Goal: Task Accomplishment & Management: Manage account settings

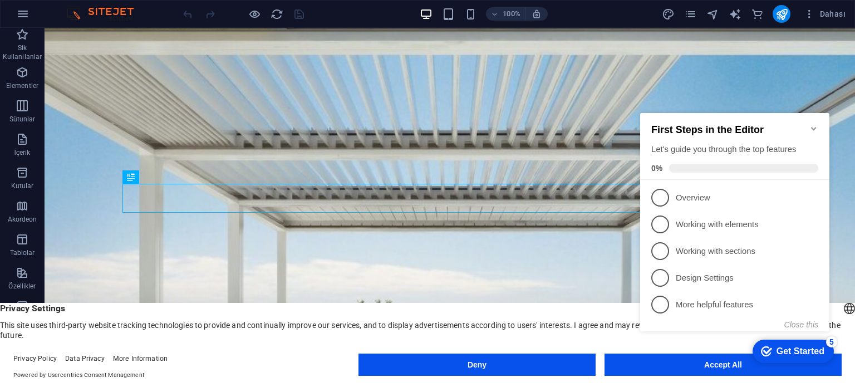
click at [816, 124] on icon "Minimize checklist" at bounding box center [813, 128] width 9 height 9
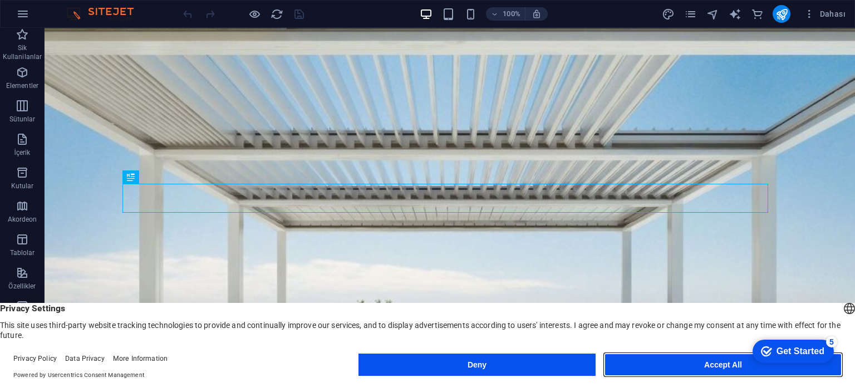
click at [690, 366] on button "Accept All" at bounding box center [722, 364] width 237 height 22
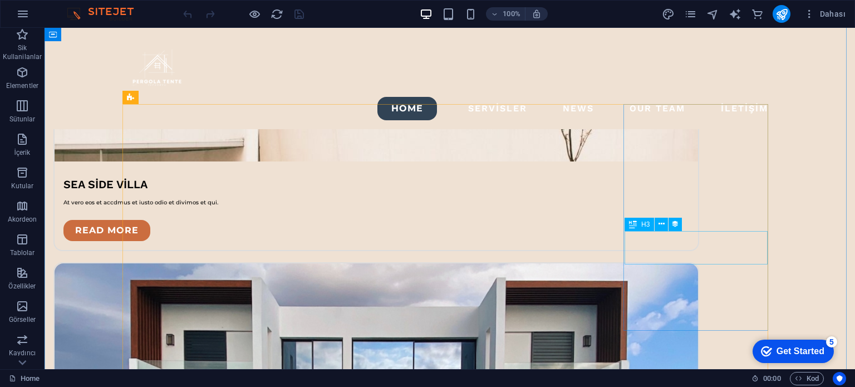
scroll to position [2003, 0]
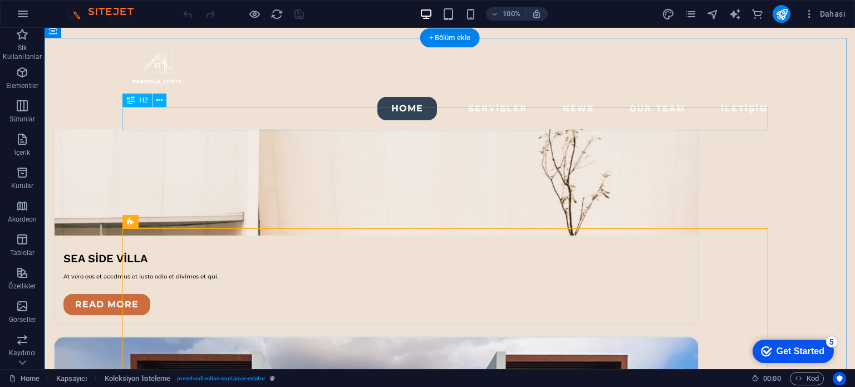
scroll to position [1947, 0]
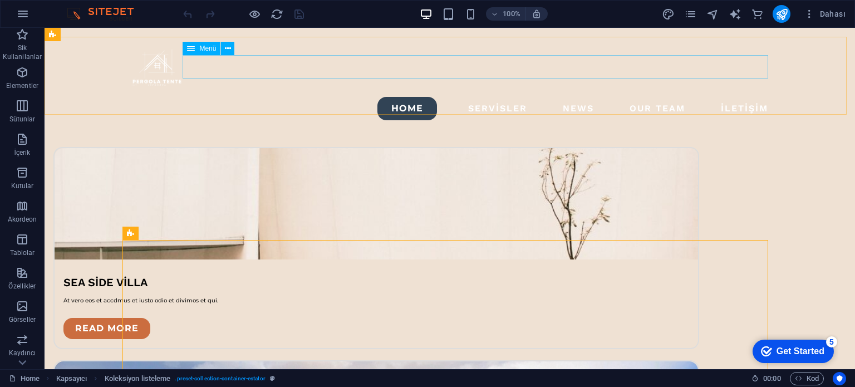
click at [482, 97] on nav "Home Servisler News Our Team İletişim" at bounding box center [449, 108] width 645 height 23
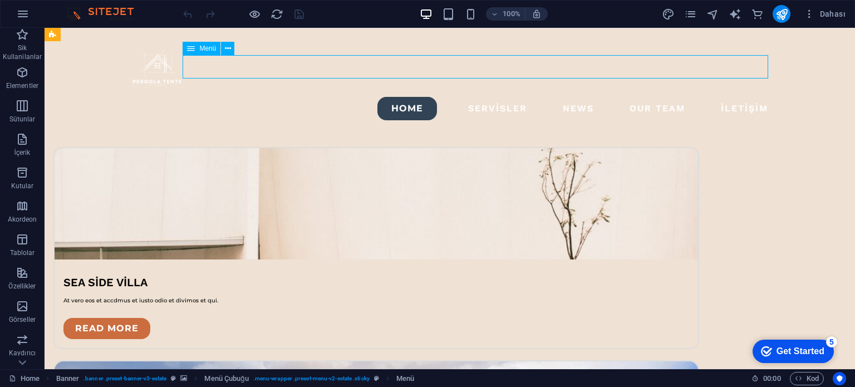
click at [502, 97] on nav "Home Servisler News Our Team İletişim" at bounding box center [449, 108] width 645 height 23
select select
select select "default"
select select "1"
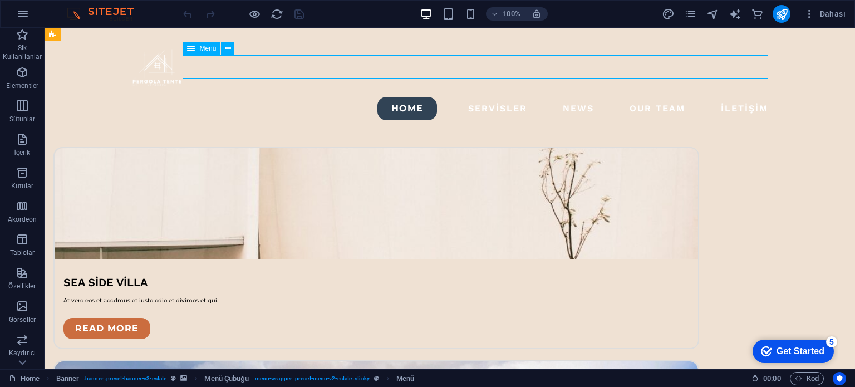
select select
select select "2"
select select
select select "3"
select select
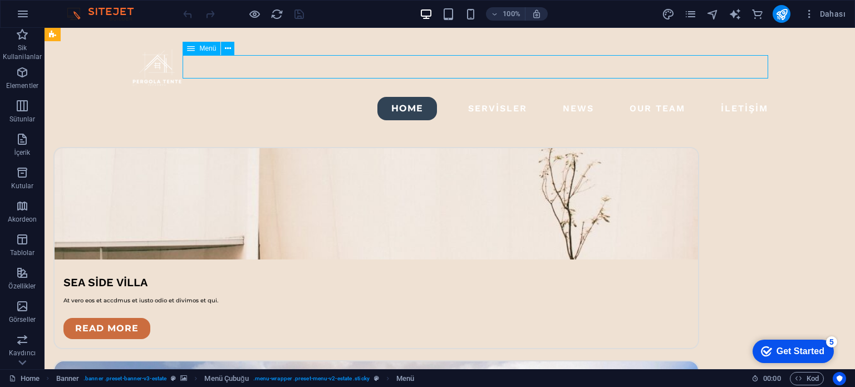
select select "4"
select select
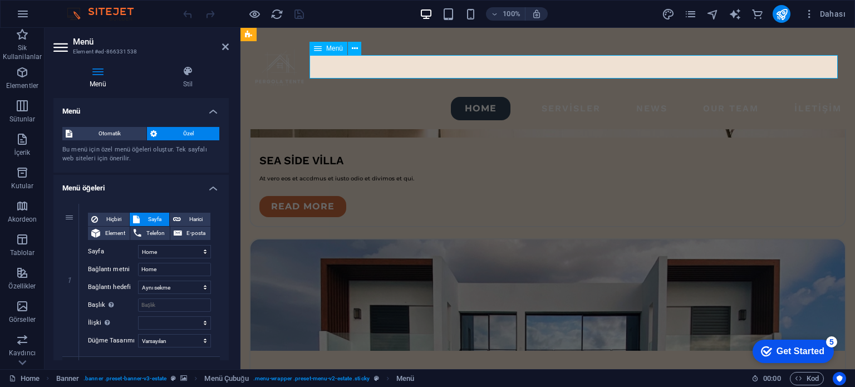
scroll to position [1926, 0]
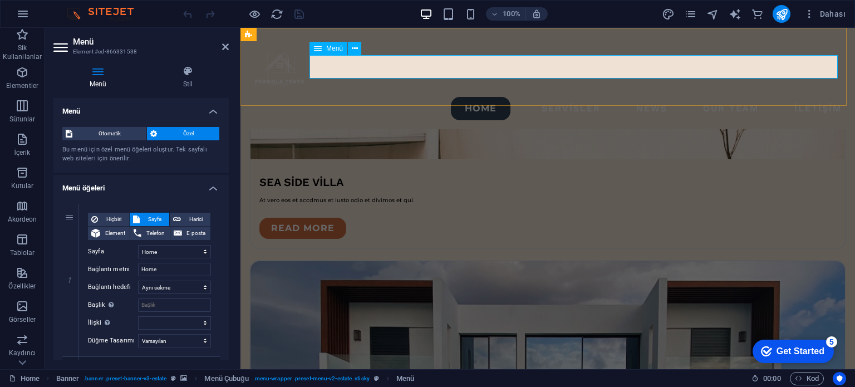
click at [544, 97] on nav "Home Servisler News Our Team İletişim" at bounding box center [547, 108] width 596 height 23
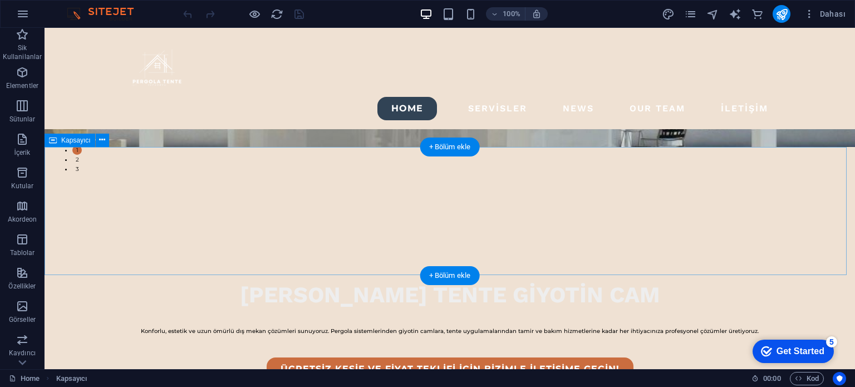
scroll to position [0, 0]
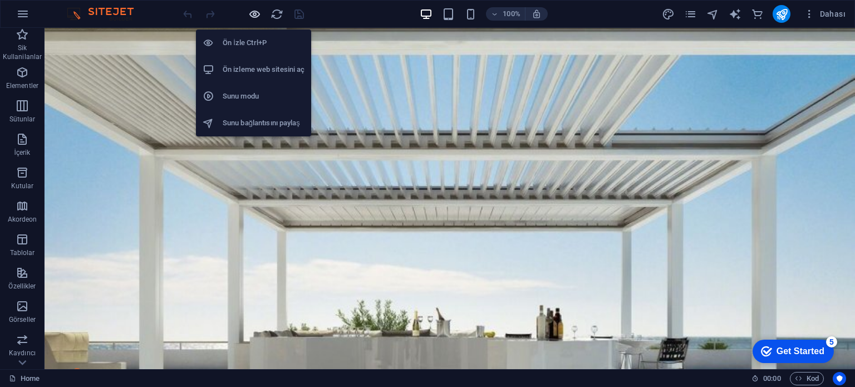
click at [256, 10] on icon "button" at bounding box center [254, 14] width 13 height 13
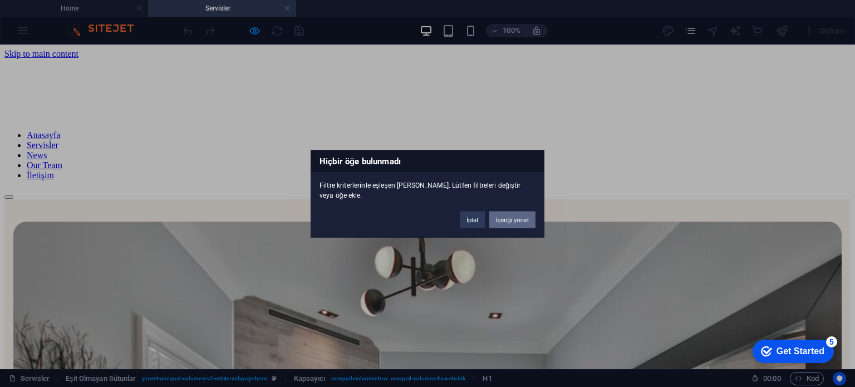
click at [514, 220] on button "İçeriği yönet" at bounding box center [512, 219] width 46 height 17
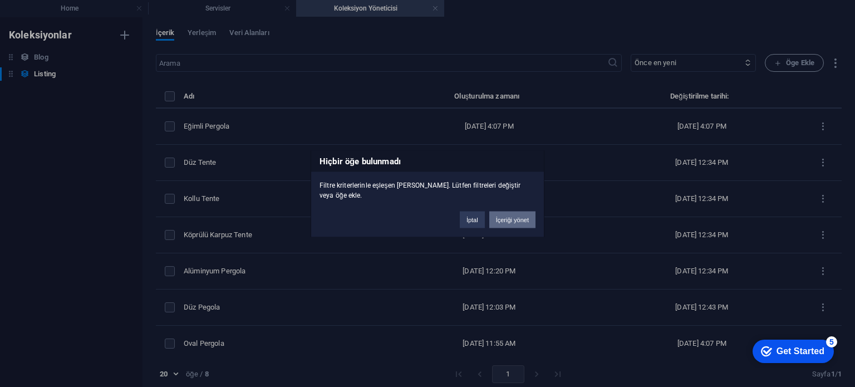
click at [518, 216] on button "İçeriği yönet" at bounding box center [512, 219] width 46 height 17
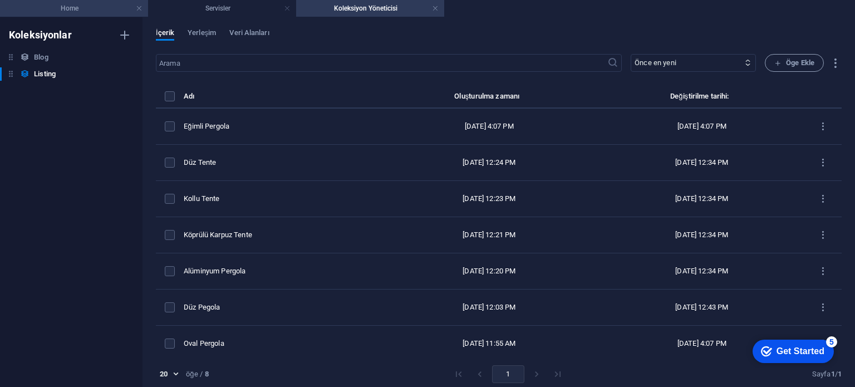
click at [102, 13] on h4 "Home" at bounding box center [74, 8] width 148 height 12
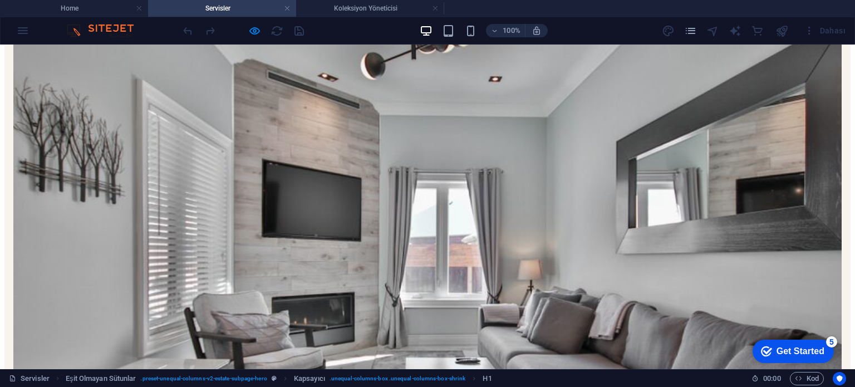
scroll to position [223, 0]
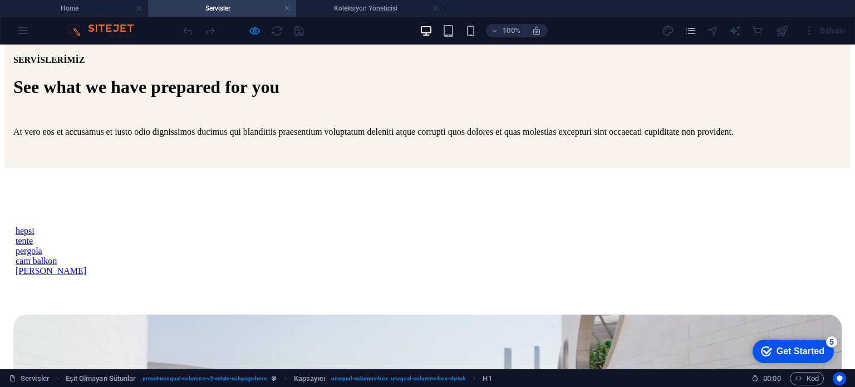
scroll to position [507, 0]
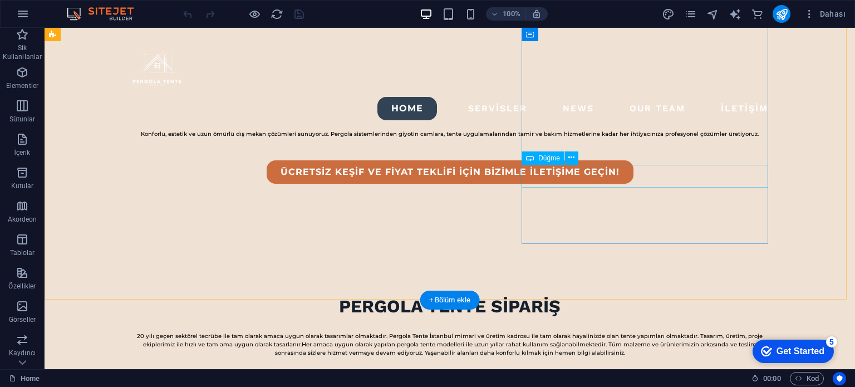
scroll to position [352, 0]
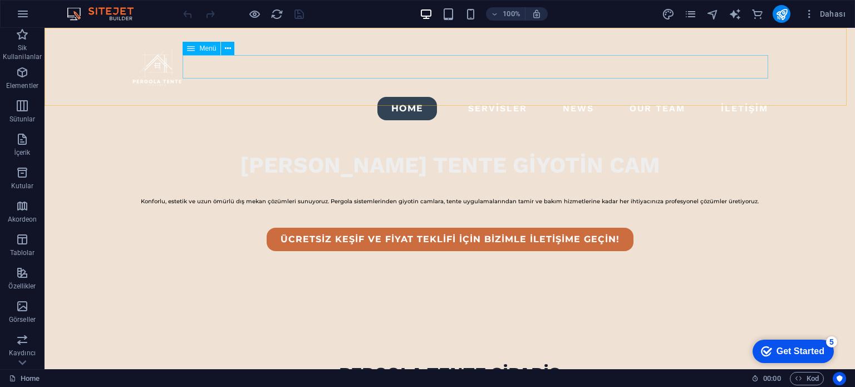
click at [491, 97] on nav "Home Servisler News Our Team İletişim" at bounding box center [449, 108] width 645 height 23
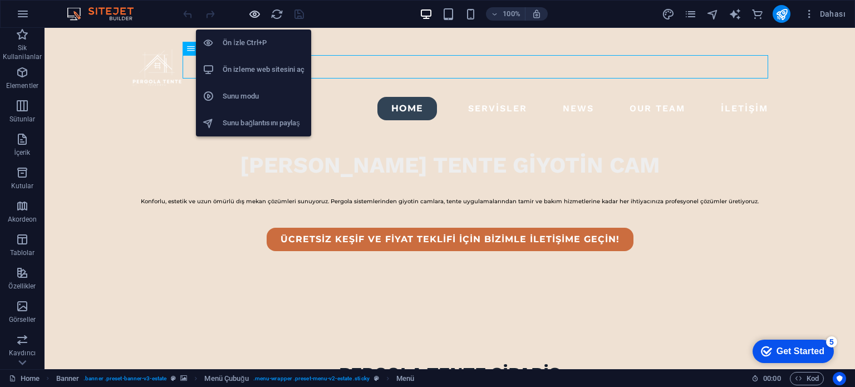
click at [250, 16] on icon "button" at bounding box center [254, 14] width 13 height 13
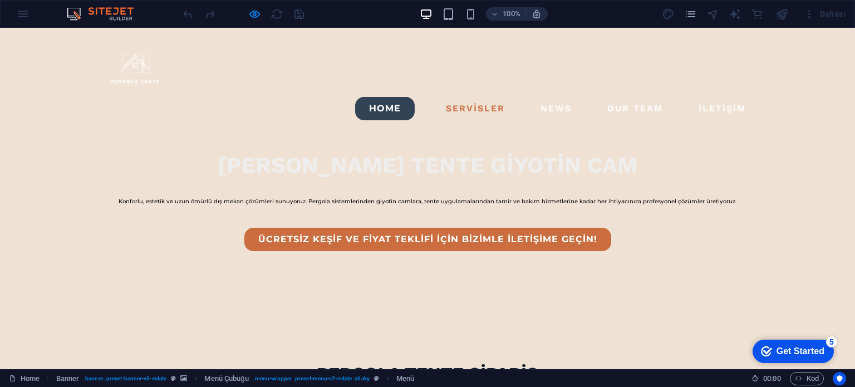
click at [462, 100] on link "Servisler" at bounding box center [475, 109] width 68 height 18
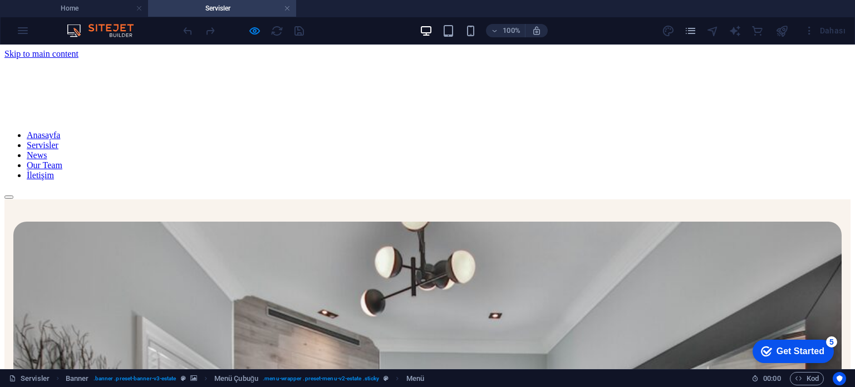
scroll to position [0, 0]
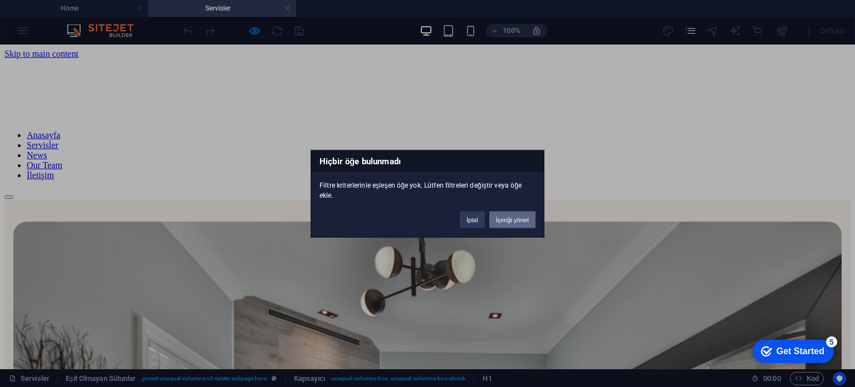
click at [505, 220] on button "İçeriği yönet" at bounding box center [512, 219] width 46 height 17
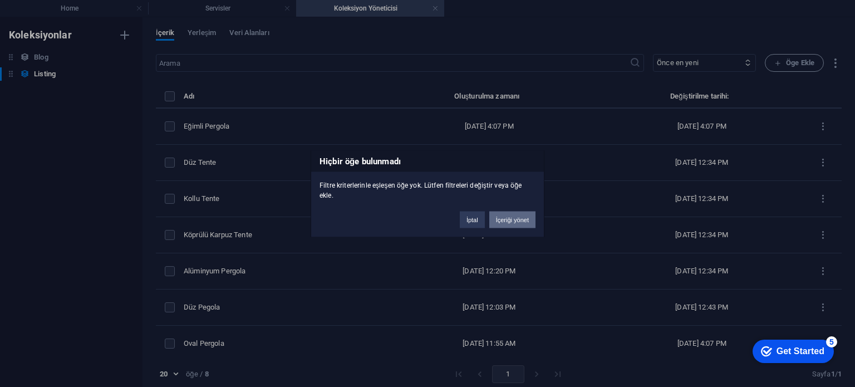
click at [513, 222] on button "İçeriği yönet" at bounding box center [512, 219] width 46 height 17
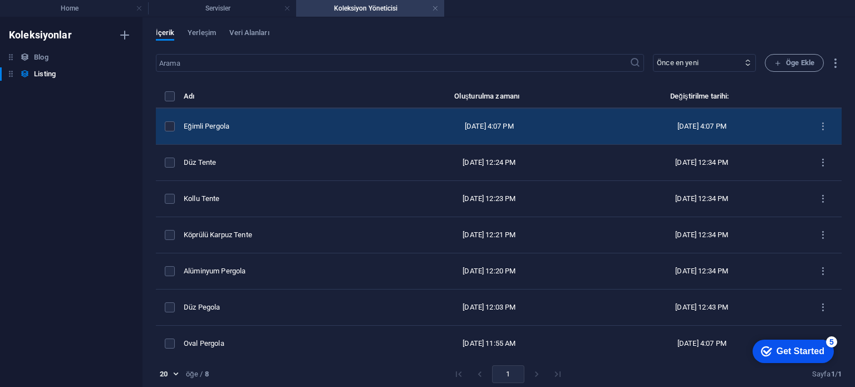
click at [284, 120] on td "Eğimli Pergola" at bounding box center [281, 126] width 195 height 36
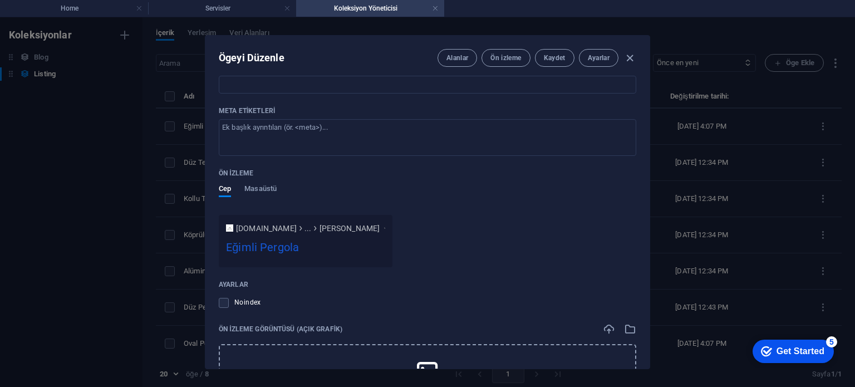
scroll to position [668, 0]
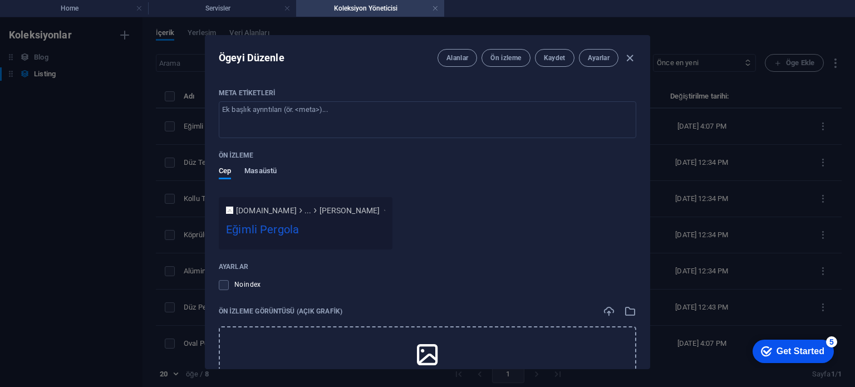
click at [263, 172] on span "Masaüstü" at bounding box center [260, 172] width 32 height 16
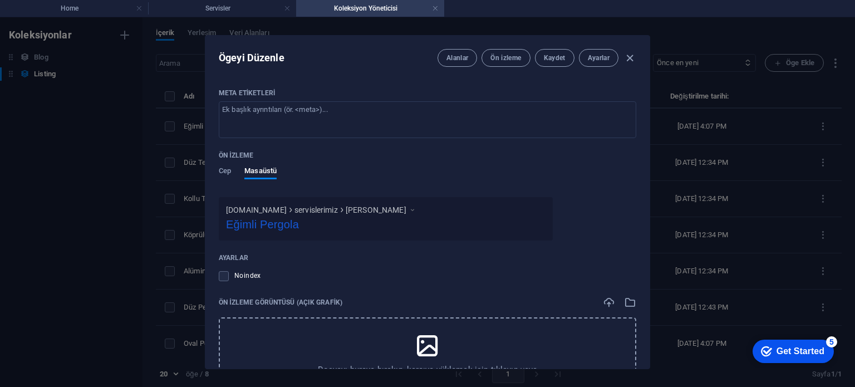
click at [222, 164] on div "Ön izleme Cep Masaüstü" at bounding box center [427, 172] width 417 height 50
click at [221, 166] on span "Cep" at bounding box center [225, 172] width 12 height 16
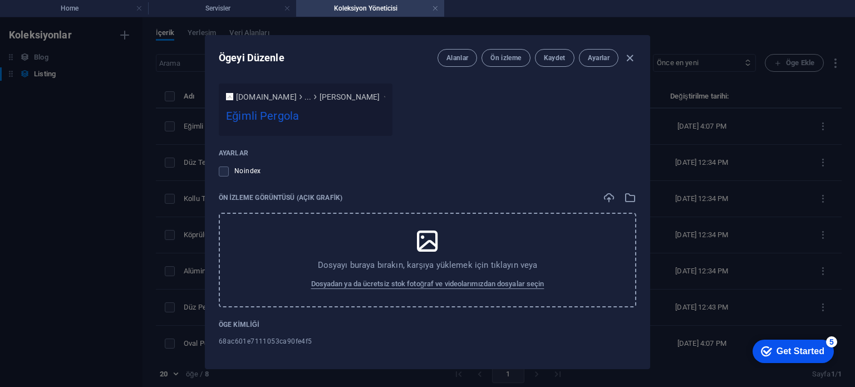
scroll to position [783, 0]
click at [631, 57] on icon "button" at bounding box center [629, 58] width 13 height 13
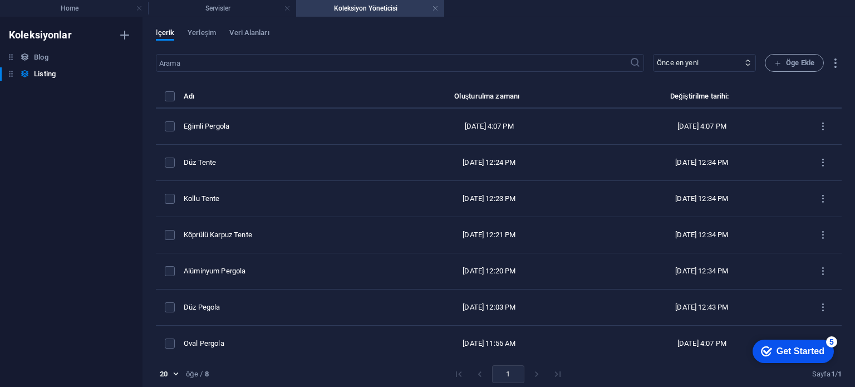
type input "egimli-pergola"
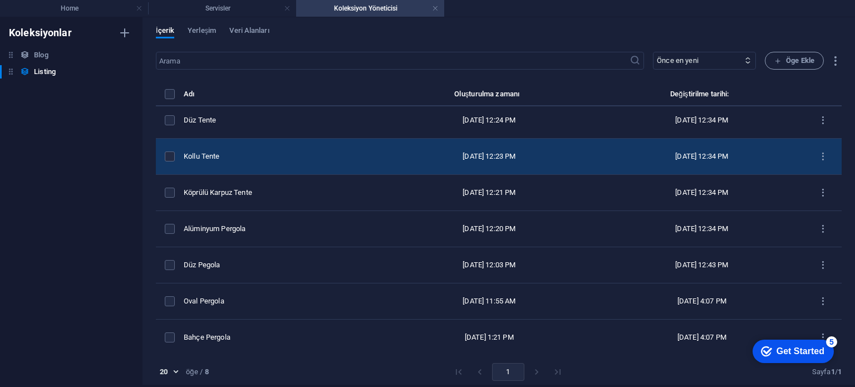
scroll to position [4, 0]
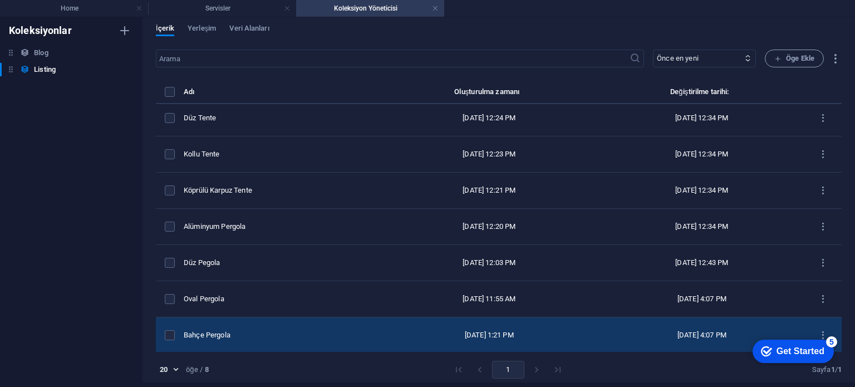
click at [335, 339] on td "Bahçe Pergola" at bounding box center [281, 335] width 195 height 36
select select "Pergola"
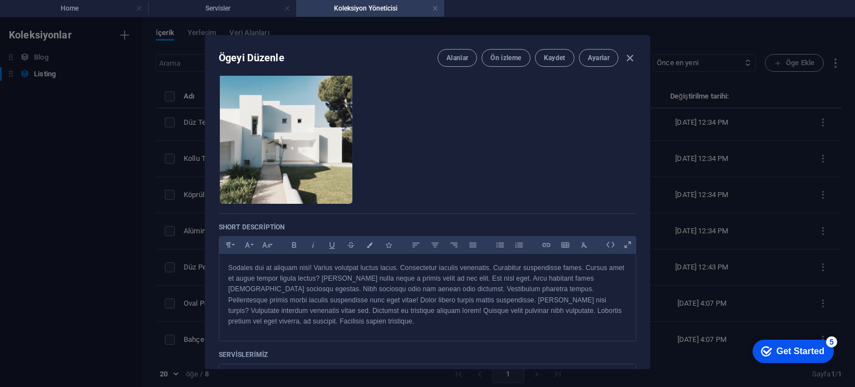
scroll to position [0, 0]
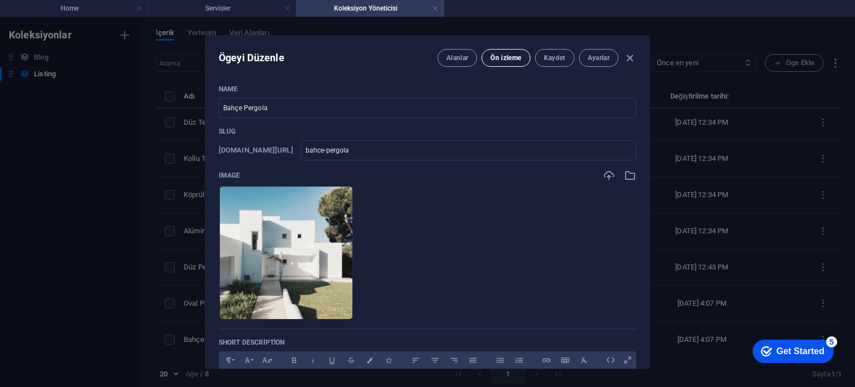
click at [498, 62] on button "Ön izleme" at bounding box center [505, 58] width 48 height 18
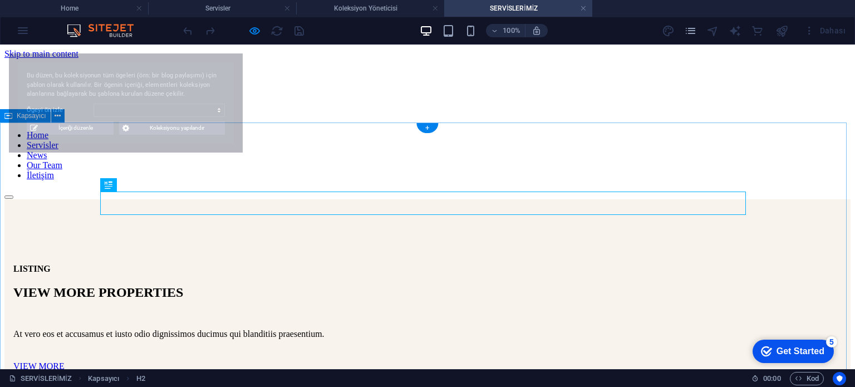
select select "68a8c94921c9e0811f04d01c"
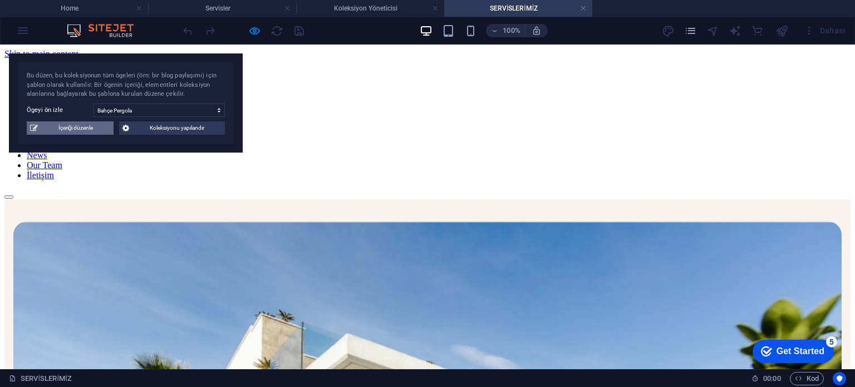
click at [97, 126] on span "İçeriği düzenle" at bounding box center [75, 127] width 69 height 13
type input "bahce-pergola"
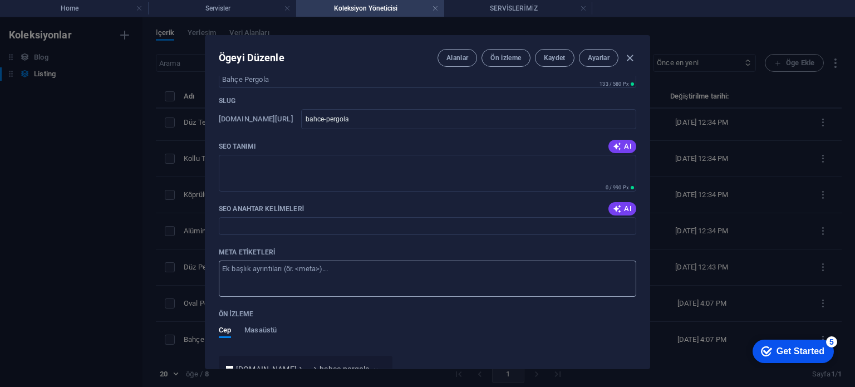
scroll to position [941, 0]
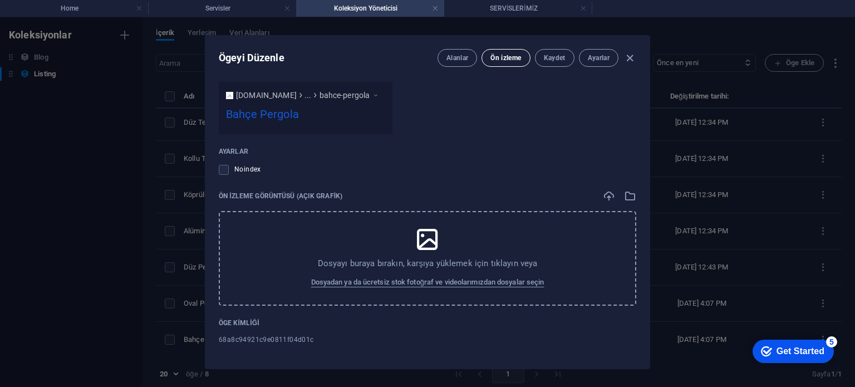
click at [499, 58] on span "Ön izleme" at bounding box center [505, 57] width 31 height 9
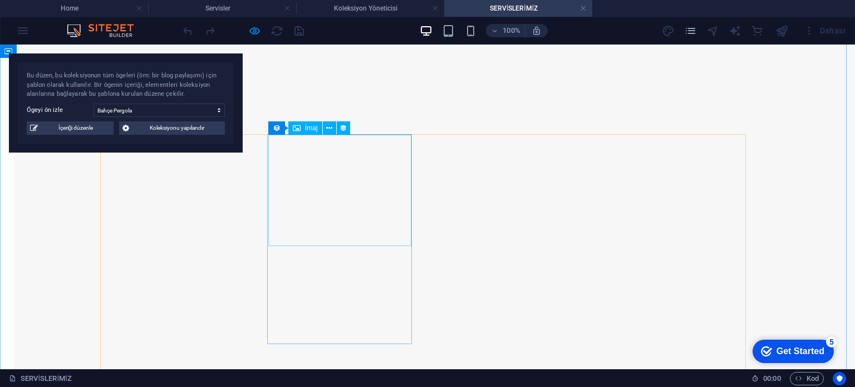
scroll to position [1780, 0]
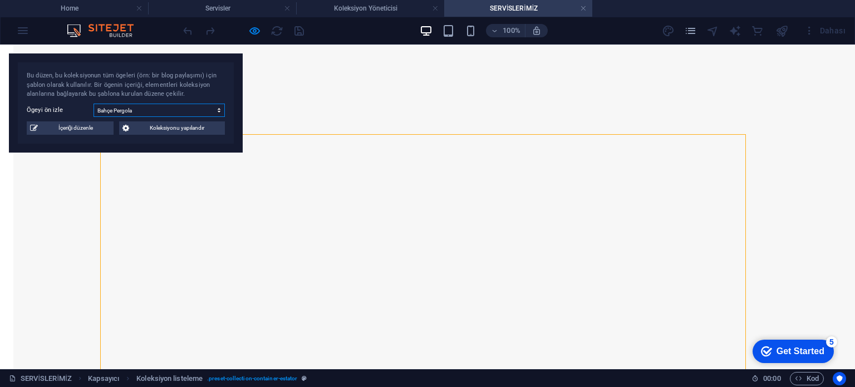
click at [203, 111] on select "Eğimli Pergola Düz Tente Kollu Tente Köprülü Karpuz Tente Alüminyum Pergola Düz…" at bounding box center [158, 109] width 131 height 13
click at [93, 103] on select "Eğimli Pergola Düz Tente Kollu Tente Köprülü Karpuz Tente Alüminyum Pergola Düz…" at bounding box center [158, 109] width 131 height 13
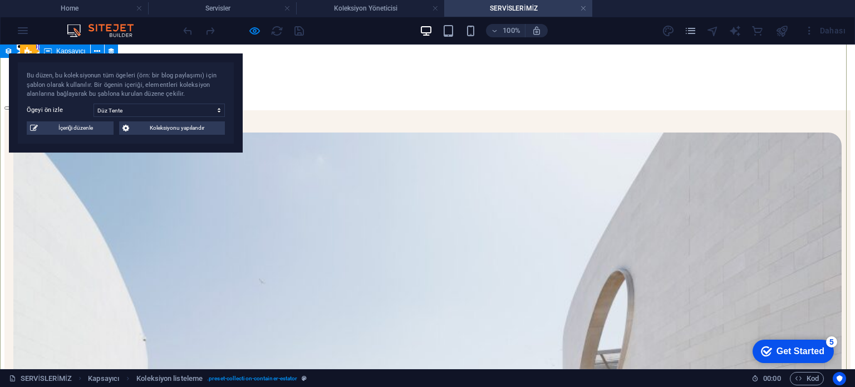
scroll to position [0, 0]
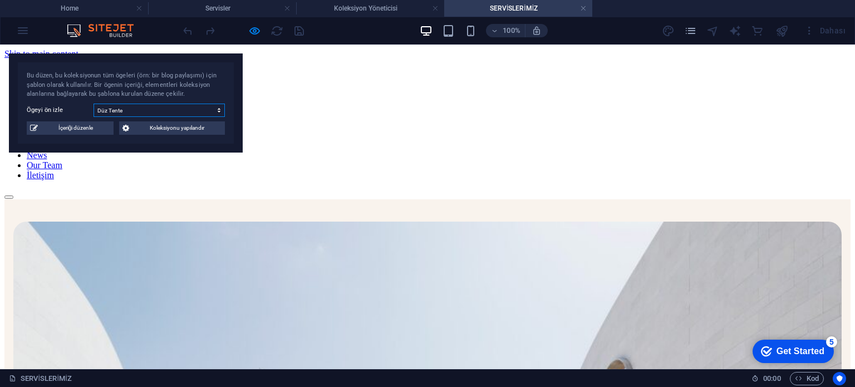
click at [160, 108] on select "Eğimli Pergola Düz Tente Kollu Tente Köprülü Karpuz Tente Alüminyum Pergola Düz…" at bounding box center [158, 109] width 131 height 13
click at [93, 103] on select "Eğimli Pergola Düz Tente Kollu Tente Köprülü Karpuz Tente Alüminyum Pergola Düz…" at bounding box center [158, 109] width 131 height 13
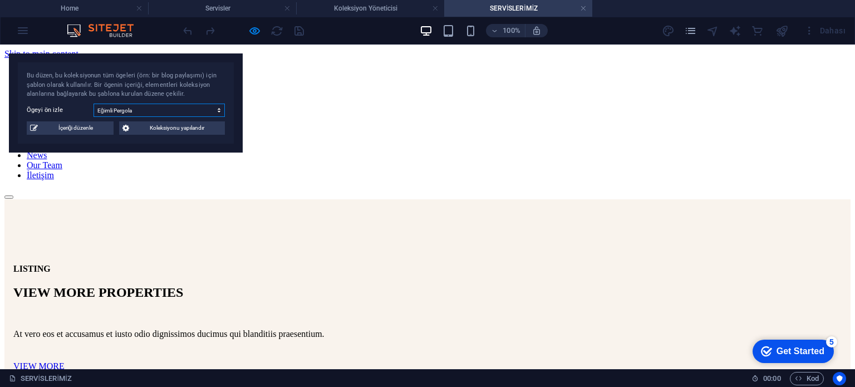
click at [129, 111] on select "Eğimli Pergola Düz Tente Kollu Tente Köprülü Karpuz Tente Alüminyum Pergola Düz…" at bounding box center [158, 109] width 131 height 13
select select "68a8c94921c9e0811f04d01f"
click at [93, 103] on select "Eğimli Pergola Düz Tente Kollu Tente Köprülü Karpuz Tente Alüminyum Pergola Düz…" at bounding box center [158, 109] width 131 height 13
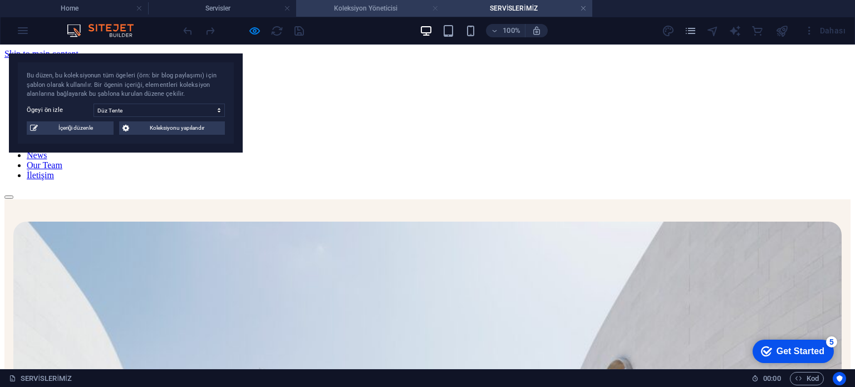
drag, startPoint x: 581, startPoint y: 5, endPoint x: 436, endPoint y: 6, distance: 145.8
click at [581, 5] on link at bounding box center [583, 8] width 7 height 11
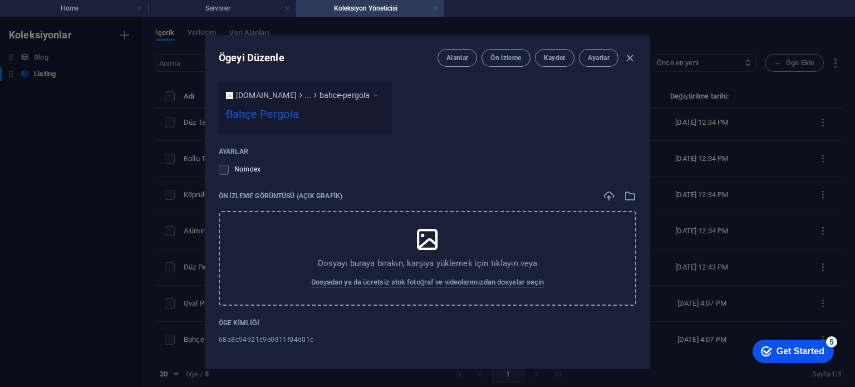
click at [436, 6] on link at bounding box center [435, 8] width 7 height 11
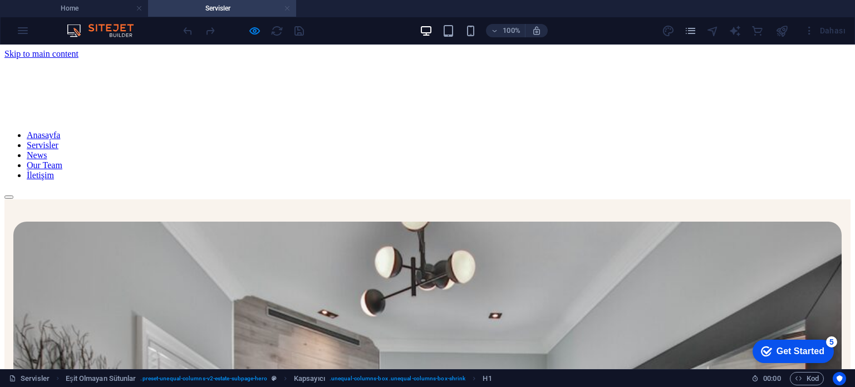
click at [285, 7] on link at bounding box center [287, 8] width 7 height 11
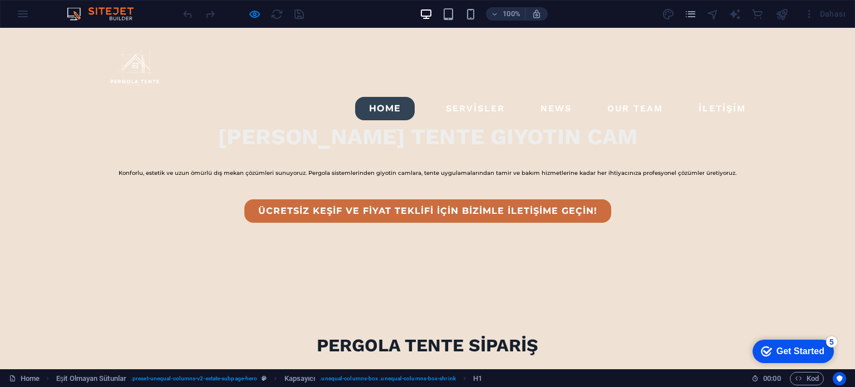
click at [107, 13] on img at bounding box center [105, 13] width 83 height 13
click at [129, 12] on img at bounding box center [105, 13] width 83 height 13
click at [10, 13] on div "100% Dahası" at bounding box center [427, 14] width 853 height 27
click at [21, 12] on div "100% Dahası" at bounding box center [427, 14] width 853 height 27
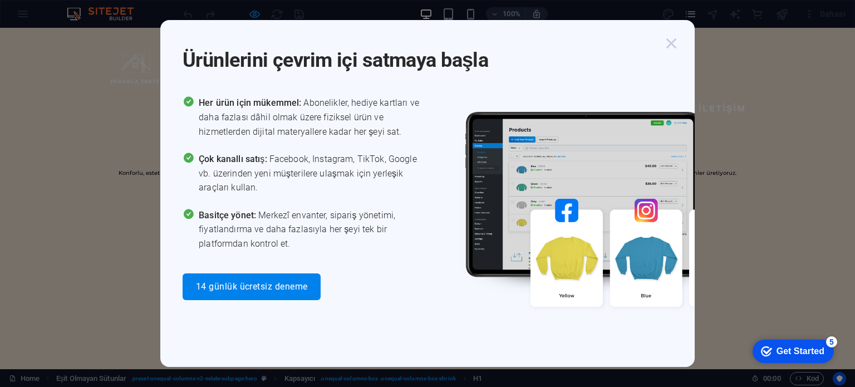
click at [670, 42] on icon "button" at bounding box center [671, 43] width 20 height 20
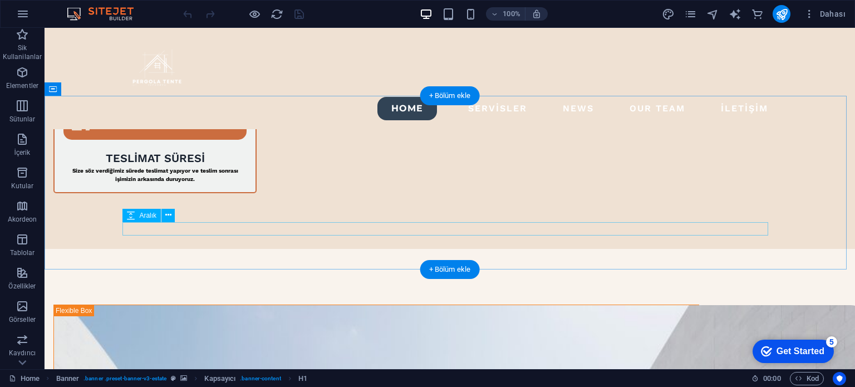
scroll to position [1057, 0]
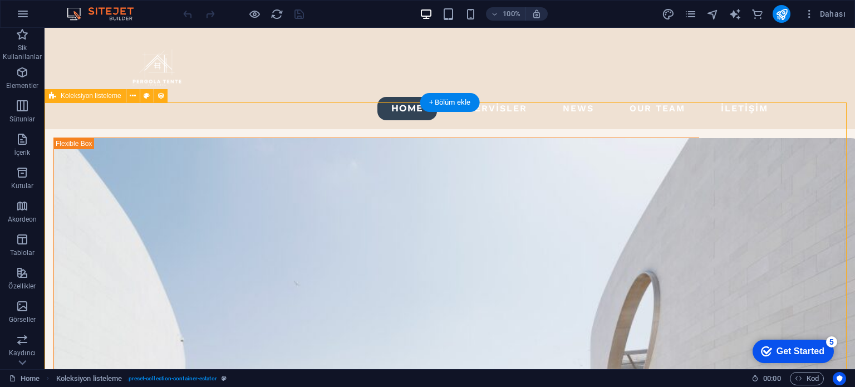
click at [58, 95] on div "Koleksiyon listeleme" at bounding box center [85, 95] width 81 height 13
click at [133, 91] on icon at bounding box center [133, 96] width 6 height 12
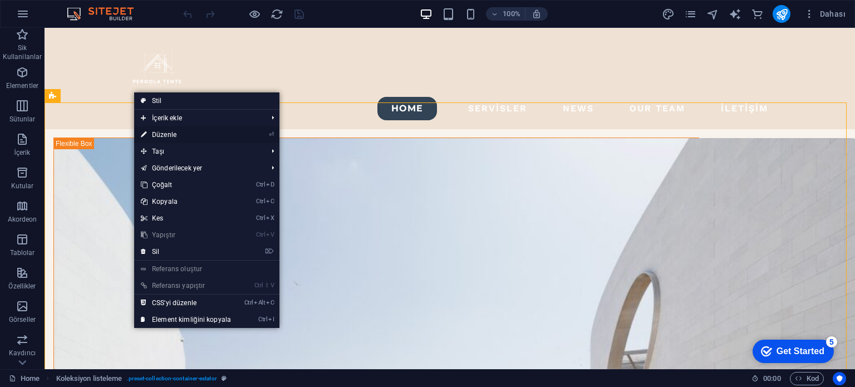
click at [180, 136] on link "⏎ Düzenle" at bounding box center [185, 134] width 103 height 17
select select "createdAt_DESC"
select select "columns.status"
select select "columns.category"
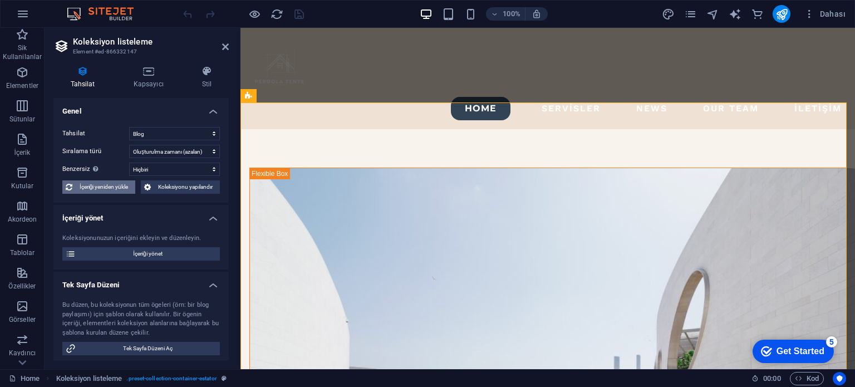
click at [108, 185] on span "İçeriği yeniden yükle" at bounding box center [104, 186] width 56 height 13
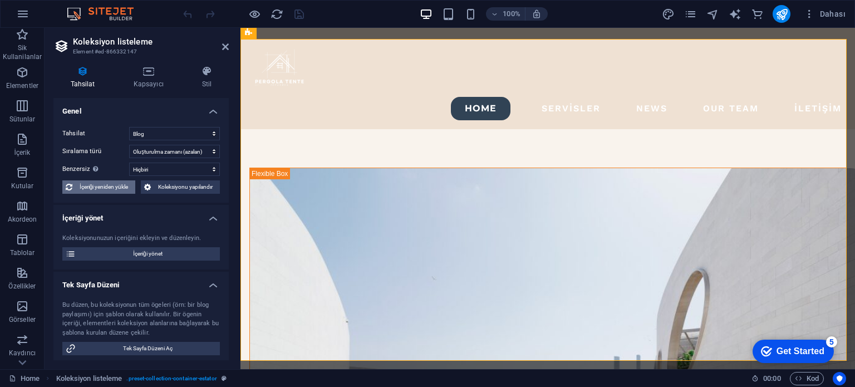
scroll to position [1099, 0]
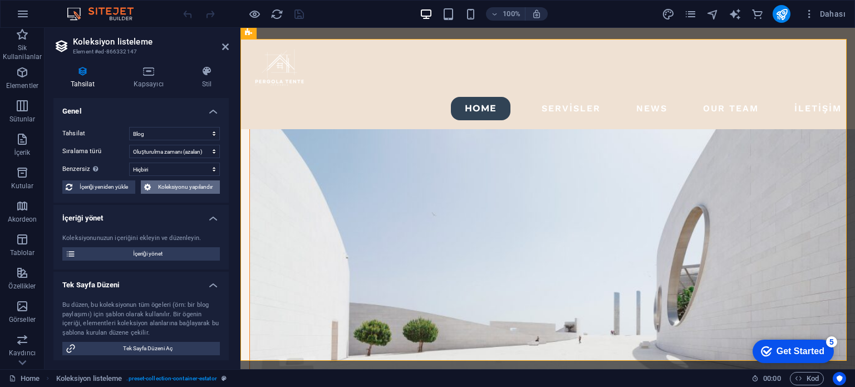
select select "createdAt_DESC"
select select "columns.status"
select select "columns.category"
click at [166, 184] on span "Koleksiyonu yapılandır" at bounding box center [185, 186] width 62 height 13
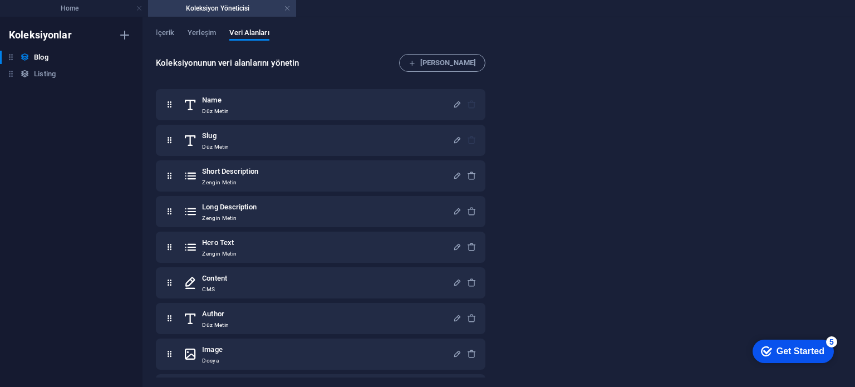
scroll to position [0, 0]
click at [200, 30] on span "Yerleşim" at bounding box center [202, 34] width 28 height 16
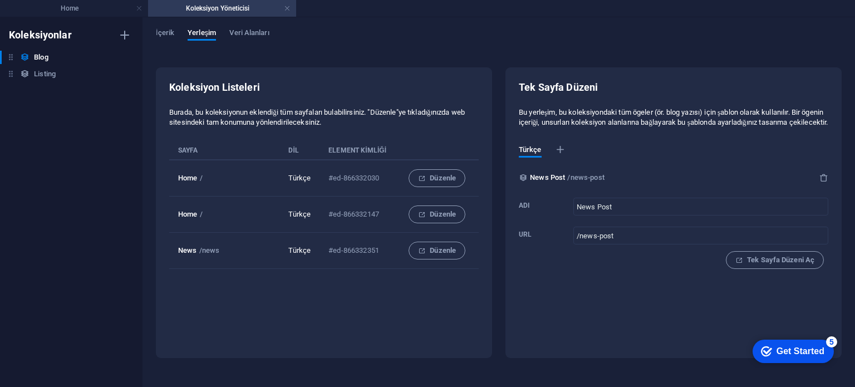
click at [272, 35] on div "İçerik Yerleşim Veri Alanları" at bounding box center [498, 38] width 685 height 21
click at [244, 36] on span "Veri Alanları" at bounding box center [249, 34] width 40 height 16
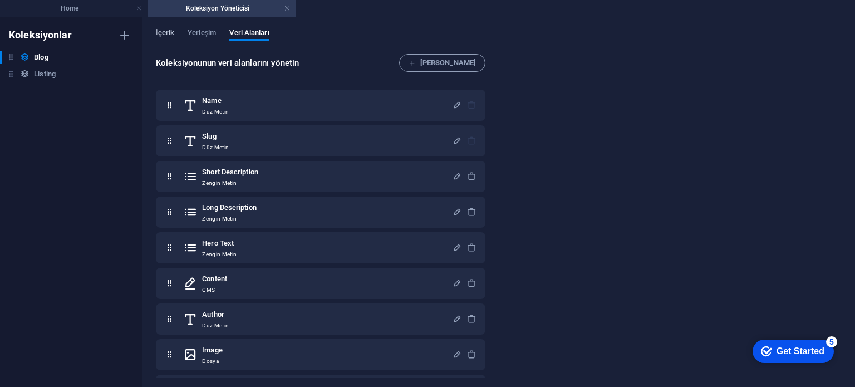
click at [166, 33] on span "İçerik" at bounding box center [165, 34] width 18 height 16
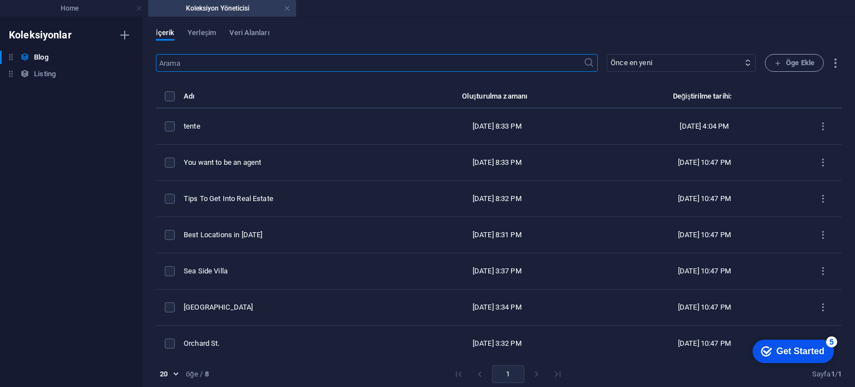
click at [205, 18] on div "İçerik Yerleşim Veri Alanları ​ Önce en yeni Önce en eski Son düzenlenme Name (…" at bounding box center [498, 201] width 712 height 369
click at [205, 28] on span "Yerleşim" at bounding box center [202, 34] width 28 height 16
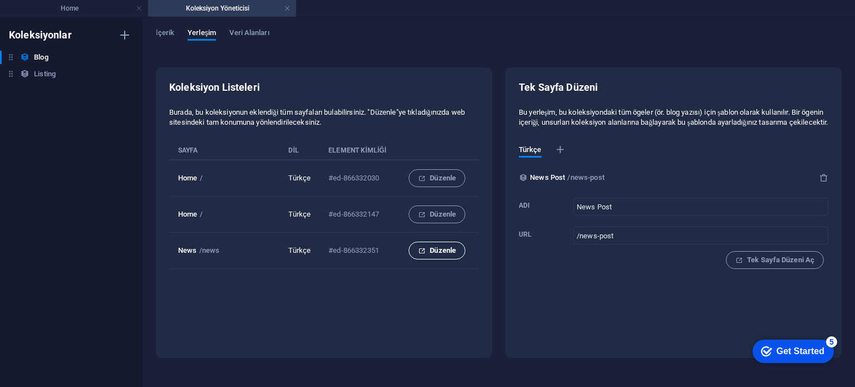
click at [440, 253] on span "Düzenle" at bounding box center [437, 250] width 38 height 13
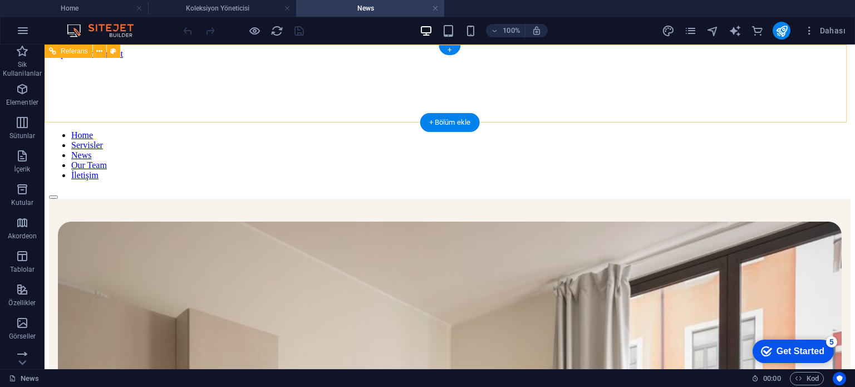
click at [494, 130] on nav "Home Servisler News Our Team İletişim" at bounding box center [449, 155] width 801 height 50
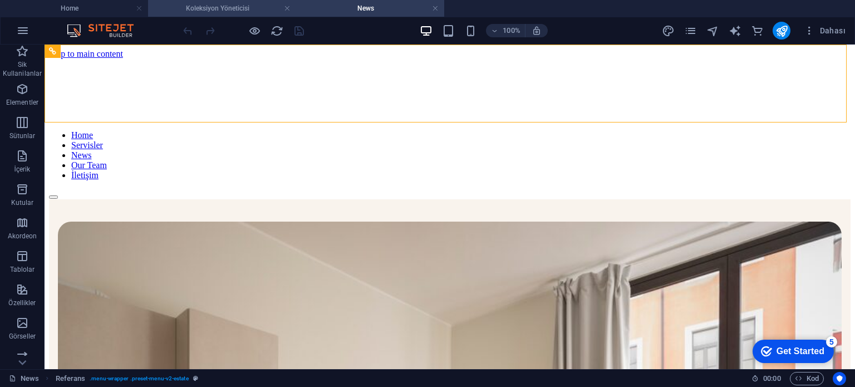
click at [221, 9] on h4 "Koleksiyon Yöneticisi" at bounding box center [222, 8] width 148 height 12
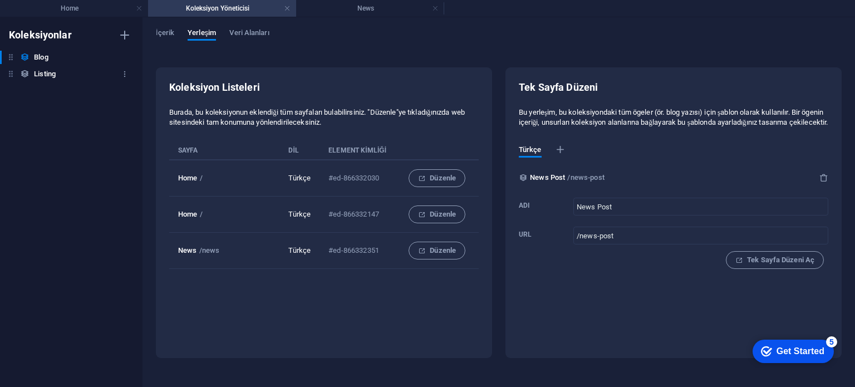
click at [31, 67] on div "Listing Listing" at bounding box center [65, 73] width 131 height 13
type input "SERVİSLERİMİZ"
type input "/servislerimiz"
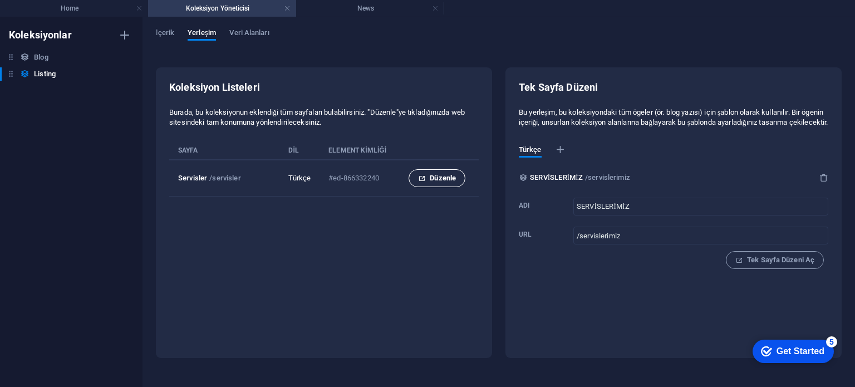
click at [442, 180] on span "Düzenle" at bounding box center [437, 177] width 38 height 13
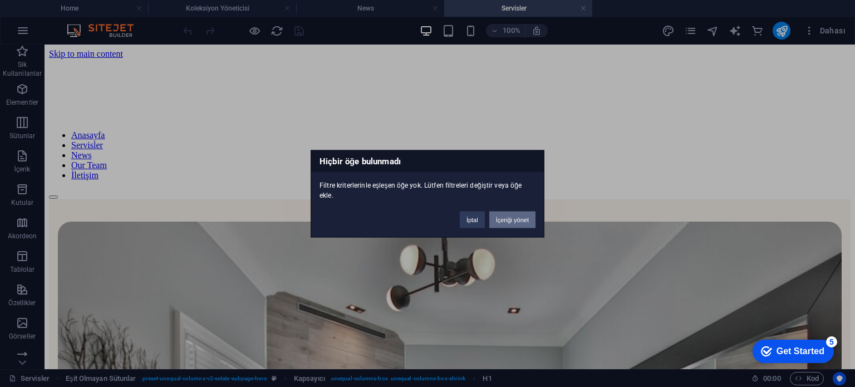
scroll to position [434, 0]
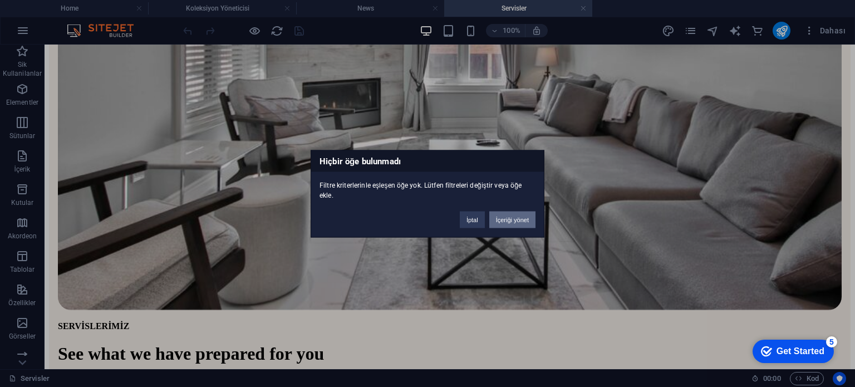
click at [512, 220] on button "İçeriği yönet" at bounding box center [512, 219] width 46 height 17
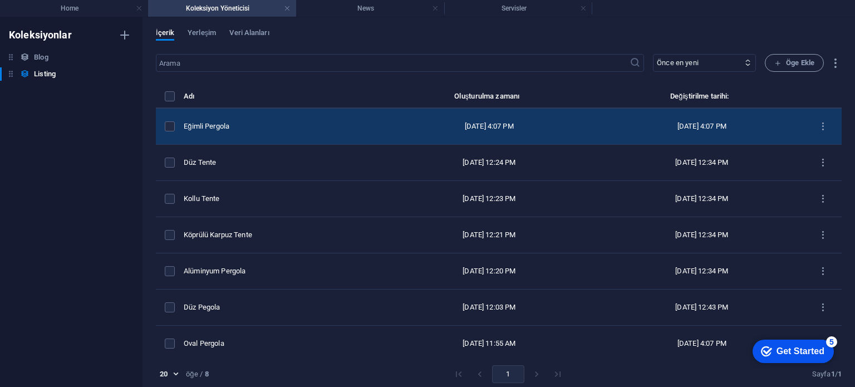
click at [292, 116] on td "Eğimli Pergola" at bounding box center [281, 126] width 195 height 36
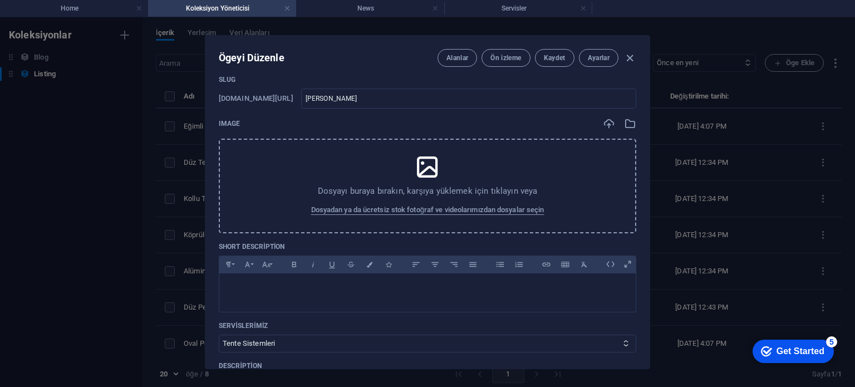
scroll to position [56, 0]
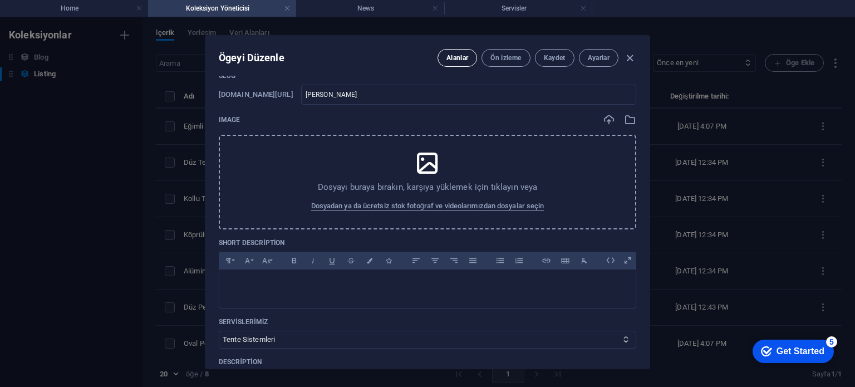
click at [450, 58] on span "Alanlar" at bounding box center [457, 57] width 22 height 9
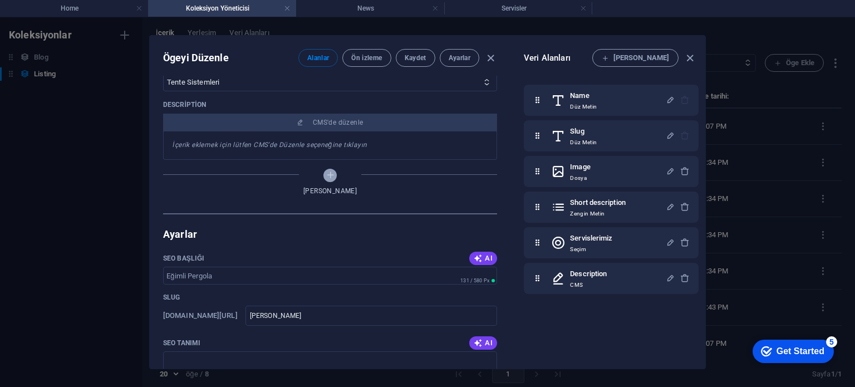
scroll to position [334, 0]
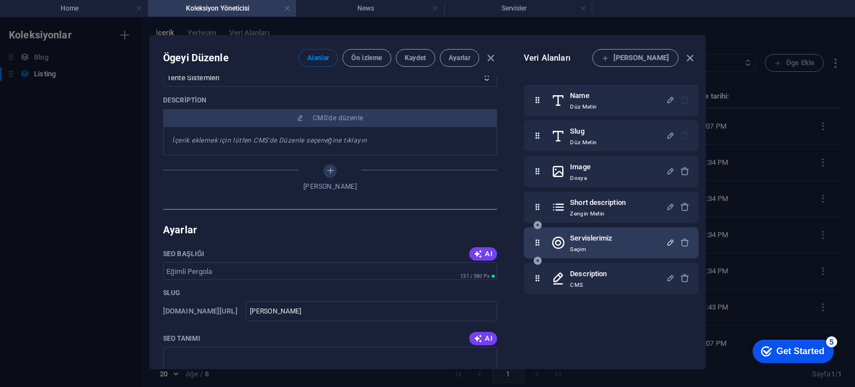
click at [670, 242] on icon "button" at bounding box center [669, 242] width 9 height 9
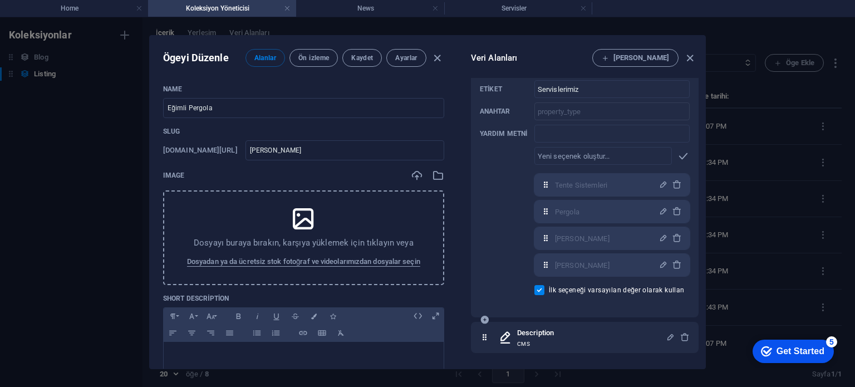
scroll to position [195, 0]
click at [658, 180] on icon "button" at bounding box center [662, 180] width 9 height 9
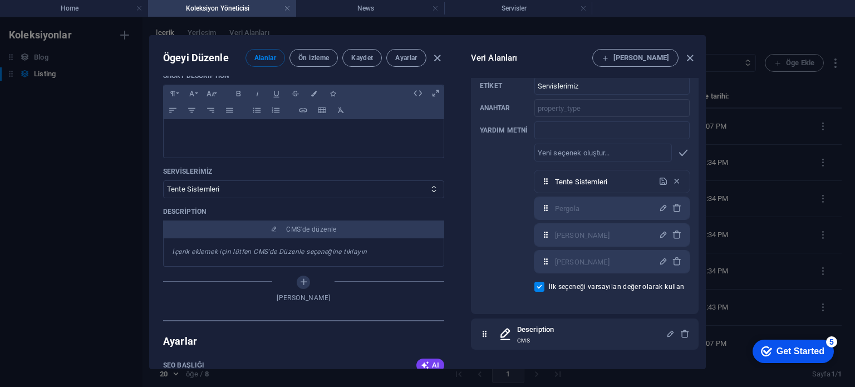
scroll to position [223, 0]
click at [690, 52] on icon "button" at bounding box center [689, 58] width 13 height 13
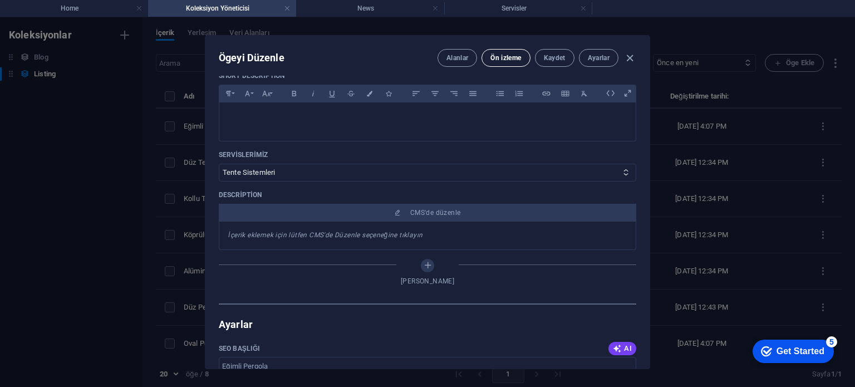
click at [505, 54] on span "Ön izleme" at bounding box center [505, 57] width 31 height 9
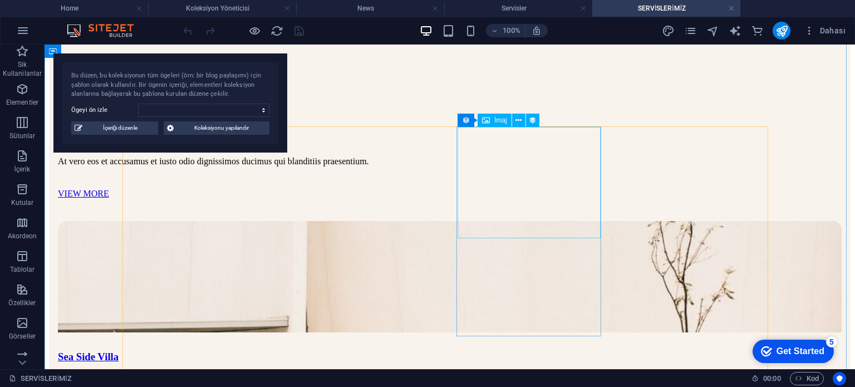
scroll to position [0, 0]
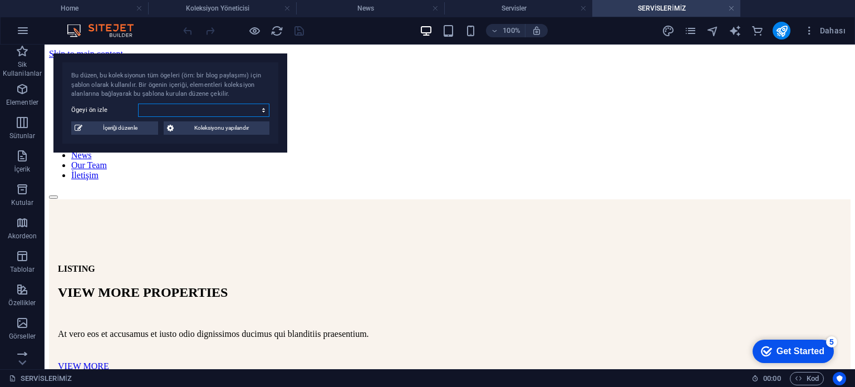
click at [173, 113] on select "tente You want to be an agent Tips To Get Into Real Estate Best Locations in 20…" at bounding box center [203, 109] width 131 height 13
click at [138, 103] on select "tente You want to be an agent Tips To Get Into Real Estate Best Locations in 20…" at bounding box center [203, 109] width 131 height 13
click at [185, 115] on select "tente You want to be an agent Tips To Get Into Real Estate Best Locations in 20…" at bounding box center [203, 109] width 131 height 13
click at [198, 111] on select "tente You want to be an agent Tips To Get Into Real Estate Best Locations in 20…" at bounding box center [203, 109] width 131 height 13
select select "68a8c94921c9e0811f04d01a"
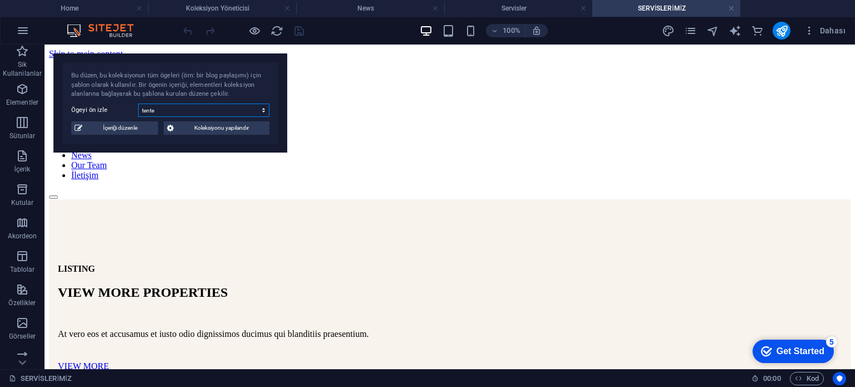
click at [138, 103] on select "tente You want to be an agent Tips To Get Into Real Estate Best Locations in 20…" at bounding box center [203, 109] width 131 height 13
click at [120, 122] on span "İçeriği düzenle" at bounding box center [120, 127] width 69 height 13
type input "tente"
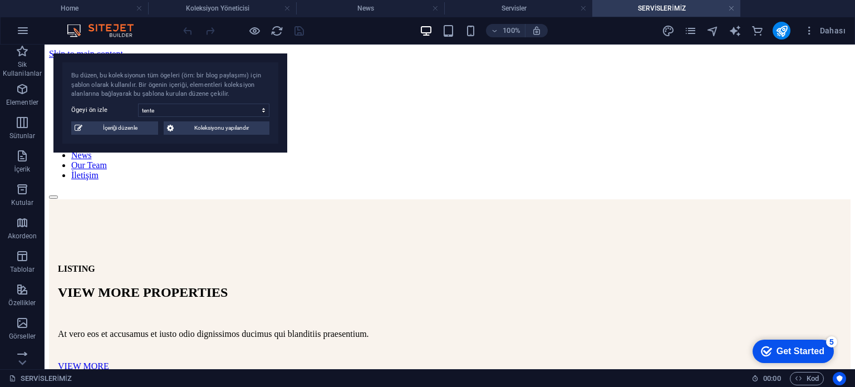
select select "Investment"
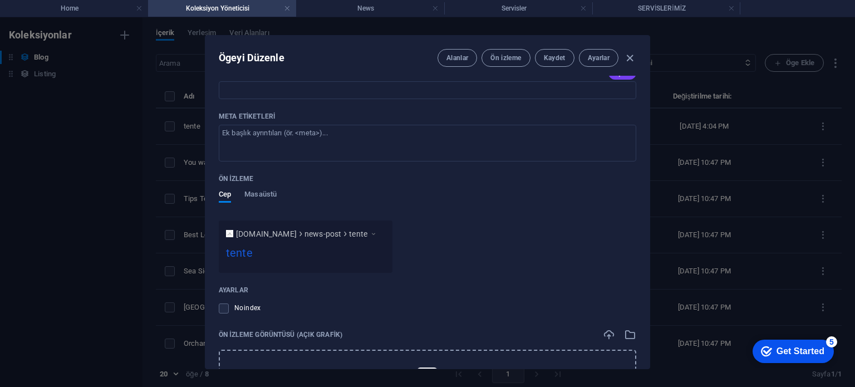
scroll to position [1161, 0]
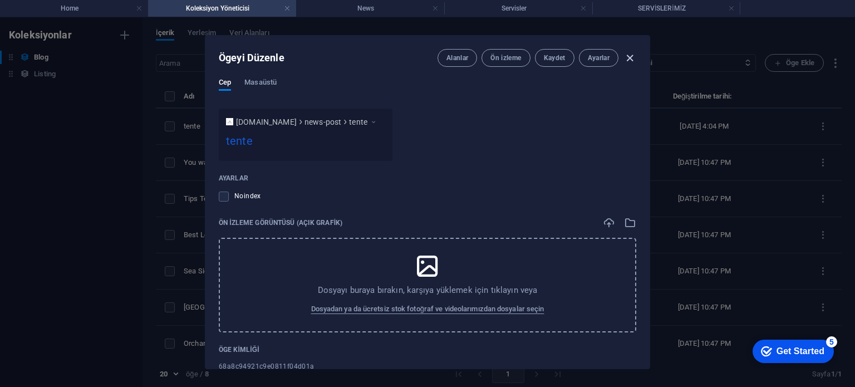
click at [630, 59] on icon "button" at bounding box center [629, 58] width 13 height 13
type input "tente"
type input "2025-09-01"
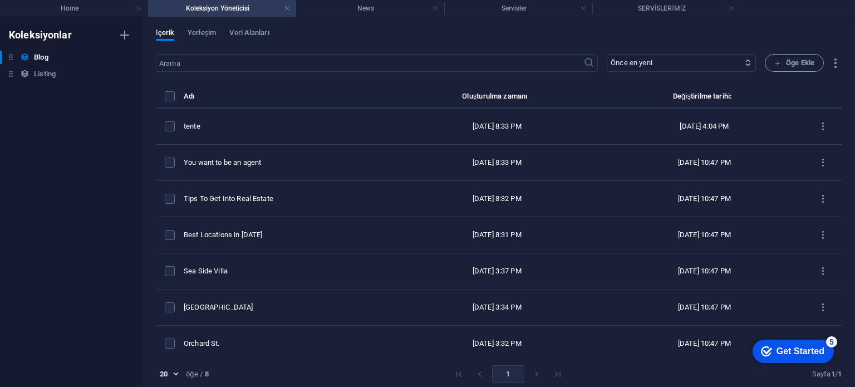
scroll to position [1019, 0]
click at [62, 55] on div "Blog Blog" at bounding box center [65, 57] width 131 height 13
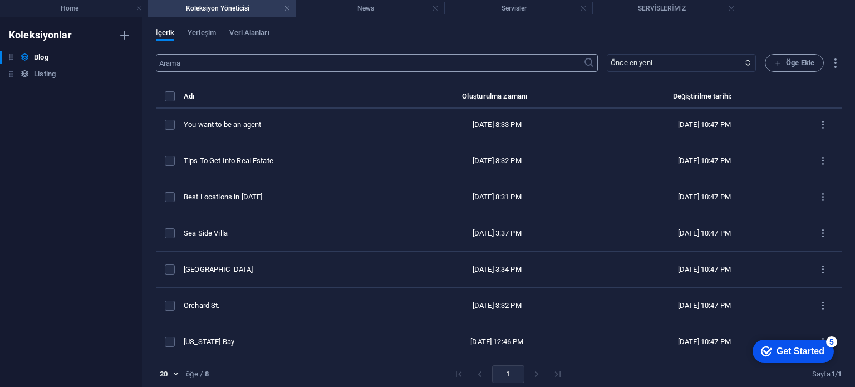
scroll to position [40, 0]
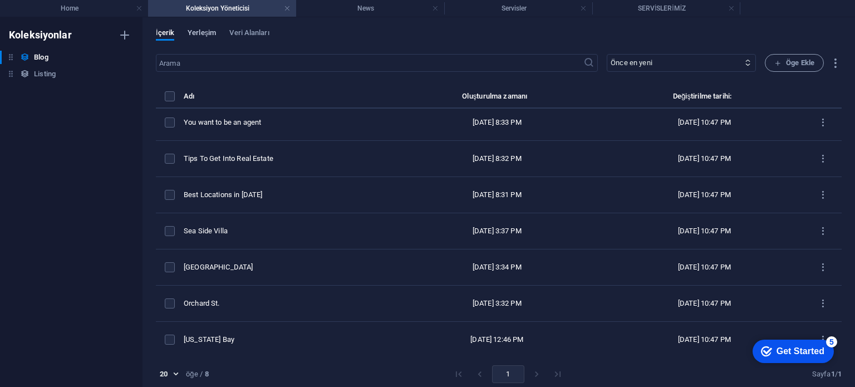
click at [200, 34] on span "Yerleşim" at bounding box center [202, 34] width 28 height 16
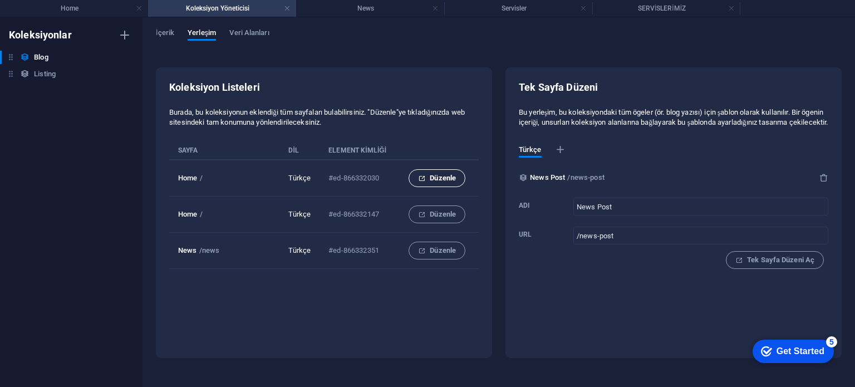
click at [438, 181] on span "Düzenle" at bounding box center [437, 177] width 38 height 13
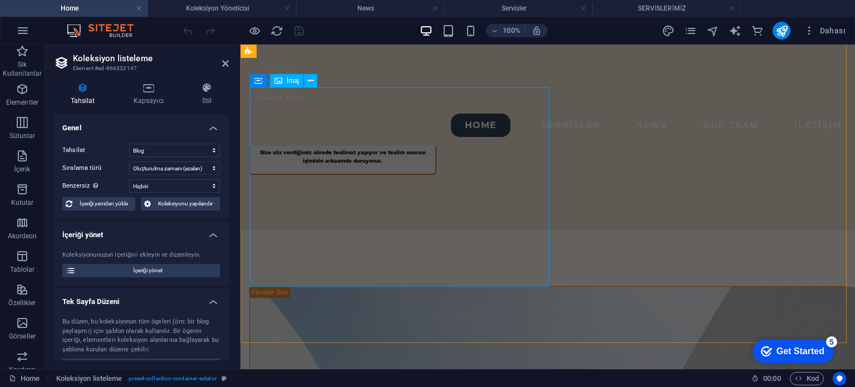
scroll to position [527, 0]
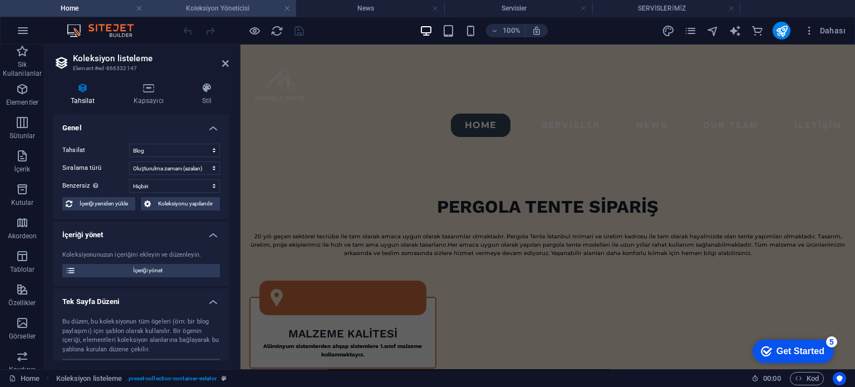
click at [214, 6] on h4 "Koleksiyon Yöneticisi" at bounding box center [222, 8] width 148 height 12
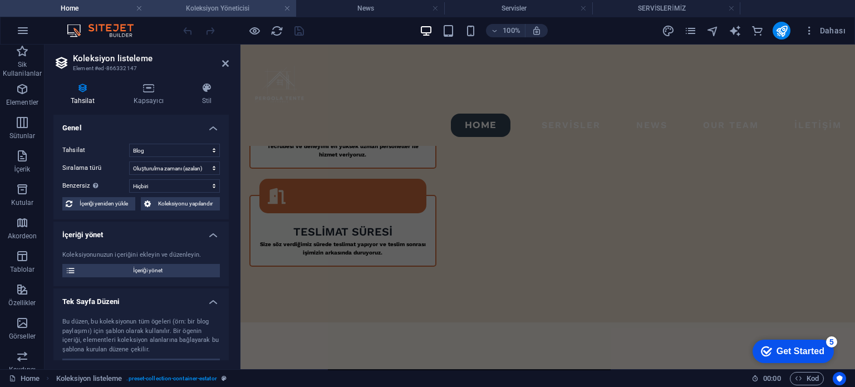
scroll to position [0, 0]
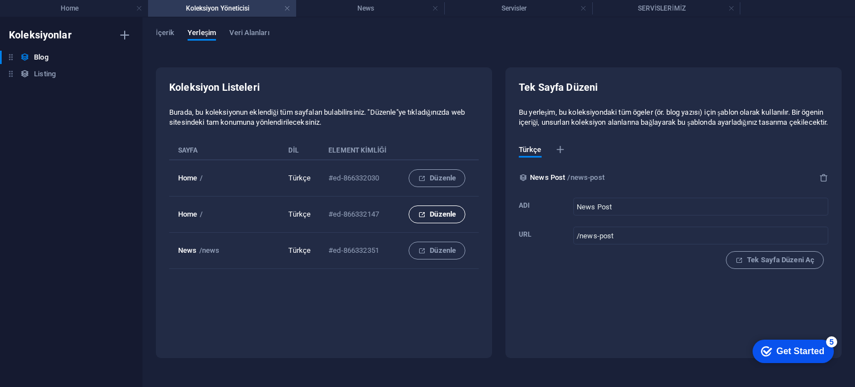
click at [443, 221] on button "Düzenle" at bounding box center [436, 214] width 57 height 18
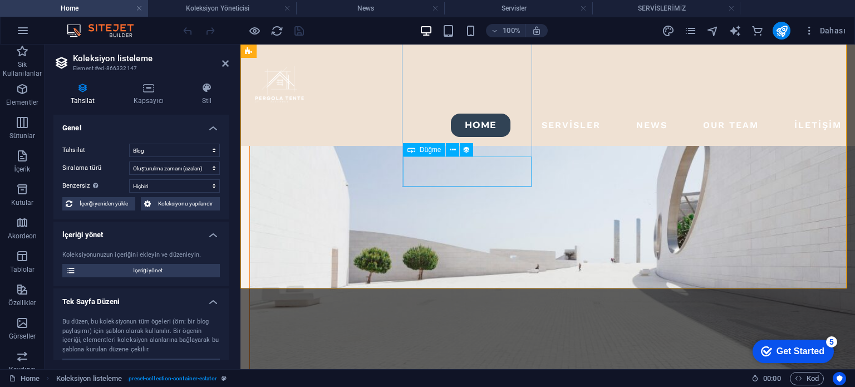
scroll to position [837, 0]
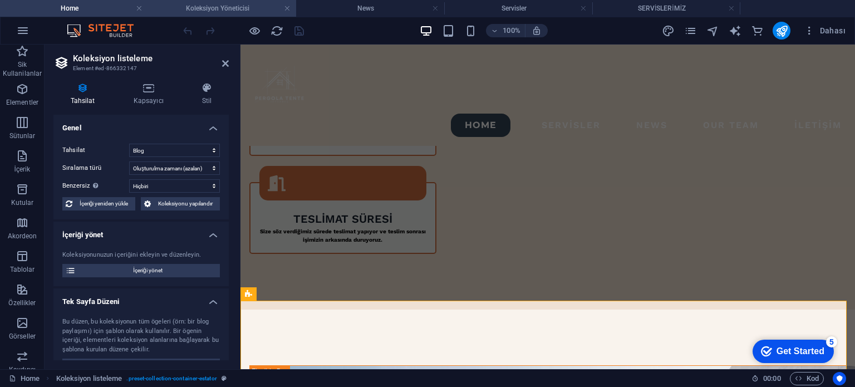
click at [224, 8] on h4 "Koleksiyon Yöneticisi" at bounding box center [222, 8] width 148 height 12
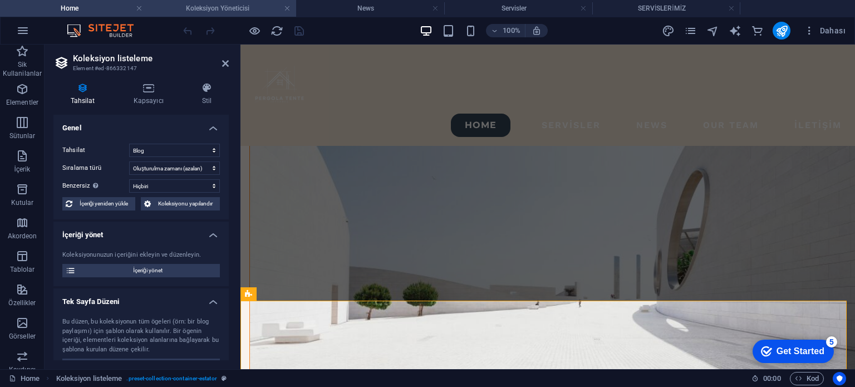
scroll to position [0, 0]
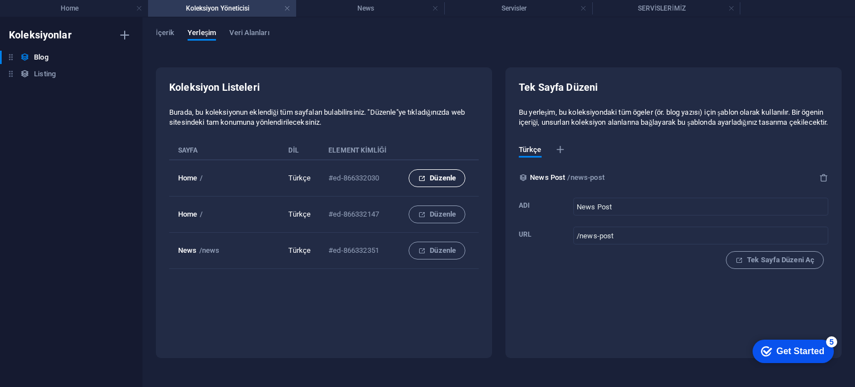
click at [445, 184] on span "Düzenle" at bounding box center [437, 177] width 38 height 13
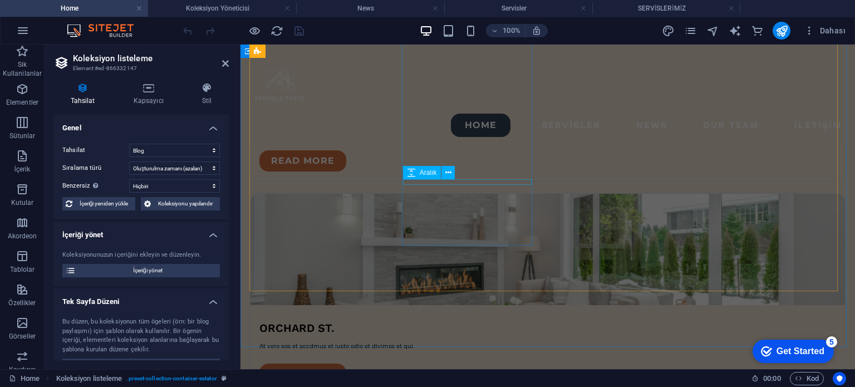
scroll to position [2286, 0]
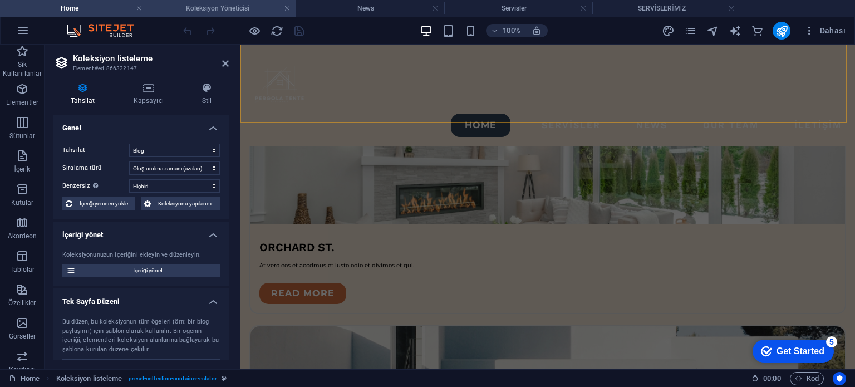
click at [232, 10] on h4 "Koleksiyon Yöneticisi" at bounding box center [222, 8] width 148 height 12
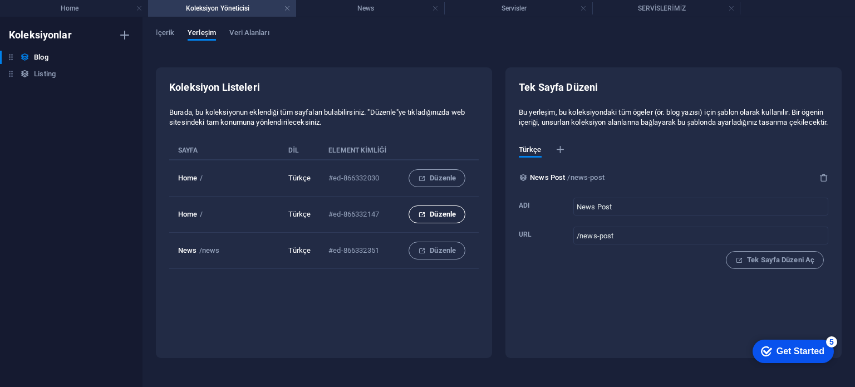
click at [445, 215] on span "Düzenle" at bounding box center [437, 214] width 38 height 13
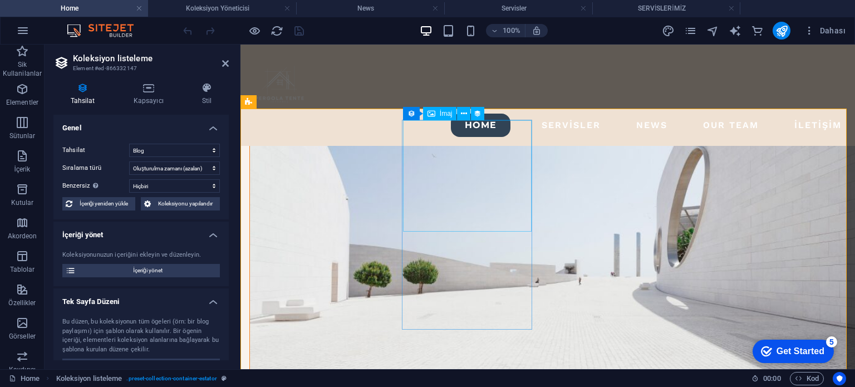
scroll to position [1282, 0]
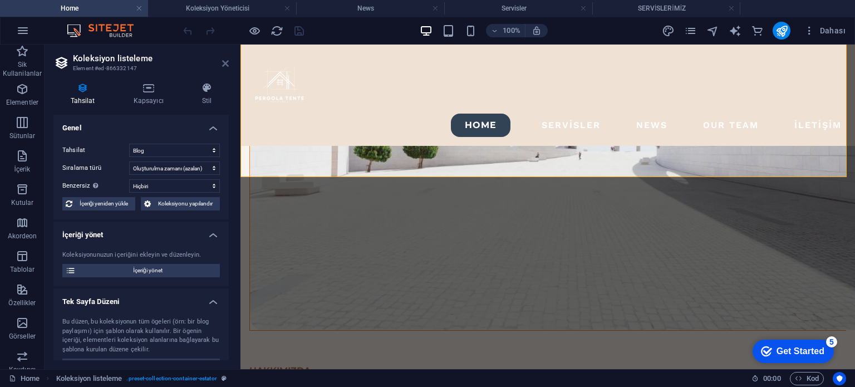
click at [228, 63] on icon at bounding box center [225, 63] width 7 height 9
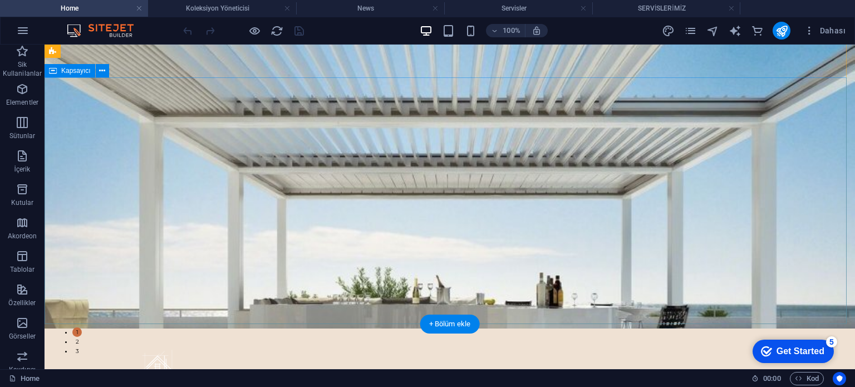
scroll to position [0, 0]
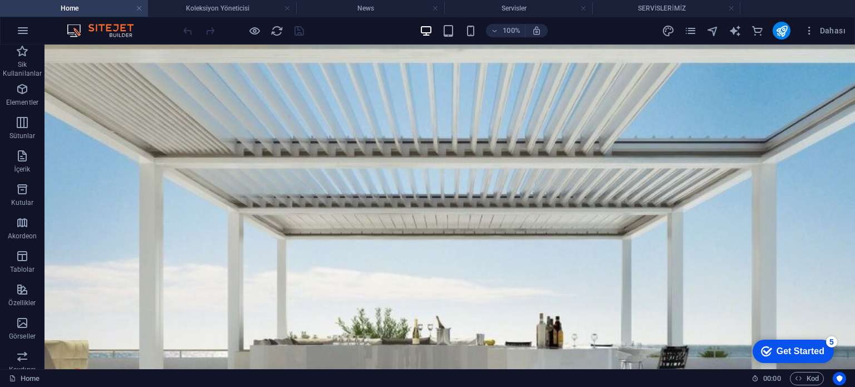
click at [110, 31] on img at bounding box center [105, 30] width 83 height 13
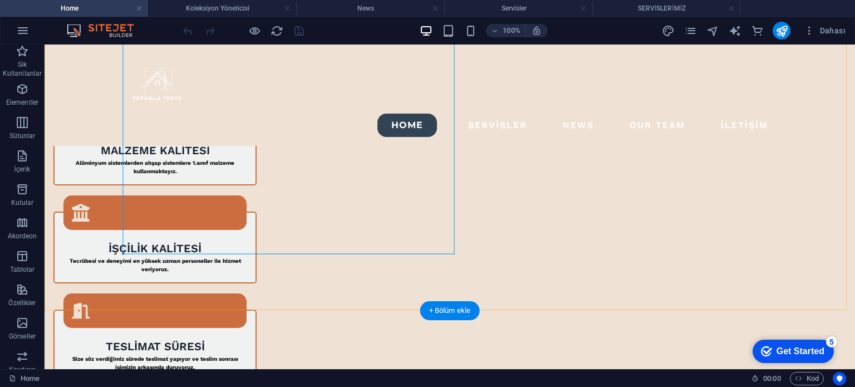
scroll to position [723, 0]
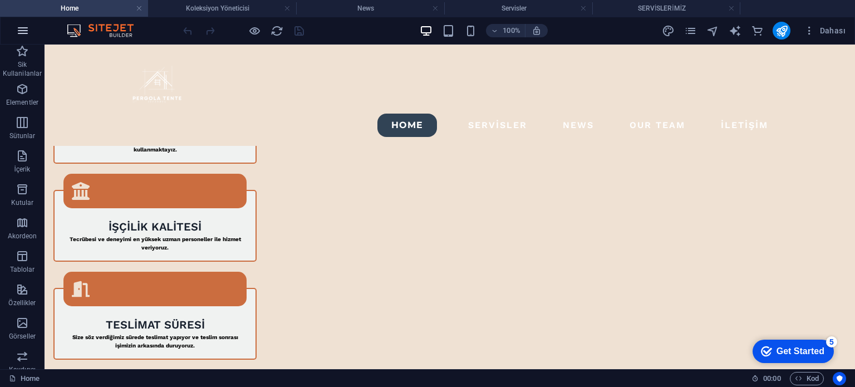
click at [21, 30] on icon "button" at bounding box center [22, 30] width 13 height 13
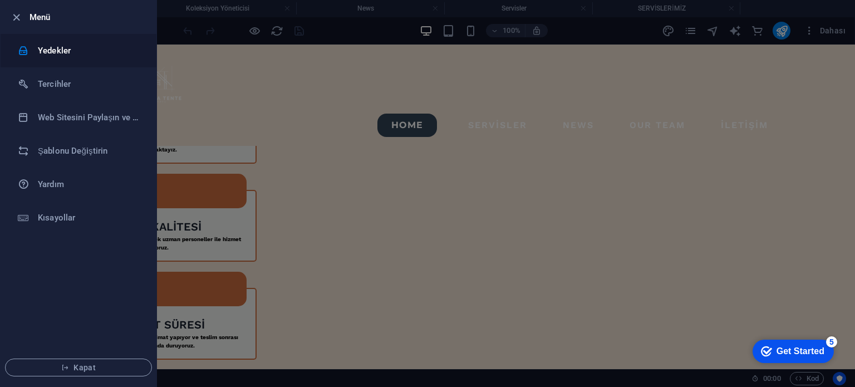
click at [60, 52] on h6 "Yedekler" at bounding box center [89, 50] width 103 height 13
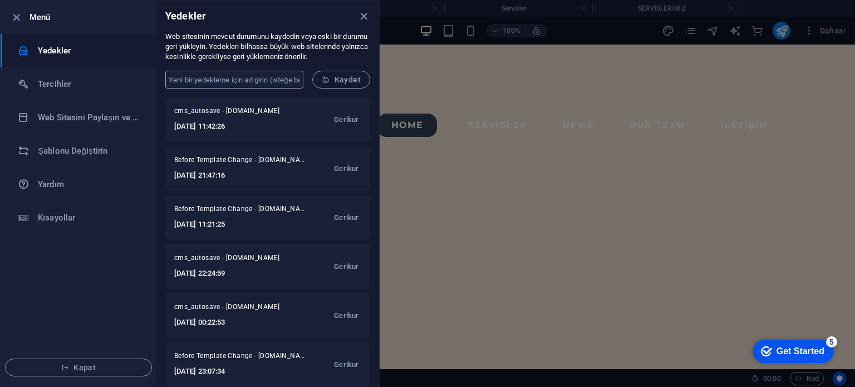
click at [240, 75] on input "text" at bounding box center [234, 80] width 138 height 18
type input "Son test"
click at [329, 86] on button "Kaydet" at bounding box center [341, 80] width 58 height 18
click at [101, 147] on h6 "Şablonu Değiştirin" at bounding box center [89, 150] width 103 height 13
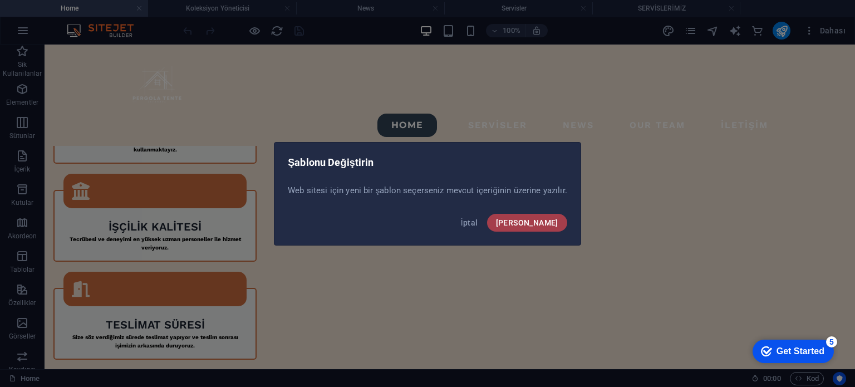
click at [559, 218] on button "Onayla" at bounding box center [527, 223] width 80 height 18
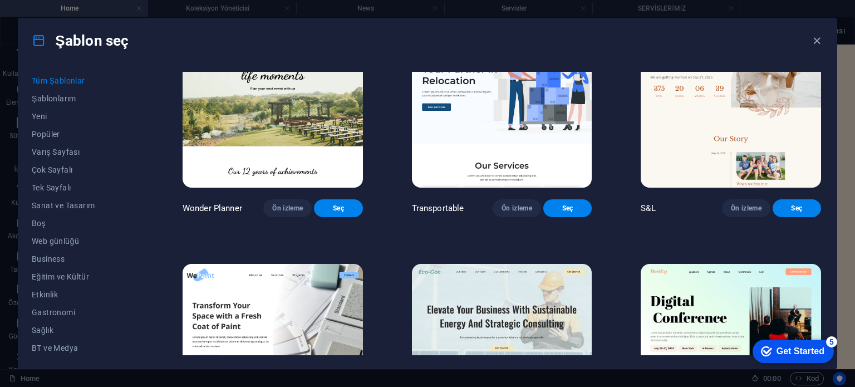
scroll to position [612, 0]
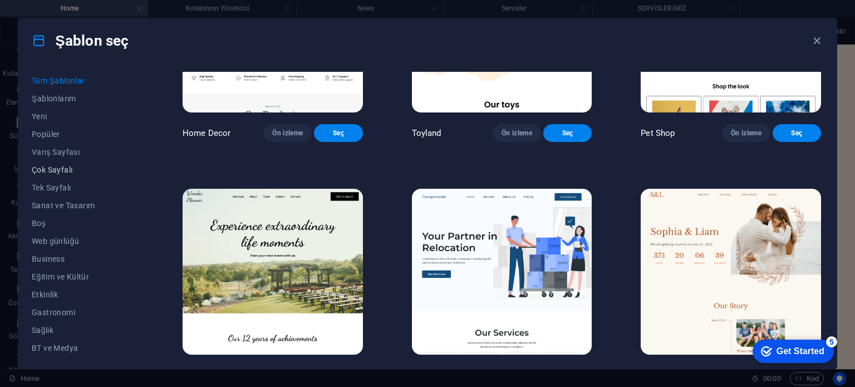
click at [55, 169] on span "Çok Sayfalı" at bounding box center [83, 169] width 102 height 9
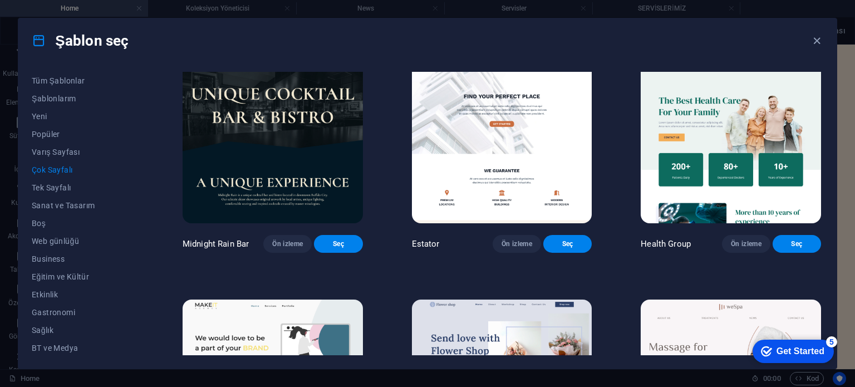
scroll to position [1476, 0]
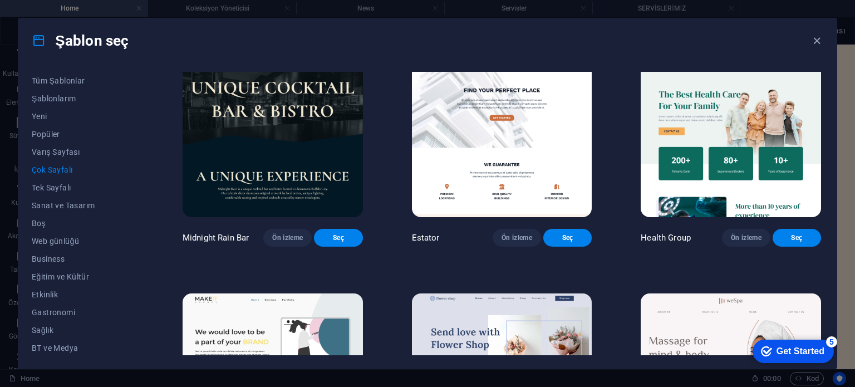
click at [549, 149] on img at bounding box center [502, 134] width 180 height 166
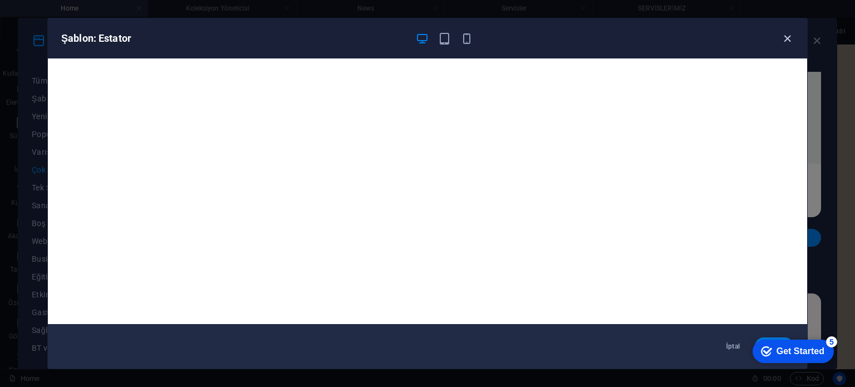
click at [786, 37] on icon "button" at bounding box center [787, 38] width 13 height 13
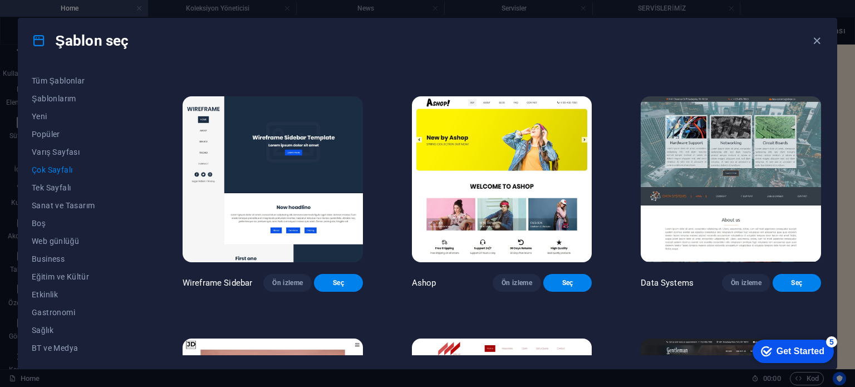
scroll to position [2644, 0]
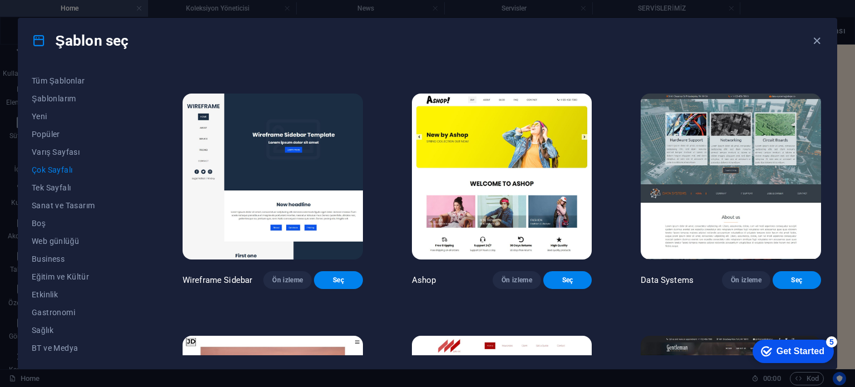
click at [510, 208] on img at bounding box center [502, 176] width 180 height 166
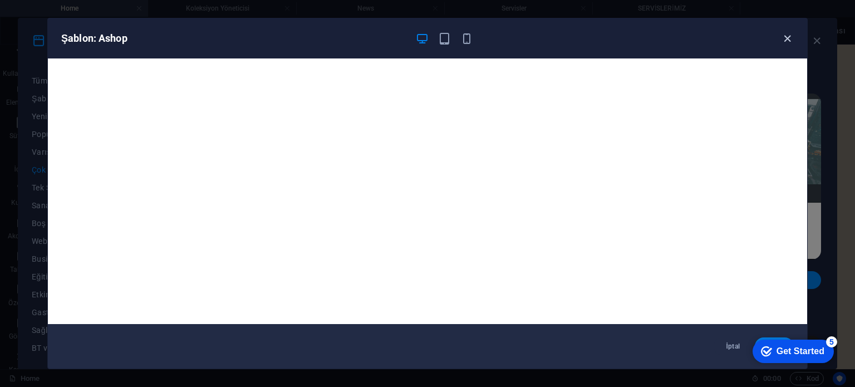
click at [785, 39] on icon "button" at bounding box center [787, 38] width 13 height 13
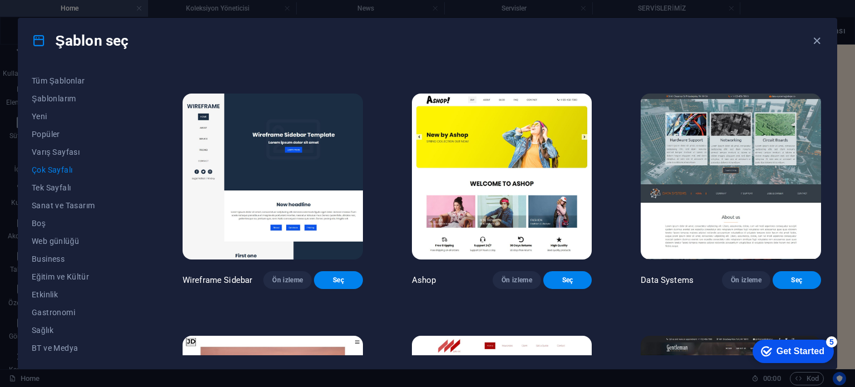
click at [690, 195] on img at bounding box center [730, 176] width 180 height 166
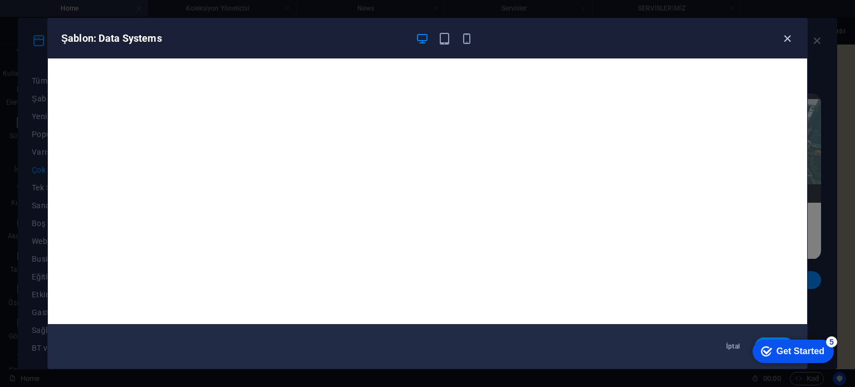
click at [786, 35] on icon "button" at bounding box center [787, 38] width 13 height 13
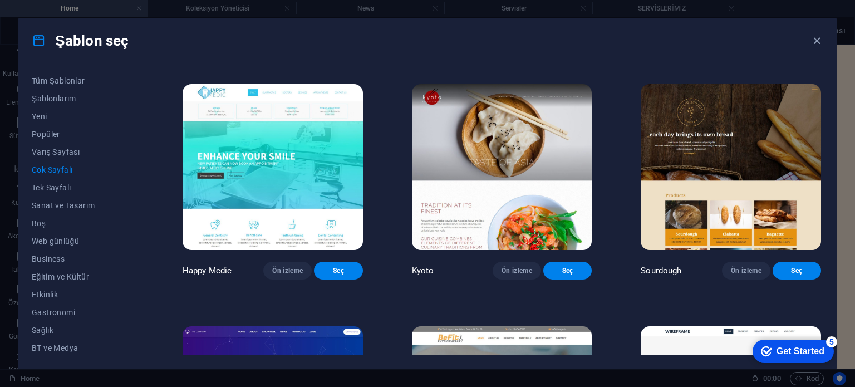
scroll to position [3368, 0]
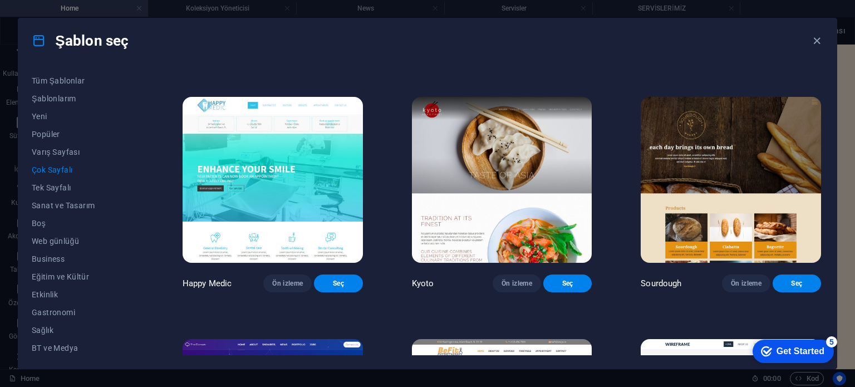
click at [288, 251] on img at bounding box center [272, 180] width 180 height 166
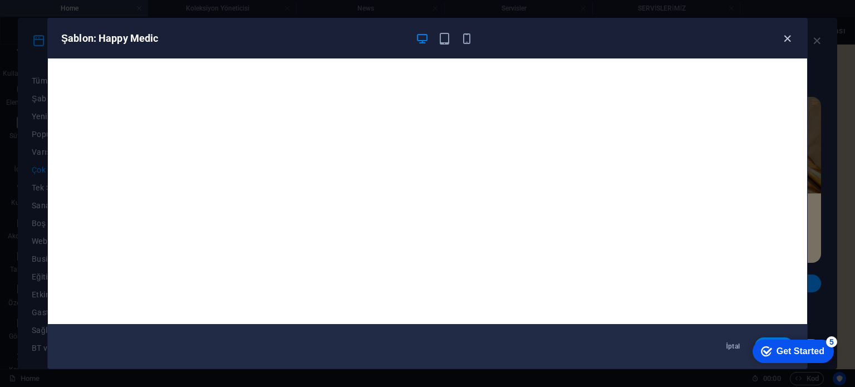
click at [786, 41] on icon "button" at bounding box center [787, 38] width 13 height 13
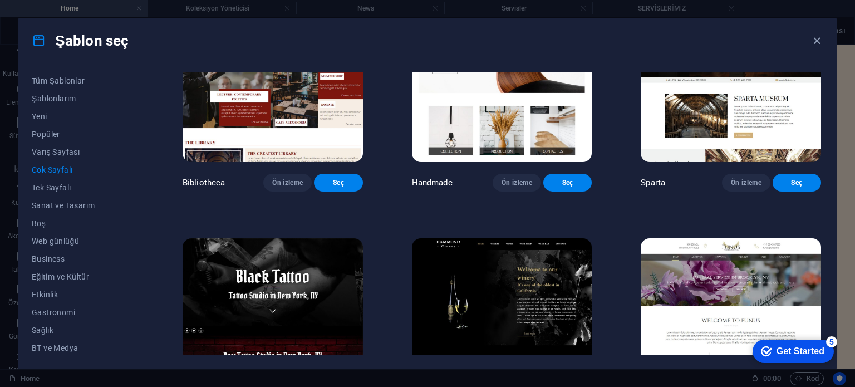
scroll to position [4202, 0]
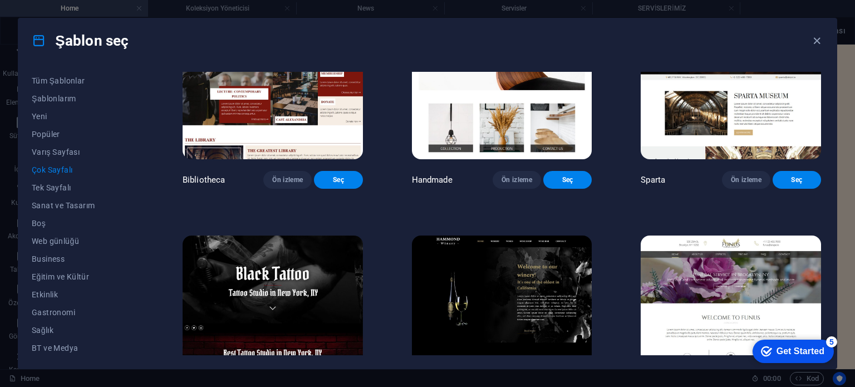
click at [509, 159] on img at bounding box center [502, 76] width 180 height 166
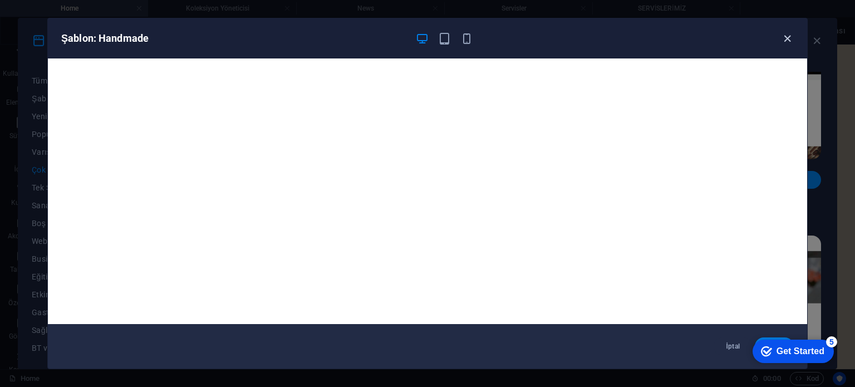
click at [788, 34] on icon "button" at bounding box center [787, 38] width 13 height 13
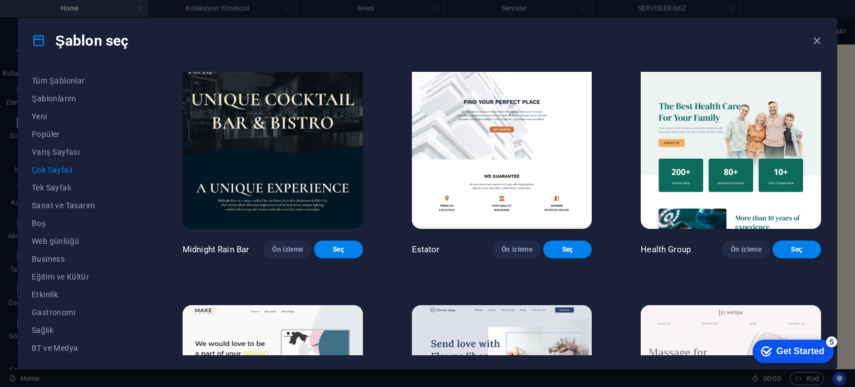
scroll to position [1469, 0]
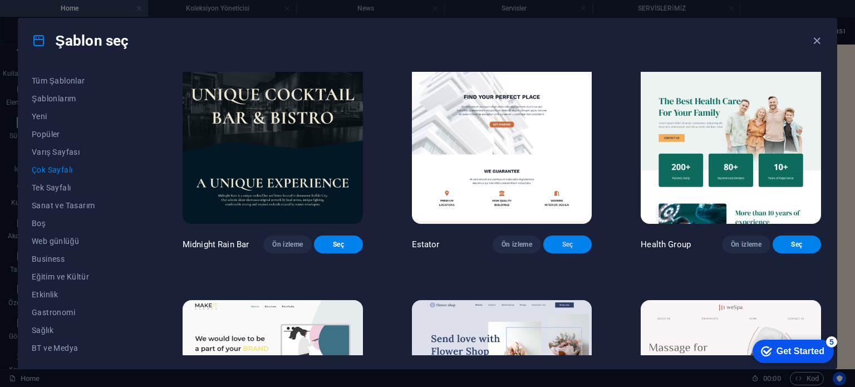
click at [564, 249] on span "Seç" at bounding box center [567, 244] width 31 height 9
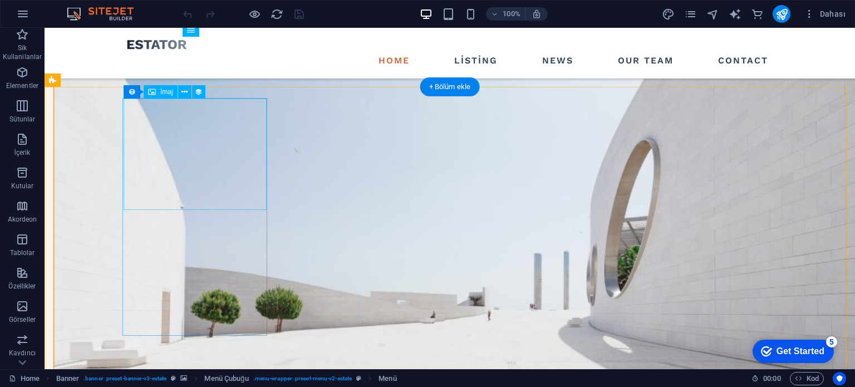
scroll to position [1057, 0]
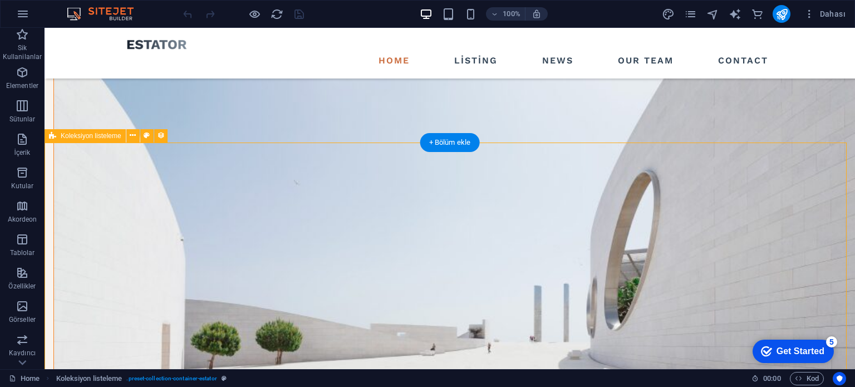
click at [95, 135] on span "Koleksiyon listeleme" at bounding box center [91, 135] width 61 height 7
click at [131, 136] on icon at bounding box center [133, 136] width 6 height 12
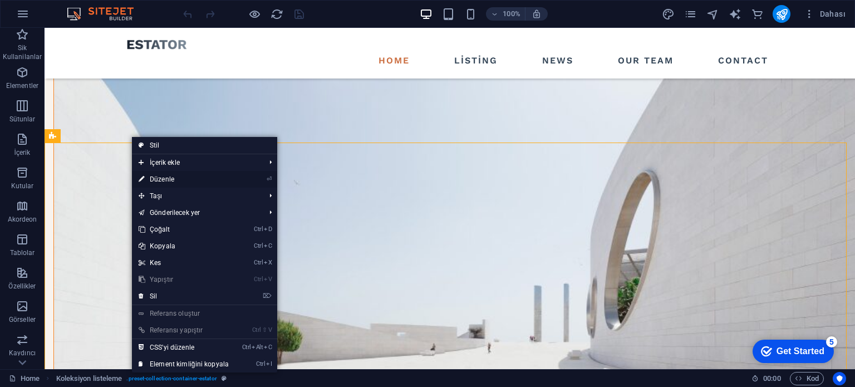
click at [162, 176] on link "⏎ Düzenle" at bounding box center [183, 179] width 103 height 17
select select "createdAt_DESC"
select select "columns.status"
select select "columns.category"
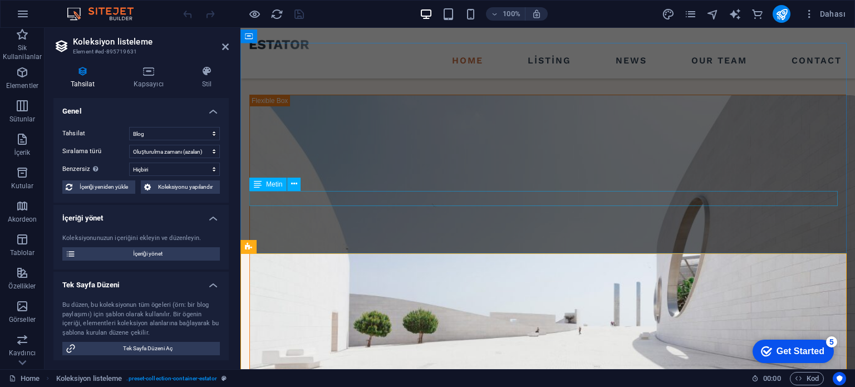
scroll to position [1055, 0]
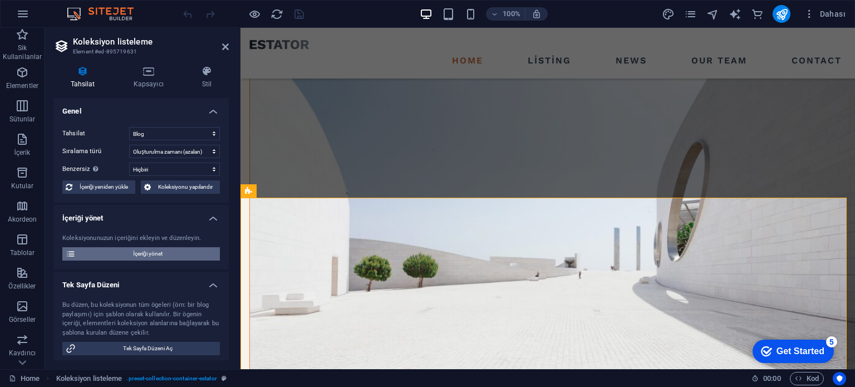
click at [138, 250] on span "İçeriği yönet" at bounding box center [147, 253] width 137 height 13
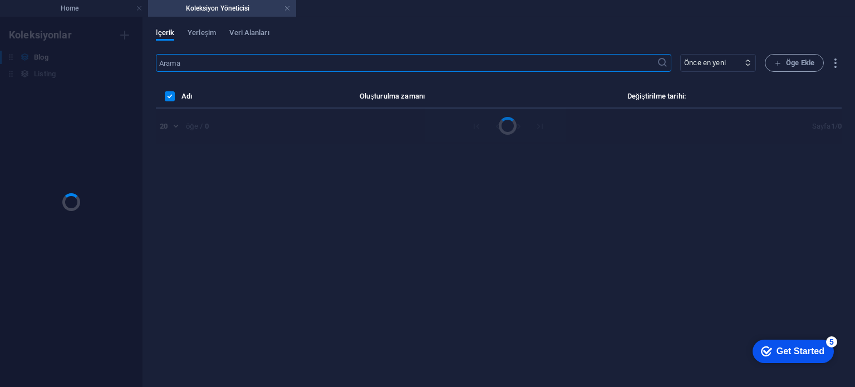
scroll to position [0, 0]
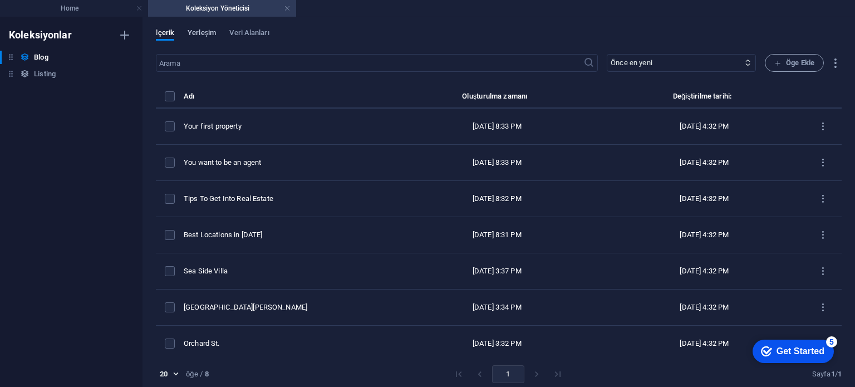
click at [204, 29] on span "Yerleşim" at bounding box center [202, 34] width 28 height 16
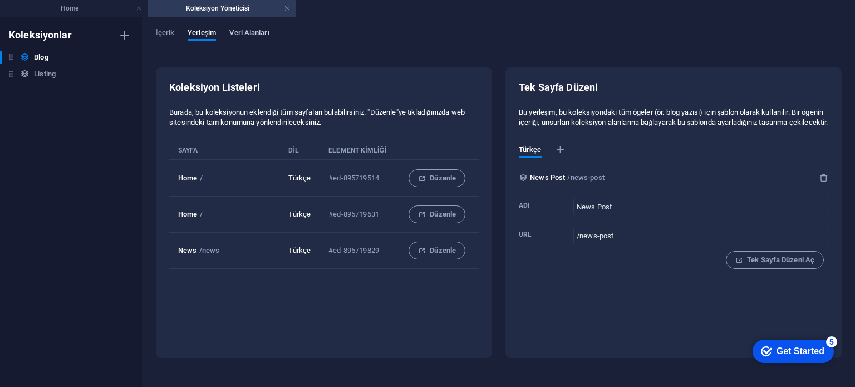
click at [247, 33] on span "Veri Alanları" at bounding box center [249, 34] width 40 height 16
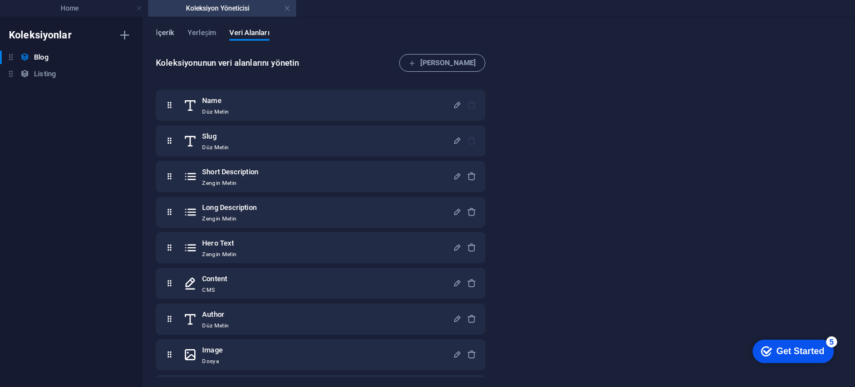
click at [167, 31] on span "İçerik" at bounding box center [165, 34] width 18 height 16
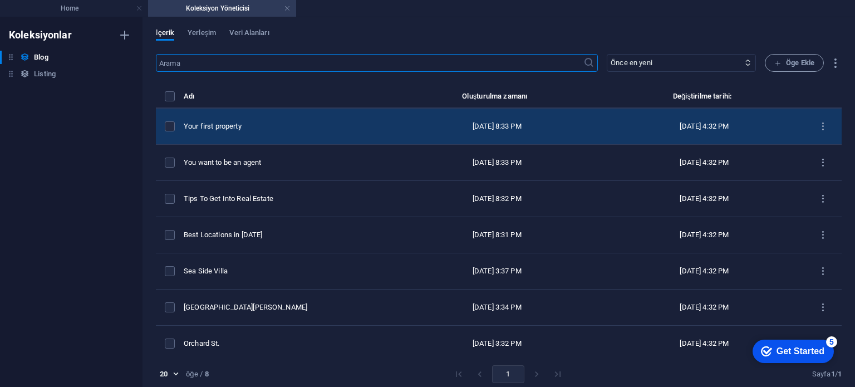
click at [283, 117] on td "Your first property" at bounding box center [286, 126] width 205 height 36
select select "Investment"
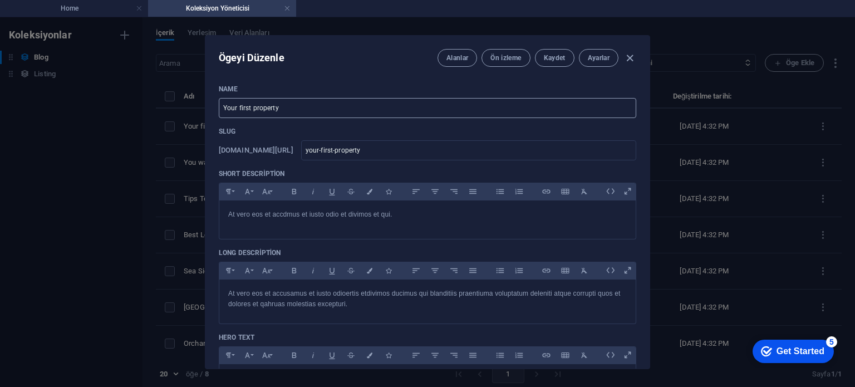
click at [317, 115] on input "Your first property" at bounding box center [427, 108] width 417 height 20
click at [318, 112] on input "Your first property" at bounding box center [427, 108] width 417 height 20
type input "T"
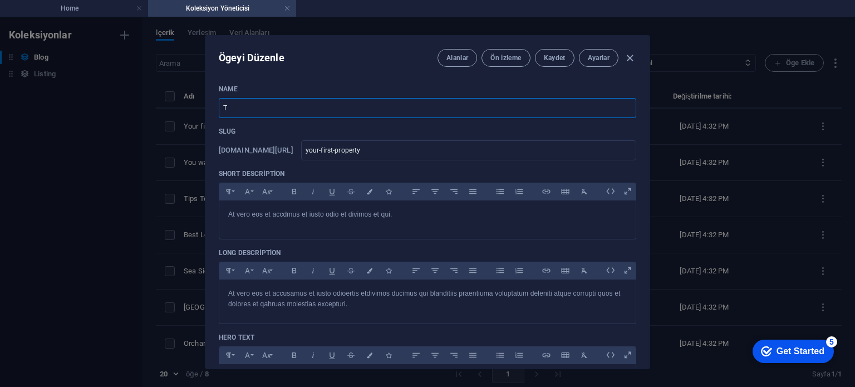
type input "t"
type input "Te"
type input "te"
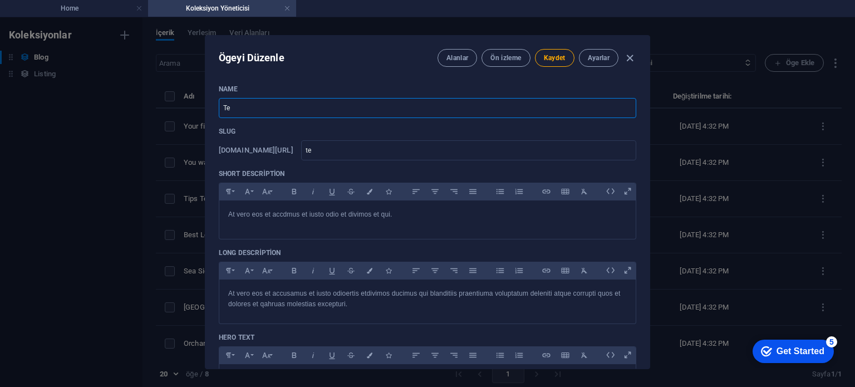
type input "Ten"
type input "ten"
type input "Tent"
type input "tent"
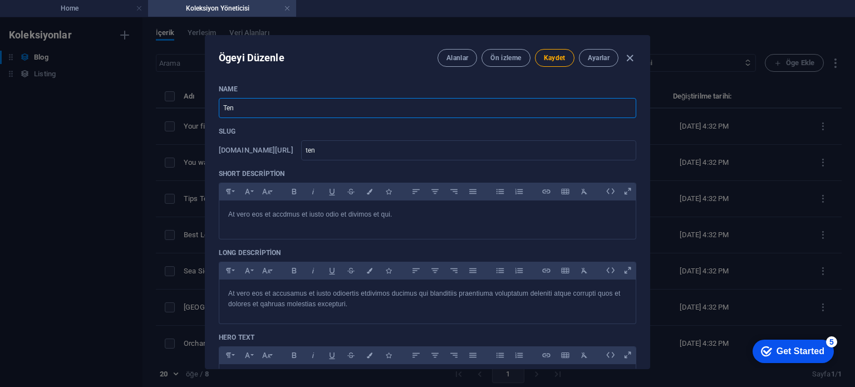
type input "tent"
type input "Tente"
type input "tente"
type input "Tente t"
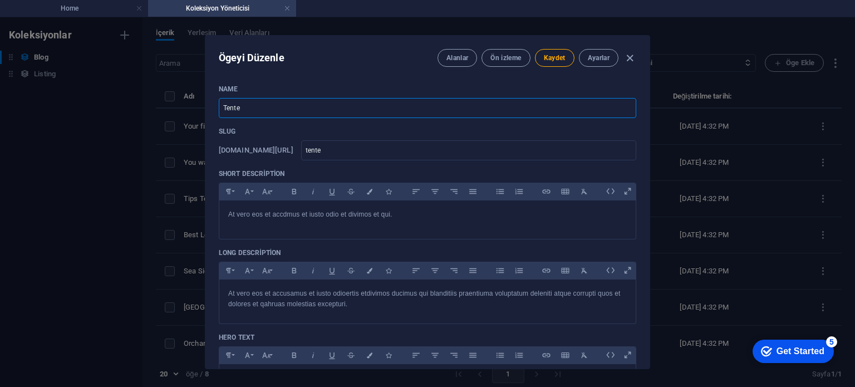
type input "tente-t"
type input "Tente te"
type input "tente-te"
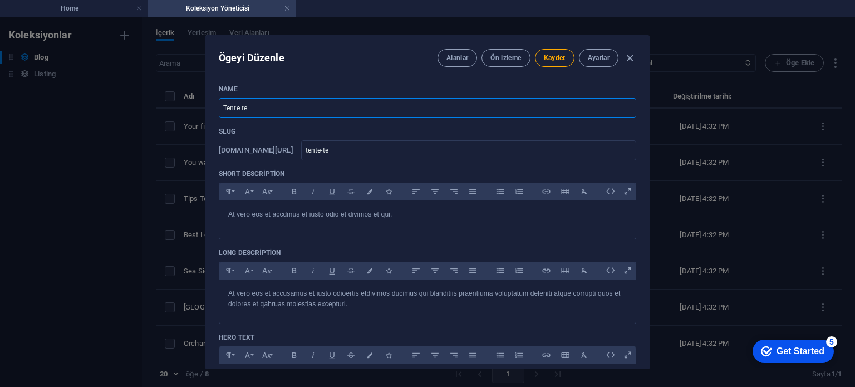
type input "Tente tes"
type input "tente-tes"
type input "Tente test"
type input "tente-test"
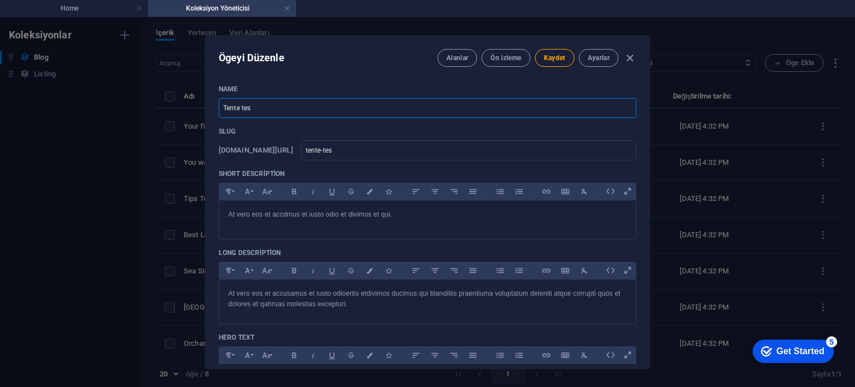
type input "tente-test"
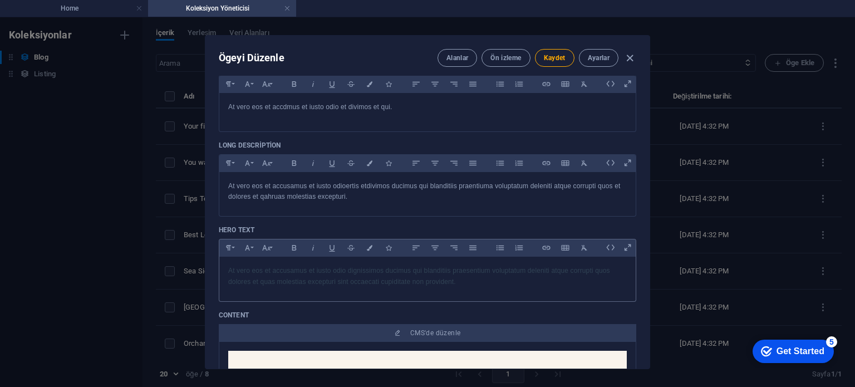
scroll to position [111, 0]
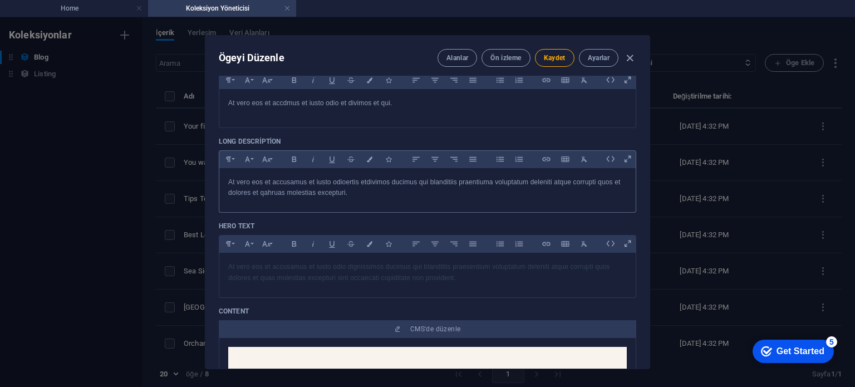
type input "Tente test"
click at [323, 191] on p "At vero eos et accusamus et iusto odioertis etdivimos ducimus qui blanditiis pr…" at bounding box center [427, 187] width 398 height 21
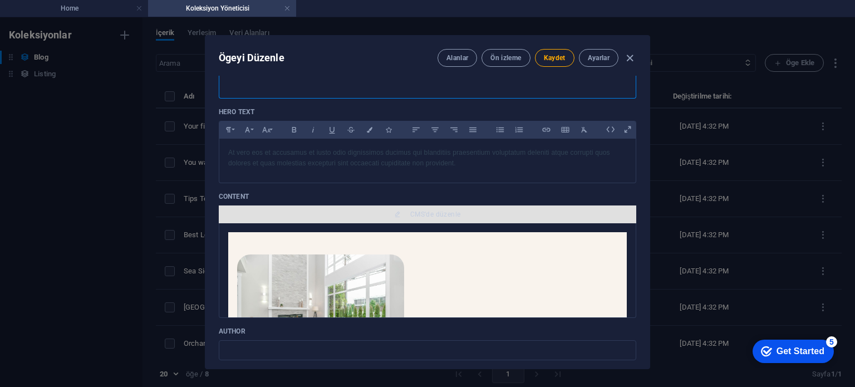
scroll to position [223, 0]
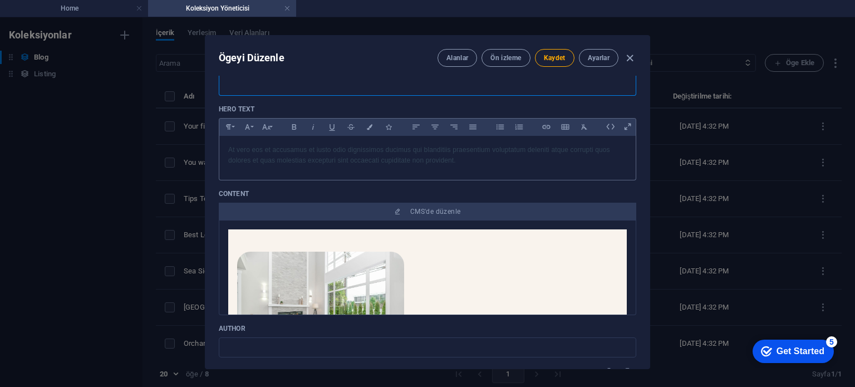
click at [339, 169] on div "At vero eos et accusamus et iusto odio dignissimos ducimus qui blanditiis praes…" at bounding box center [427, 155] width 416 height 39
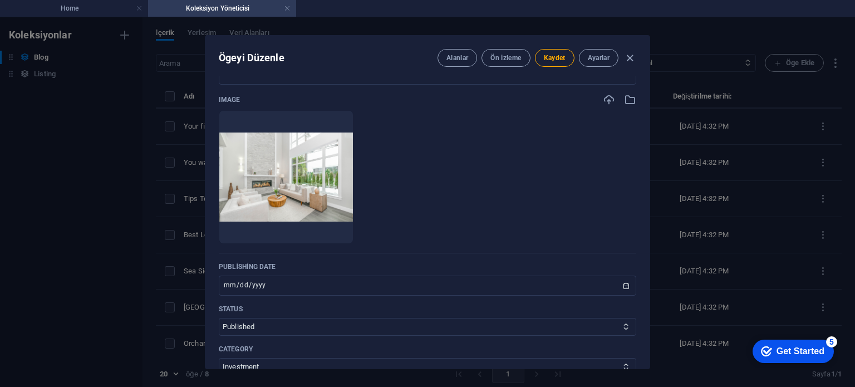
scroll to position [556, 0]
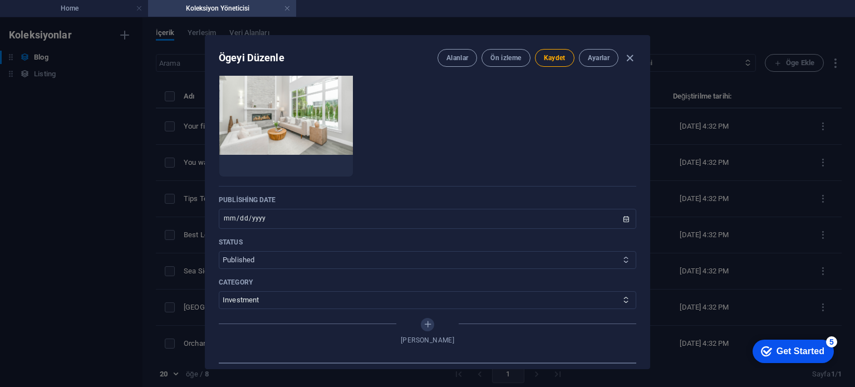
click at [281, 255] on select "Published Draft" at bounding box center [427, 260] width 417 height 18
click at [358, 238] on p "Status" at bounding box center [427, 242] width 417 height 9
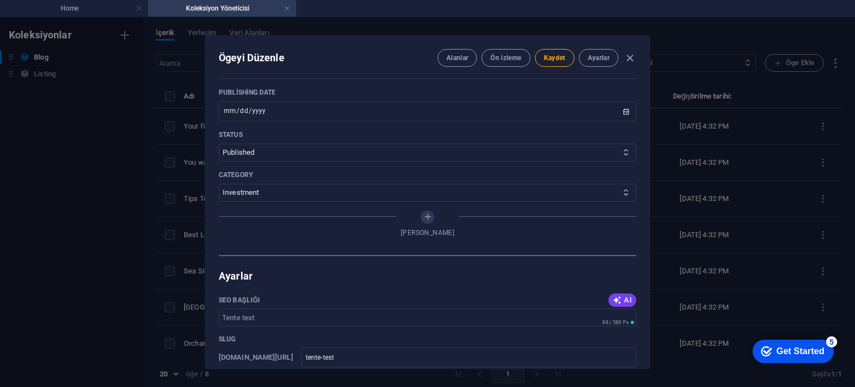
scroll to position [668, 0]
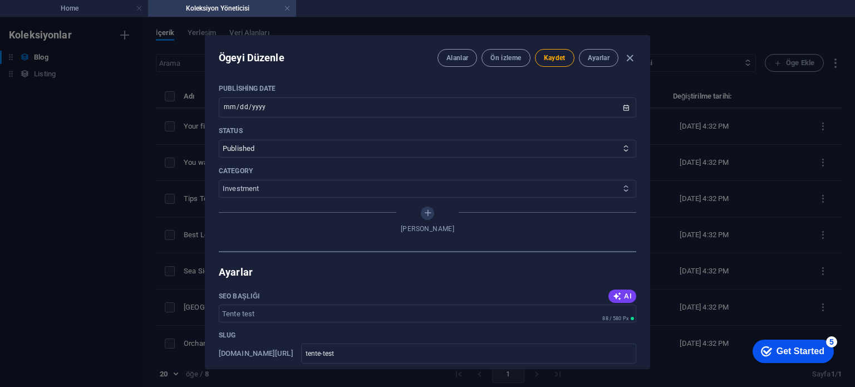
click at [285, 186] on select "Estate Trends Investment" at bounding box center [427, 189] width 417 height 18
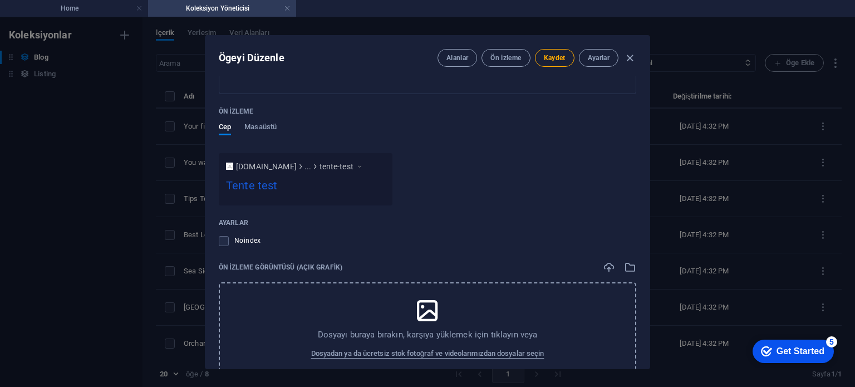
scroll to position [1113, 0]
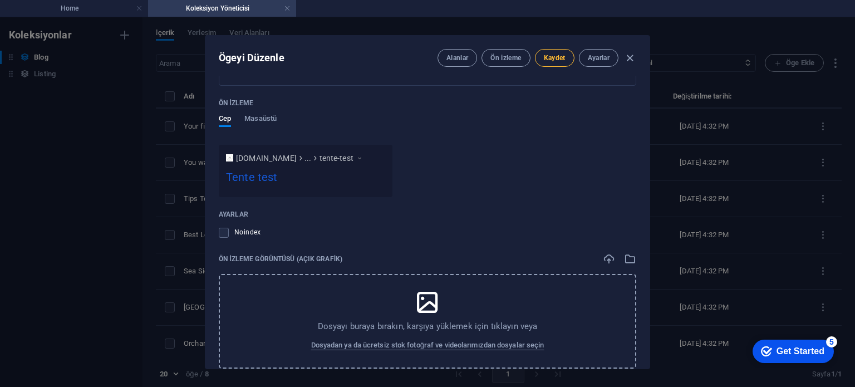
click at [547, 55] on span "Kaydet" at bounding box center [555, 57] width 22 height 9
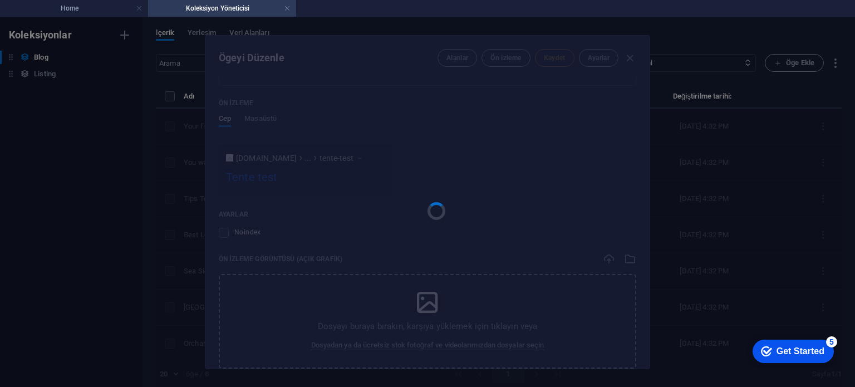
type input "tente-test"
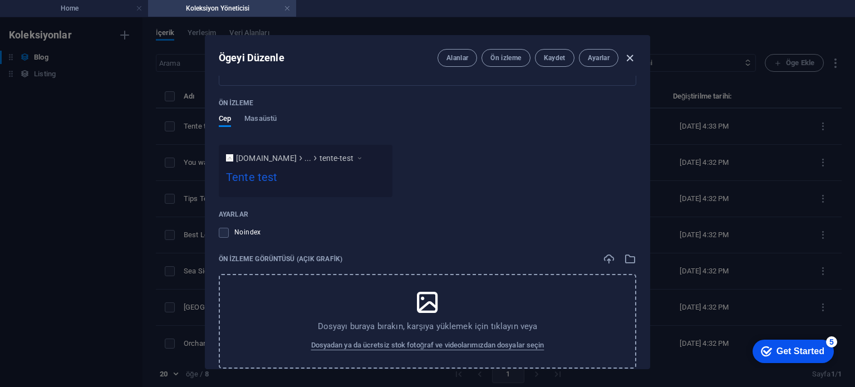
click at [623, 53] on icon "button" at bounding box center [629, 58] width 13 height 13
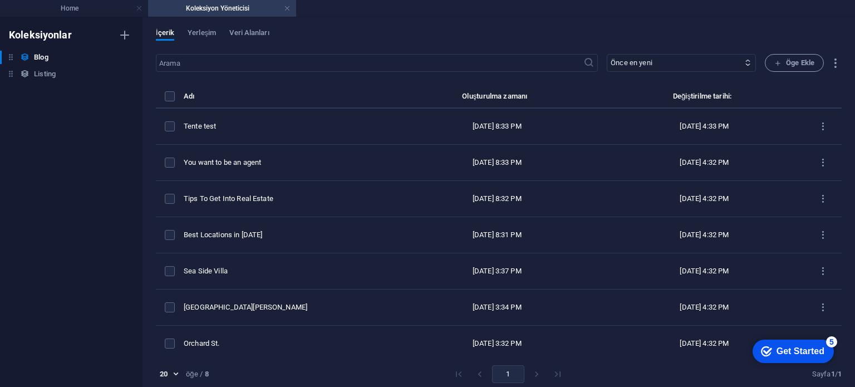
type input "2025-09-01"
type input "tente-test"
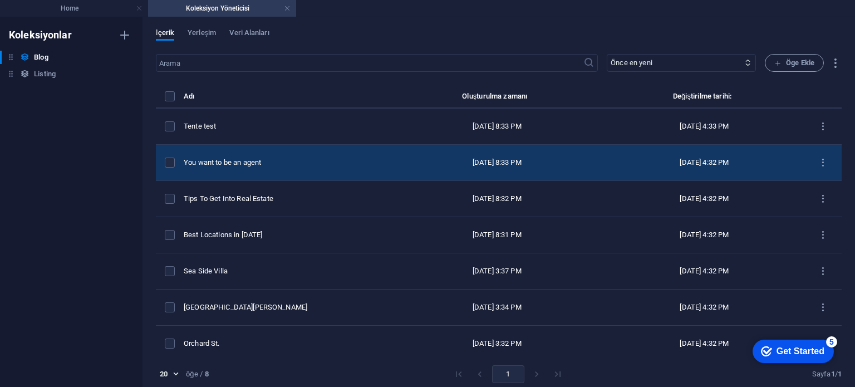
click at [240, 158] on div "You want to be an agent" at bounding box center [282, 162] width 196 height 10
select select "Investment"
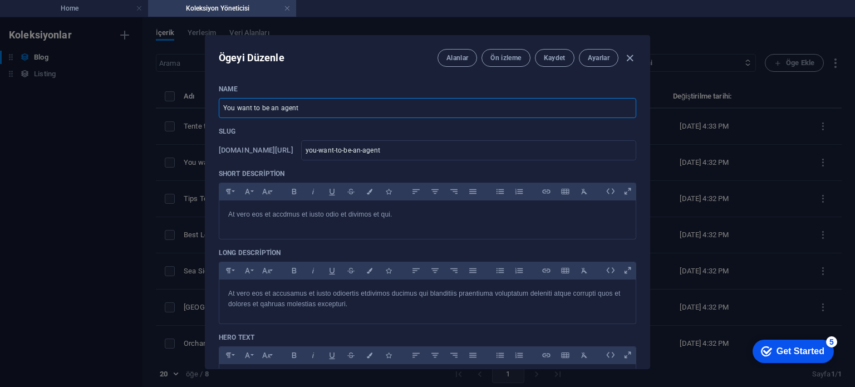
click at [331, 100] on input "You want to be an agent" at bounding box center [427, 108] width 417 height 20
paste input "Tente tes"
type input "Tente test"
type input "tente-test"
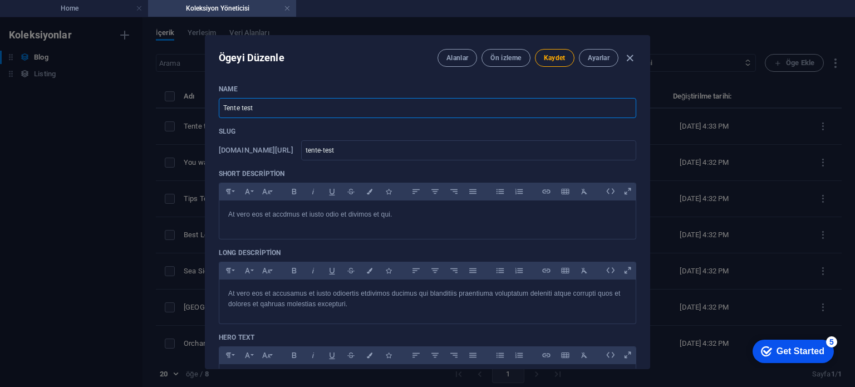
type input "Tente test2"
type input "tente-test2"
type input "Tente test2"
click at [362, 211] on p "At vero eos et accdmus et iusto odio et divimos et qui." at bounding box center [427, 214] width 398 height 11
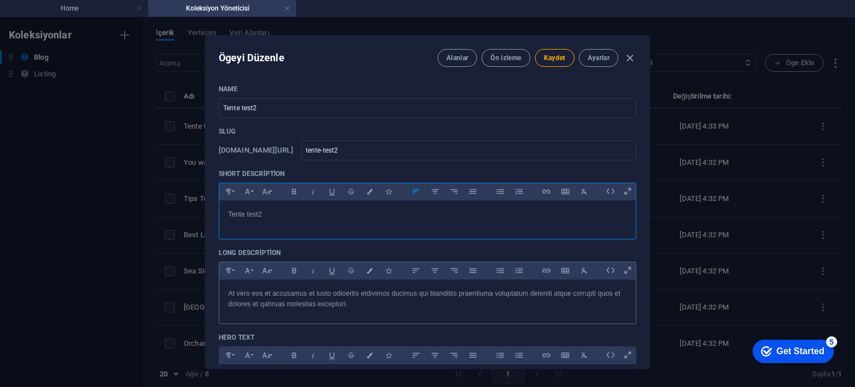
scroll to position [0, 3]
click at [354, 287] on div "At vero eos et accusamus et iusto odioertis etdivimos ducimus qui blanditiis pr…" at bounding box center [427, 298] width 416 height 39
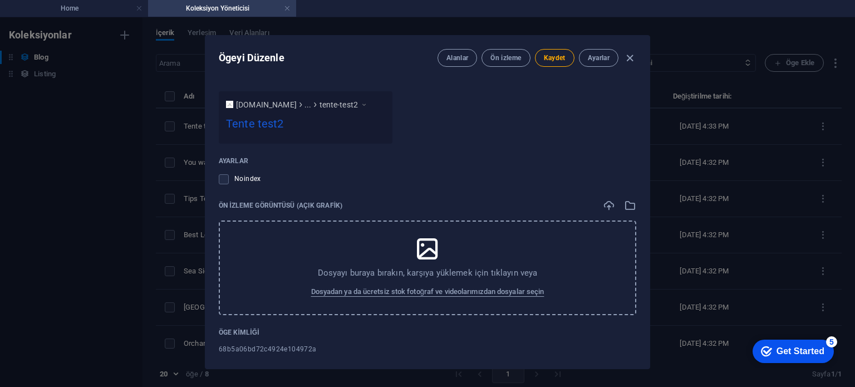
scroll to position [1168, 0]
click at [561, 53] on span "Kaydet" at bounding box center [555, 57] width 22 height 9
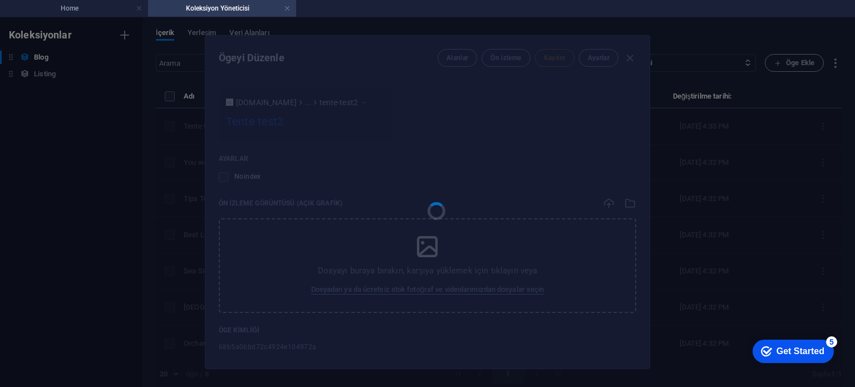
type input "tente-test2"
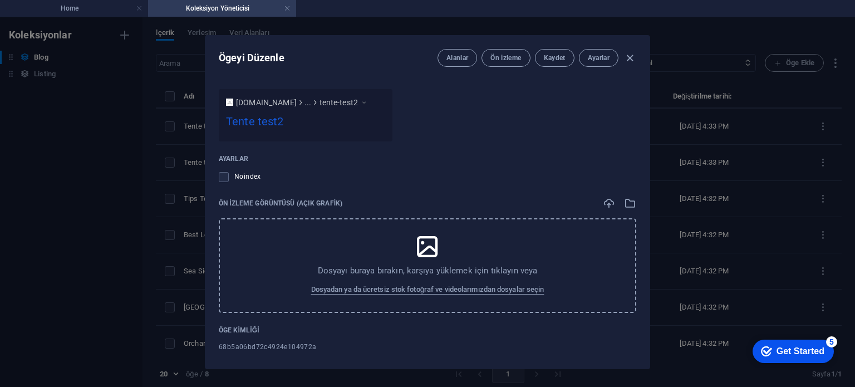
click at [130, 200] on div "Ögeyi Düzenle Alanlar Ön izleme Kaydet Ayarlar Name Tente test2 ​ Slug www.exam…" at bounding box center [427, 201] width 855 height 369
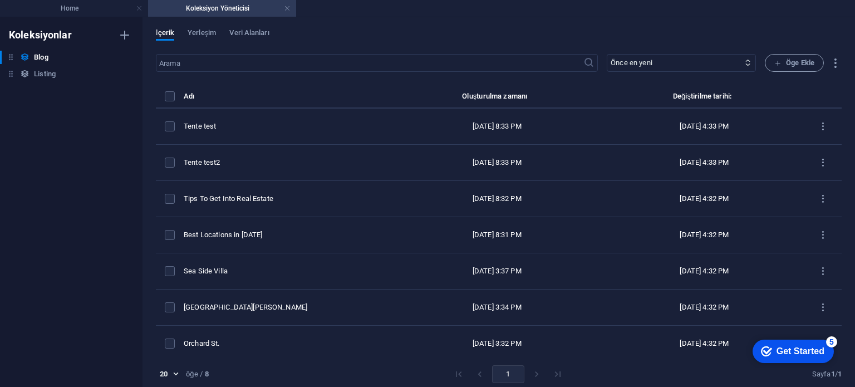
type input "2025-09-01"
type input "tente-test2"
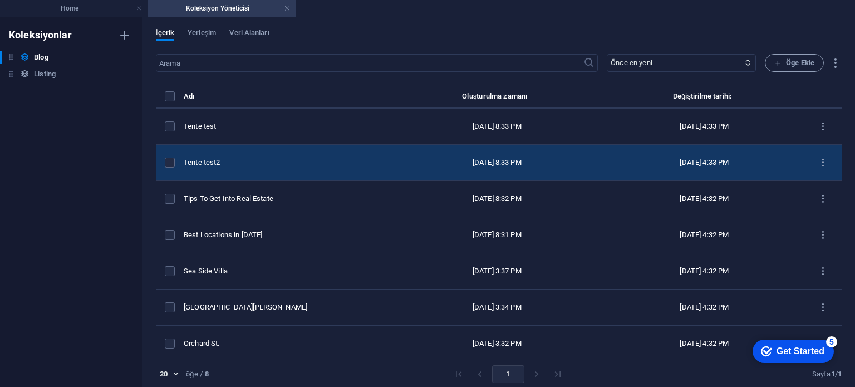
scroll to position [1023, 0]
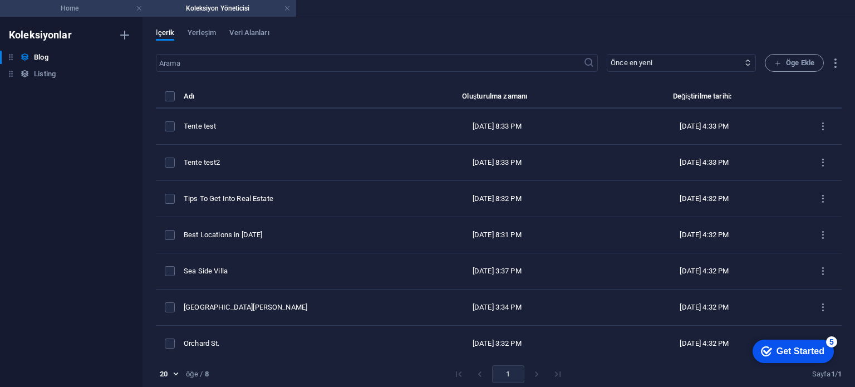
click at [99, 8] on h4 "Home" at bounding box center [74, 8] width 148 height 12
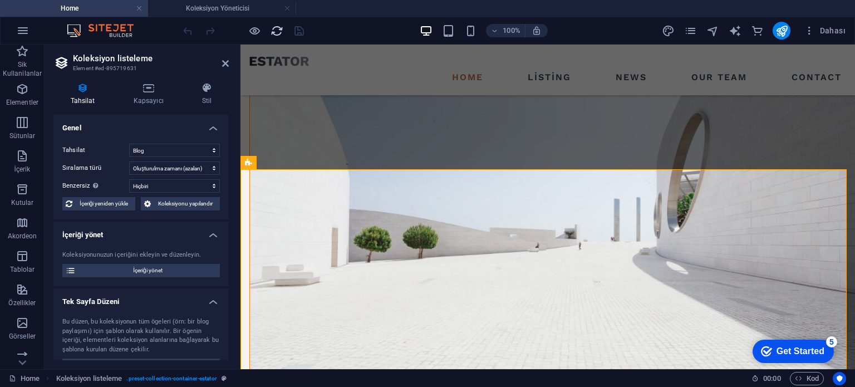
click at [276, 29] on icon "reload" at bounding box center [276, 30] width 13 height 13
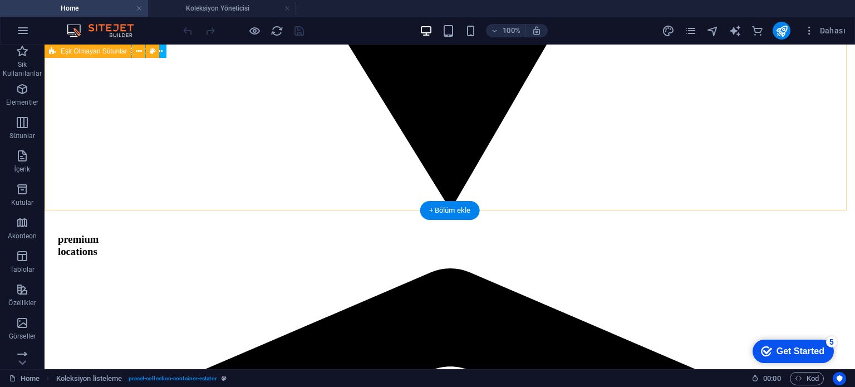
scroll to position [1725, 0]
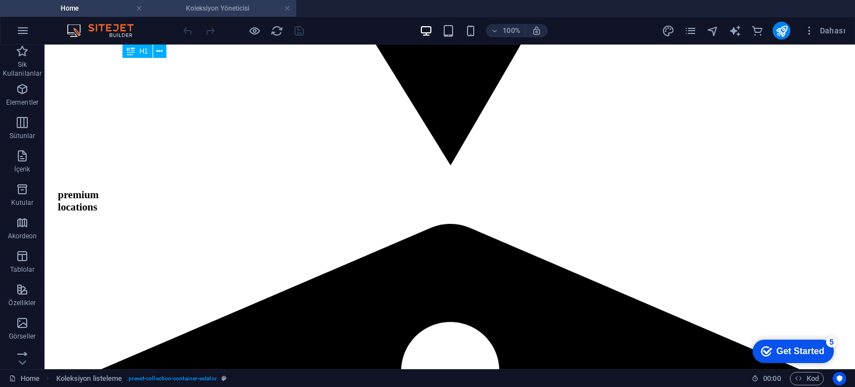
click at [230, 7] on h4 "Koleksiyon Yöneticisi" at bounding box center [222, 8] width 148 height 12
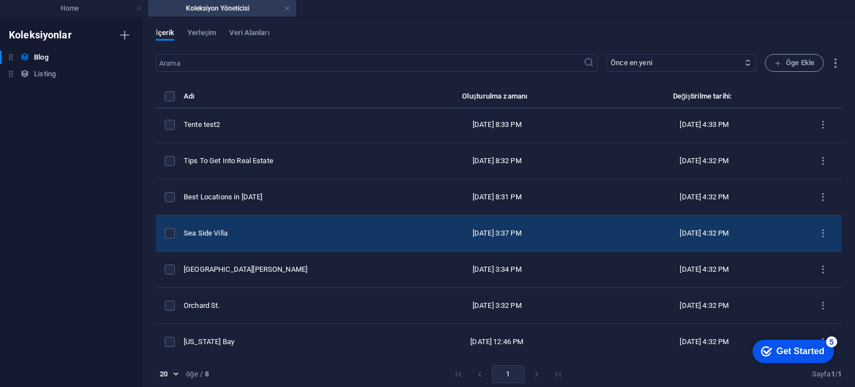
scroll to position [40, 0]
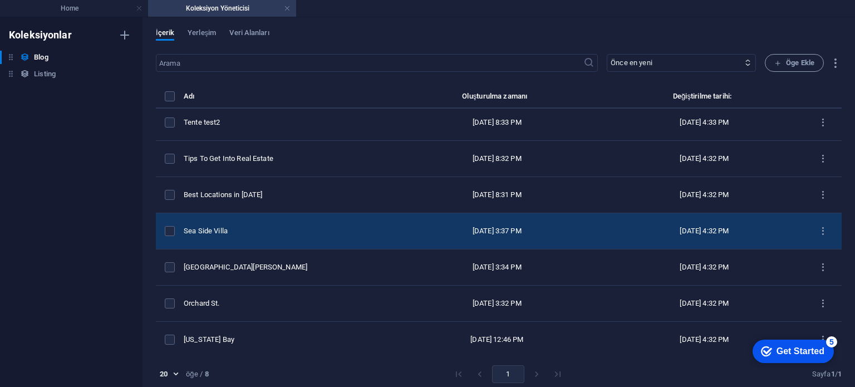
click at [262, 227] on div "Sea Side Villa" at bounding box center [282, 231] width 196 height 10
select select "Estate"
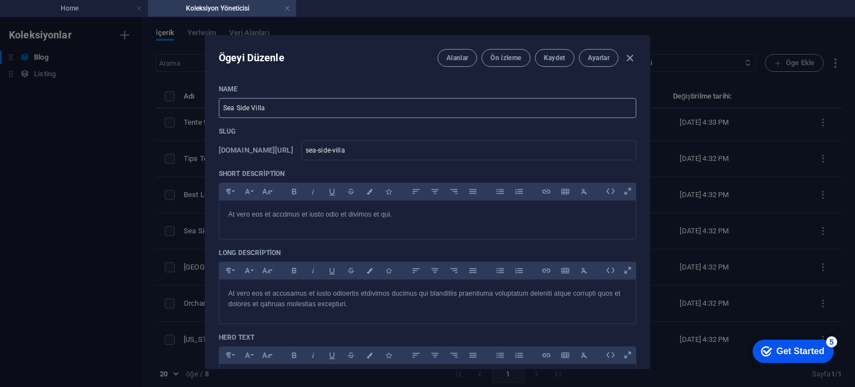
click at [325, 111] on input "Sea Side Villa" at bounding box center [427, 108] width 417 height 20
paste input "Tente test2"
type input "Tente test2"
type input "tente-test2"
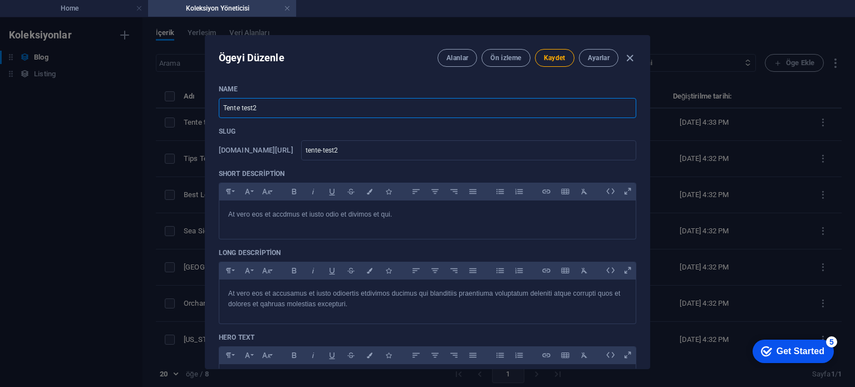
type input "Tente test25"
type input "tente-test25"
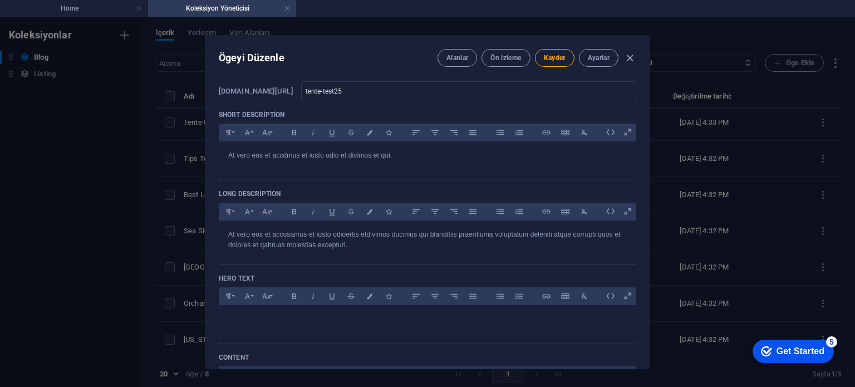
scroll to position [111, 0]
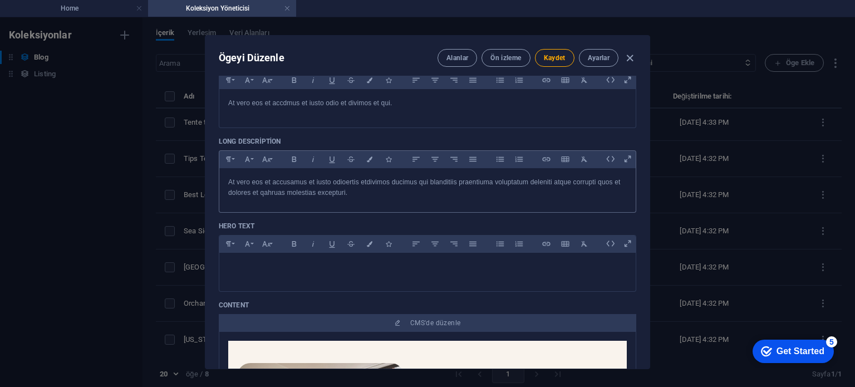
type input "Tente test25"
click at [337, 189] on p "At vero eos et accusamus et iusto odioertis etdivimos ducimus qui blanditiis pr…" at bounding box center [427, 187] width 398 height 21
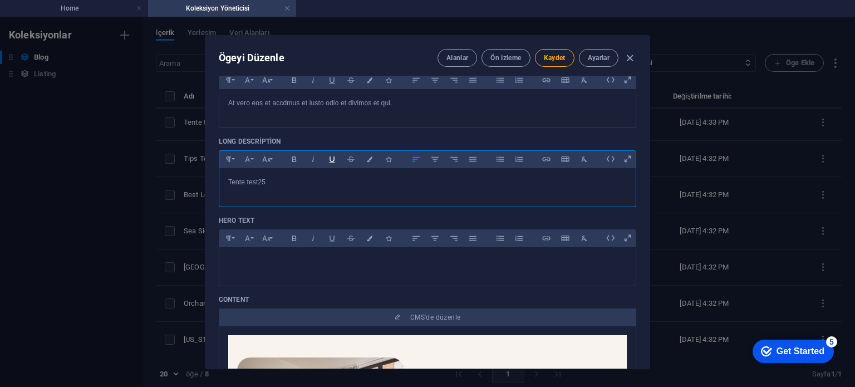
scroll to position [0, 3]
click at [356, 124] on div at bounding box center [427, 125] width 417 height 6
click at [371, 115] on div "At vero eos et accdmus et iusto odio et divimos et qui." at bounding box center [427, 105] width 416 height 33
click at [557, 49] on button "Kaydet" at bounding box center [555, 58] width 40 height 18
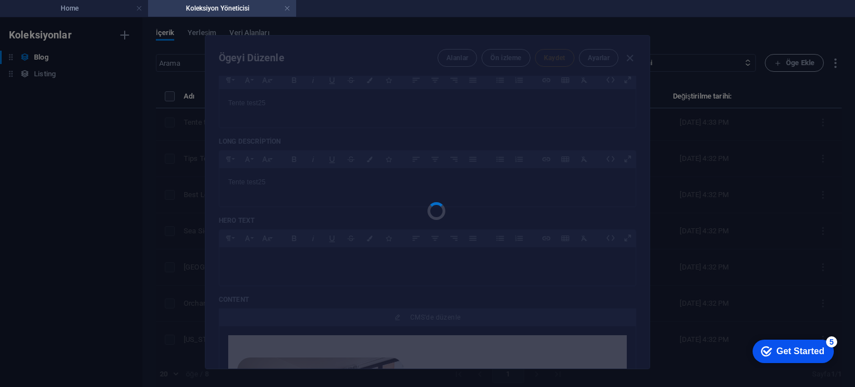
type input "tente-test25"
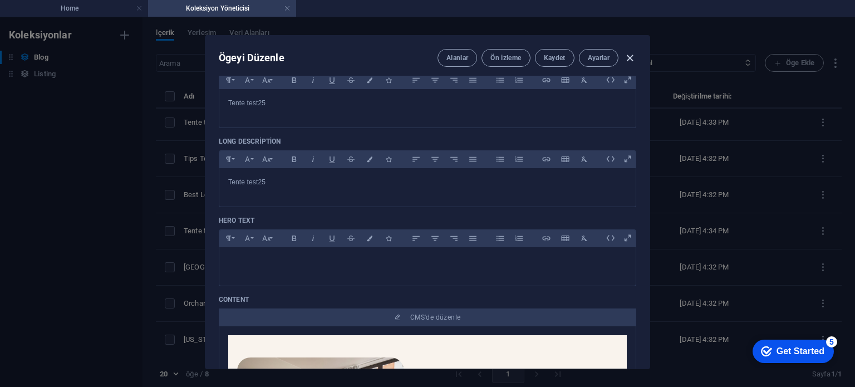
click at [625, 55] on icon "button" at bounding box center [629, 58] width 13 height 13
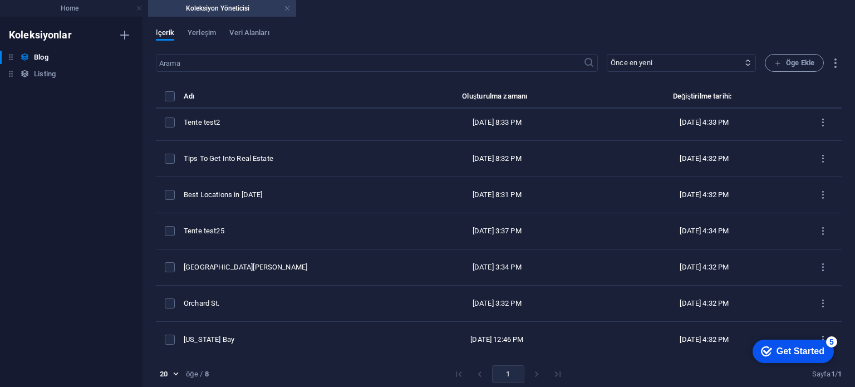
type input "2025-09-01"
type input "tente-test25"
click at [107, 9] on h4 "Home" at bounding box center [74, 8] width 148 height 12
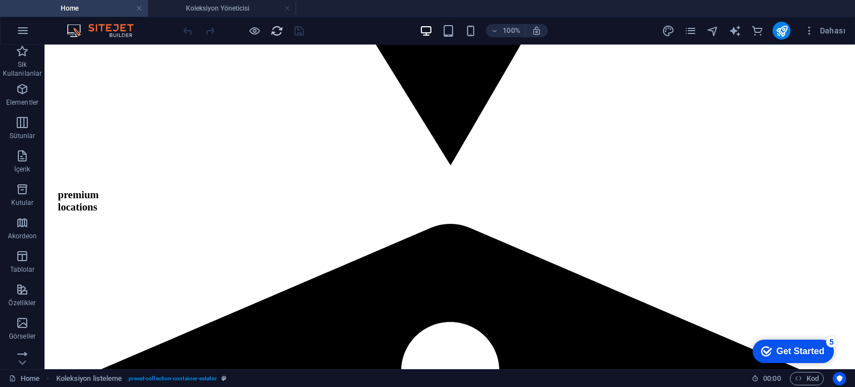
click at [282, 33] on icon "reload" at bounding box center [276, 30] width 13 height 13
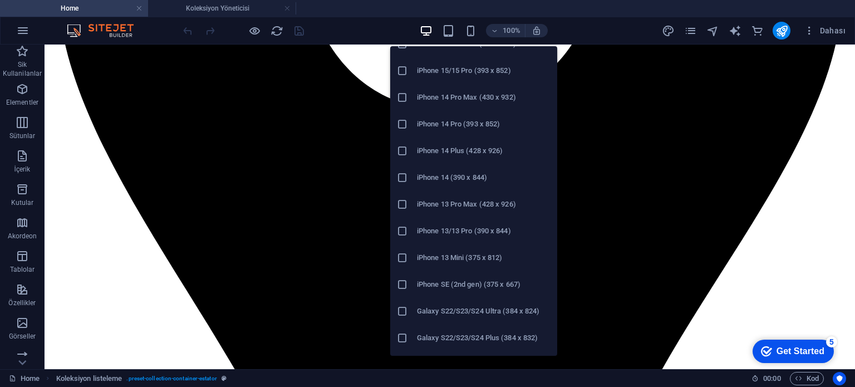
scroll to position [167, 0]
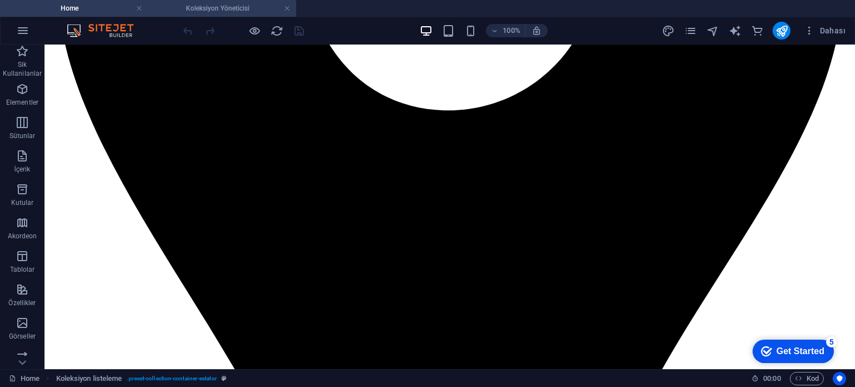
click at [180, 7] on h4 "Koleksiyon Yöneticisi" at bounding box center [222, 8] width 148 height 12
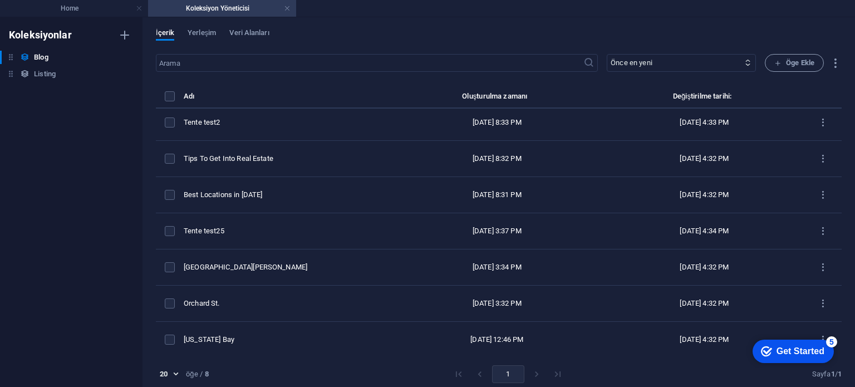
scroll to position [0, 0]
click at [100, 12] on h4 "Home" at bounding box center [74, 8] width 148 height 12
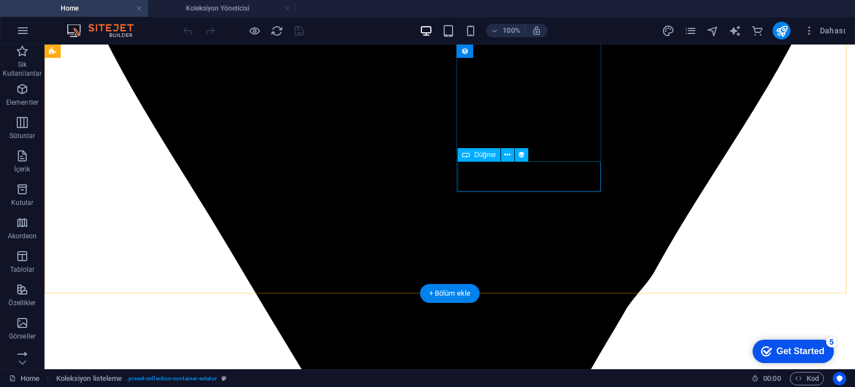
scroll to position [1001, 0]
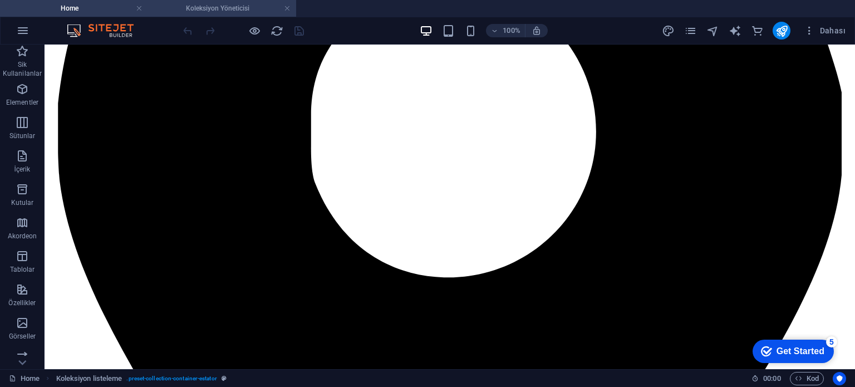
click at [208, 3] on h4 "Koleksiyon Yöneticisi" at bounding box center [222, 8] width 148 height 12
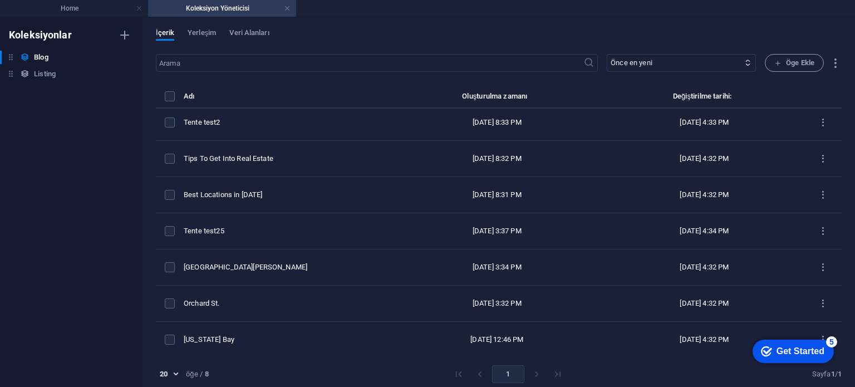
scroll to position [0, 0]
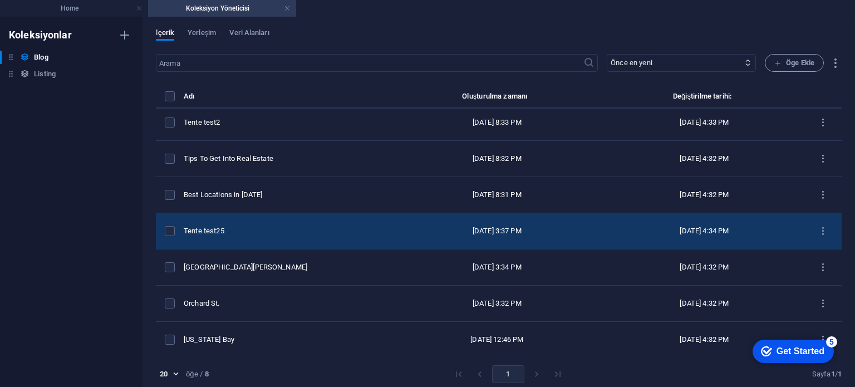
click at [246, 228] on div "Tente test25" at bounding box center [282, 231] width 196 height 10
select select "Estate"
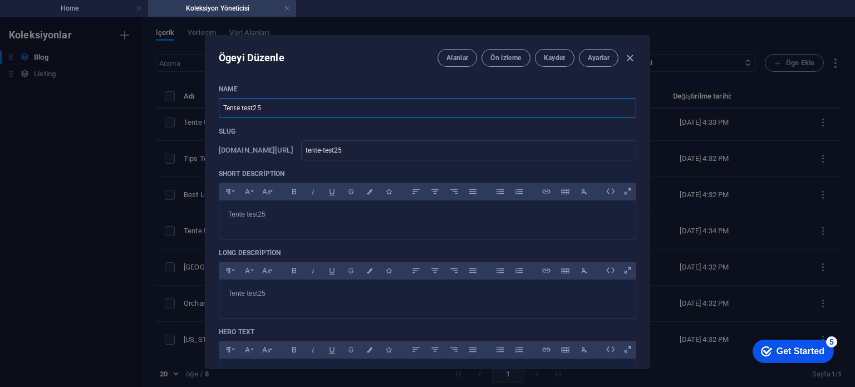
click at [295, 104] on input "Tente test25" at bounding box center [427, 108] width 417 height 20
drag, startPoint x: 121, startPoint y: 202, endPoint x: 130, endPoint y: 200, distance: 9.1
click at [121, 203] on div "Ögeyi Düzenle Alanlar Ön izleme Kaydet Ayarlar Name Tente test25 ​ Slug www.exa…" at bounding box center [427, 201] width 855 height 369
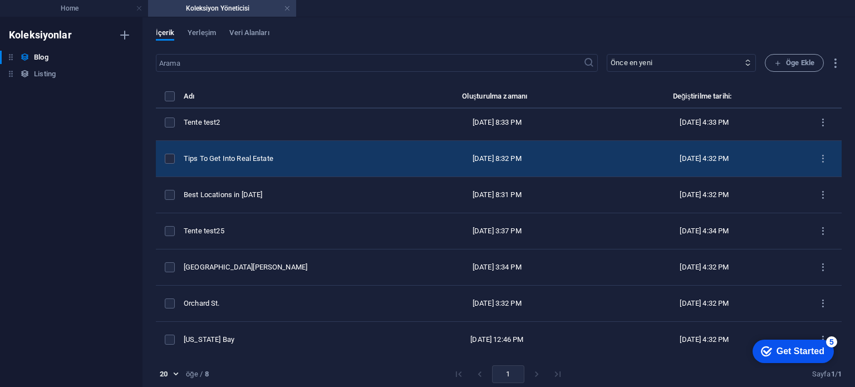
type input "2025-09-01"
type input "tente-test25"
click at [244, 157] on div "Tips To Get Into Real Estate" at bounding box center [282, 159] width 196 height 10
select select "Investment"
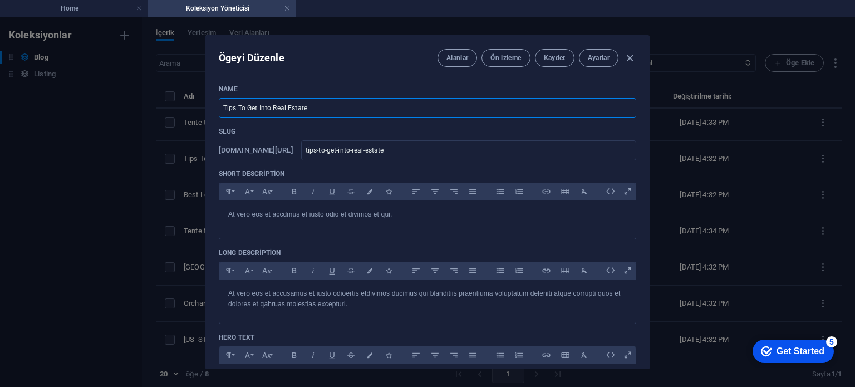
click at [329, 103] on input "Tips To Get Into Real Estate" at bounding box center [427, 108] width 417 height 20
paste input "ente test25"
type input "Tente test25"
type input "tente-test25"
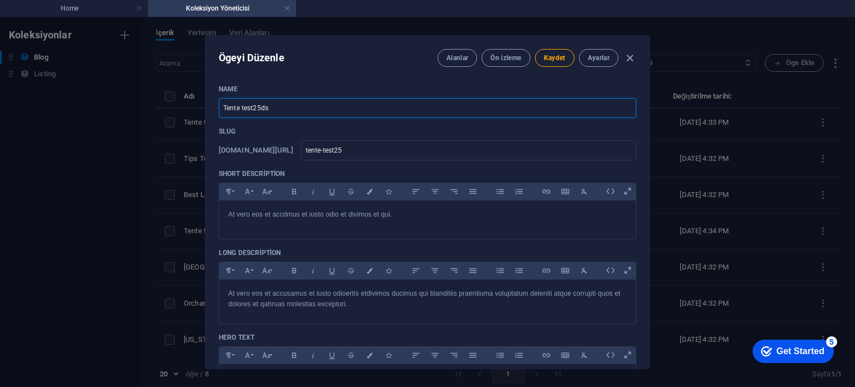
type input "Tente test25dsa"
type input "tente-test25dsa"
type input "Tente test25dsa"
click at [405, 146] on input "tente-test25dsa" at bounding box center [468, 150] width 335 height 20
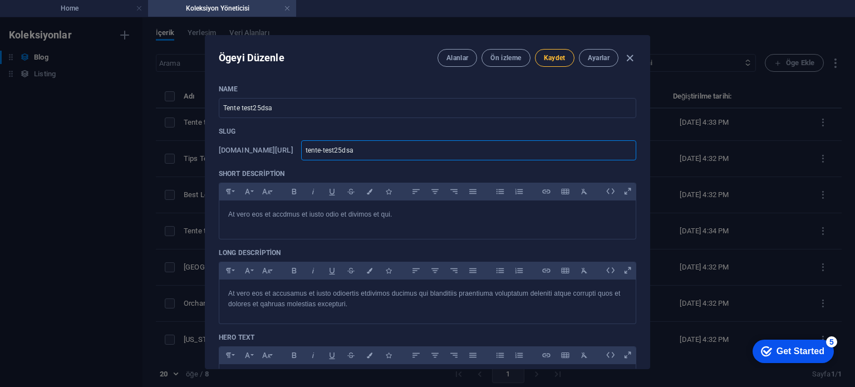
click at [550, 55] on span "Kaydet" at bounding box center [555, 57] width 22 height 9
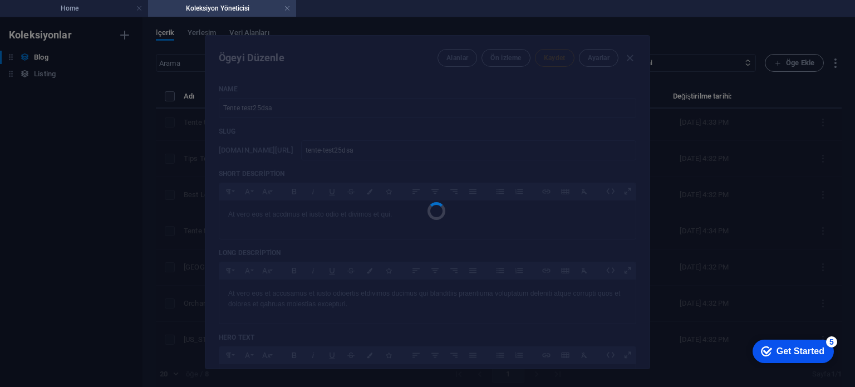
type input "tente-test25dsa"
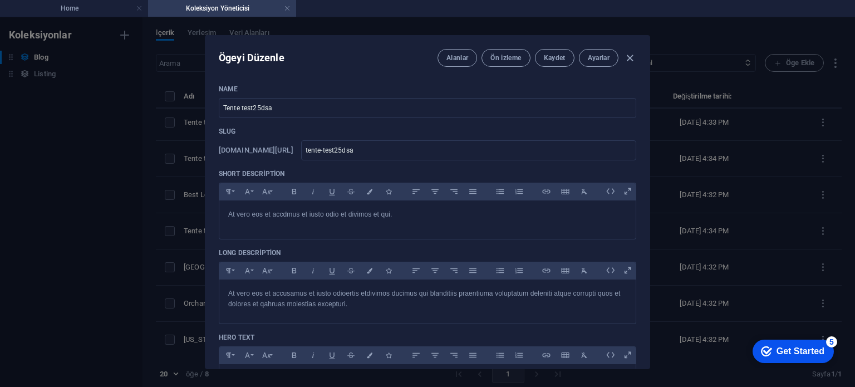
click at [131, 244] on div "Ögeyi Düzenle Alanlar Ön izleme Kaydet Ayarlar Name Tente test25dsa ​ Slug www.…" at bounding box center [427, 201] width 855 height 369
type input "2025-09-01"
type input "tente-test25dsa"
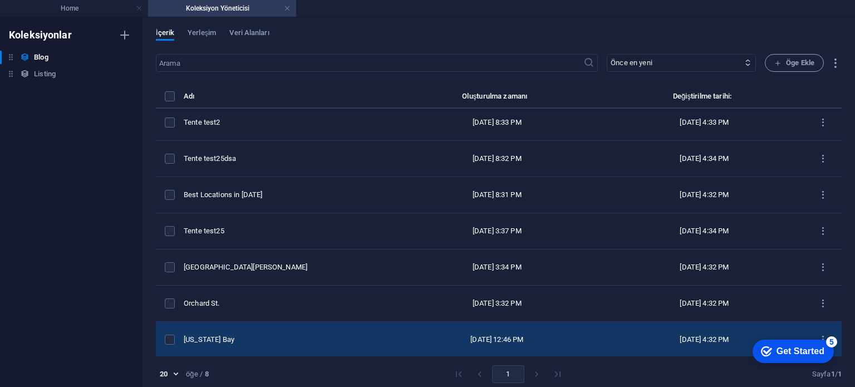
click at [261, 334] on div "California Bay" at bounding box center [282, 339] width 196 height 10
select select "Estate"
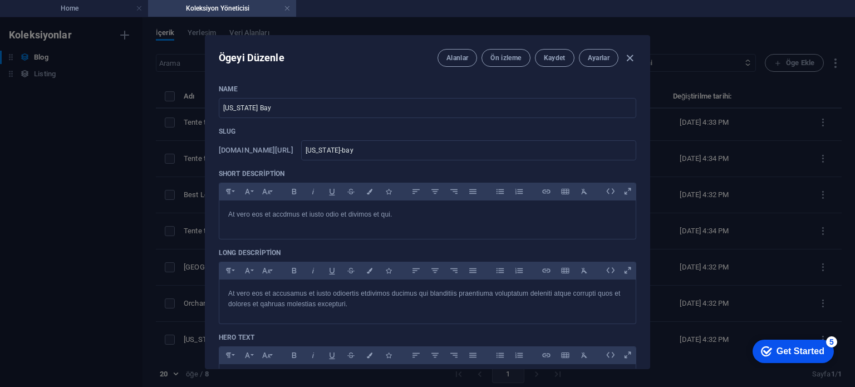
click at [313, 95] on div "Name California Bay ​" at bounding box center [427, 101] width 417 height 33
click at [307, 108] on input "California Bay" at bounding box center [427, 108] width 417 height 20
paste input "Tente test25dsa"
type input "Tente test25dsa"
type input "tente-test25dsa"
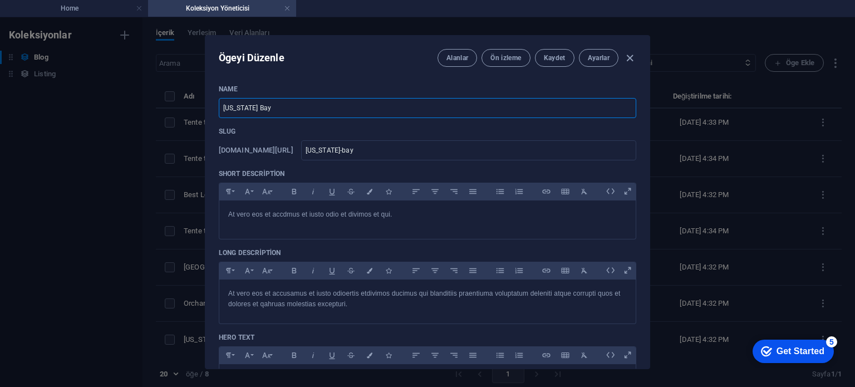
type input "tente-test25dsa"
type input "Tente test25dsaas"
type input "tente-test25dsaas"
type input "Tente test25dsaasd"
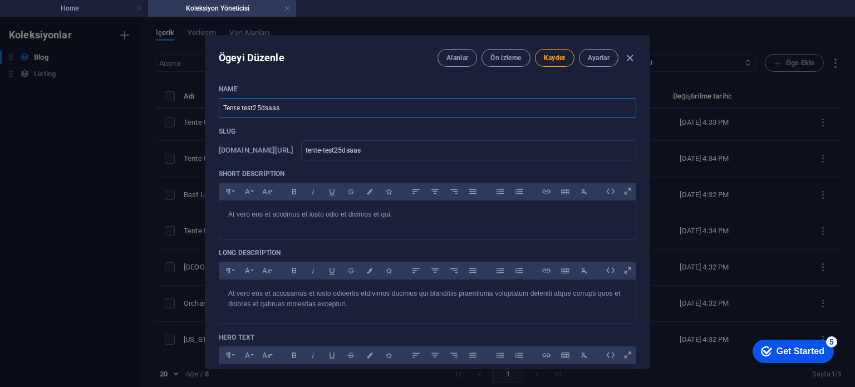
type input "tente-test25dsaasd"
type input "Tente test25dsaasd"
click at [554, 56] on span "Kaydet" at bounding box center [555, 57] width 22 height 9
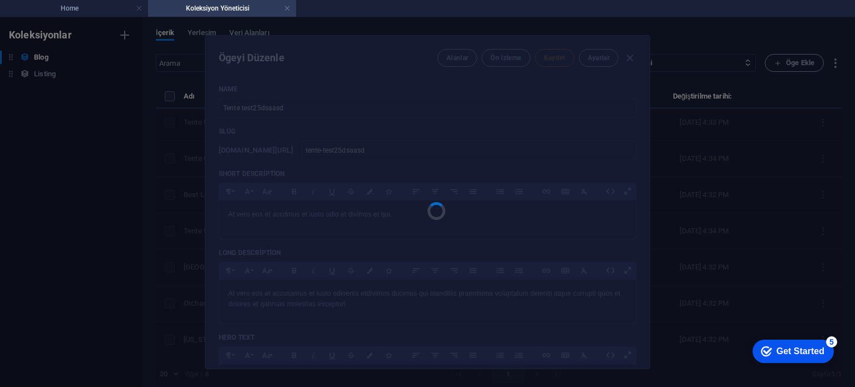
type input "tente-test25dsaasd"
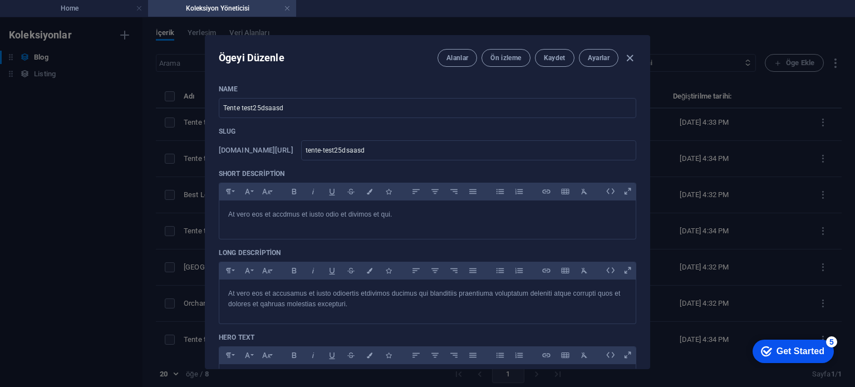
click at [104, 209] on div "Ögeyi Düzenle Alanlar Ön izleme Kaydet Ayarlar Name Tente test25dsaasd ​ Slug w…" at bounding box center [427, 201] width 855 height 369
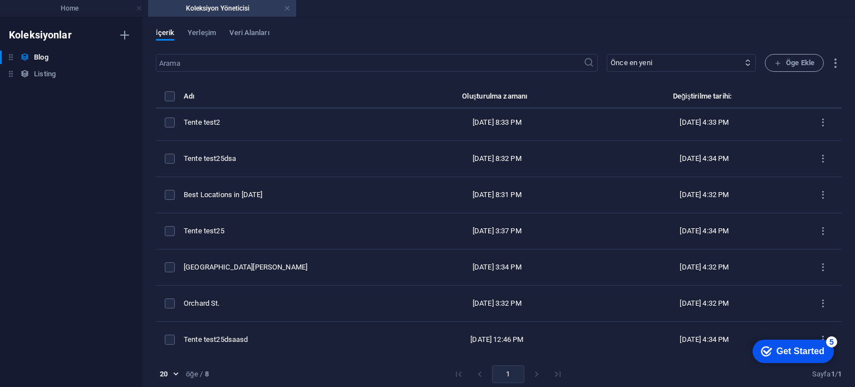
type input "2025-09-01"
type input "tente-test25dsaasd"
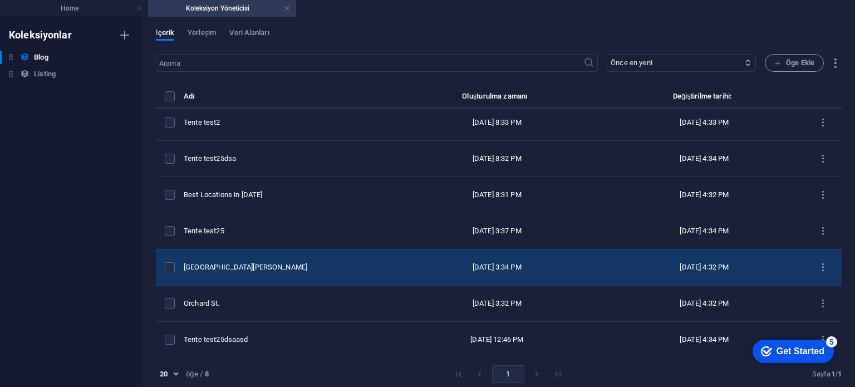
click at [249, 266] on div "[GEOGRAPHIC_DATA]" at bounding box center [282, 267] width 196 height 10
select select "Estate"
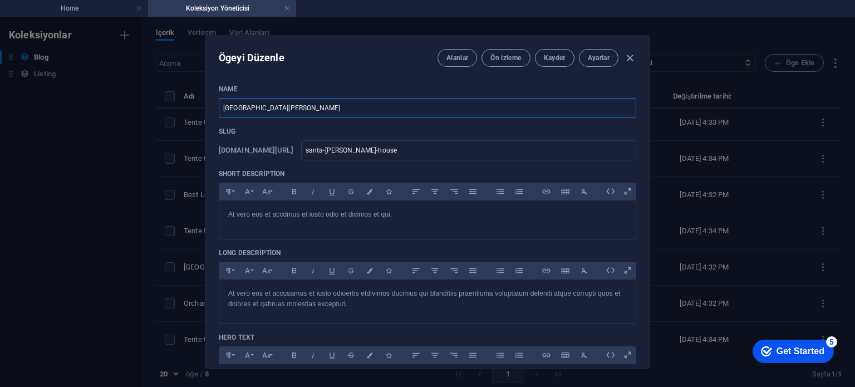
click at [303, 100] on input "[GEOGRAPHIC_DATA]" at bounding box center [427, 108] width 417 height 20
paste input "Tente test25dsa"
type input "Tente test25dsa"
type input "tente-test25dsa"
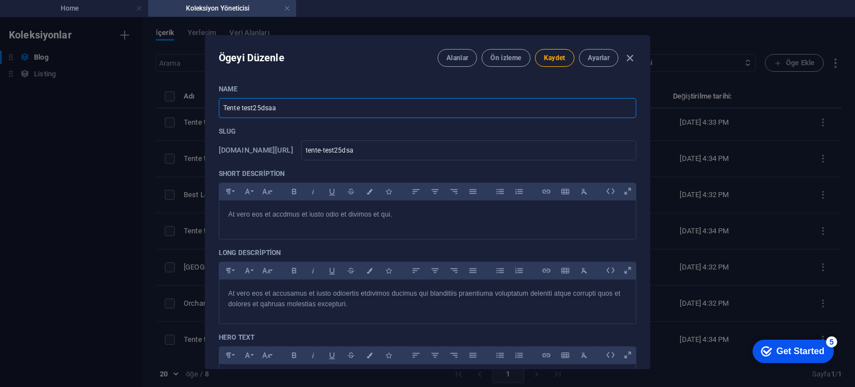
type input "Tente test25dsaaw"
type input "tente-test25dsaaw"
type input "Tente test25dsaawd"
type input "tente-test25dsaawd"
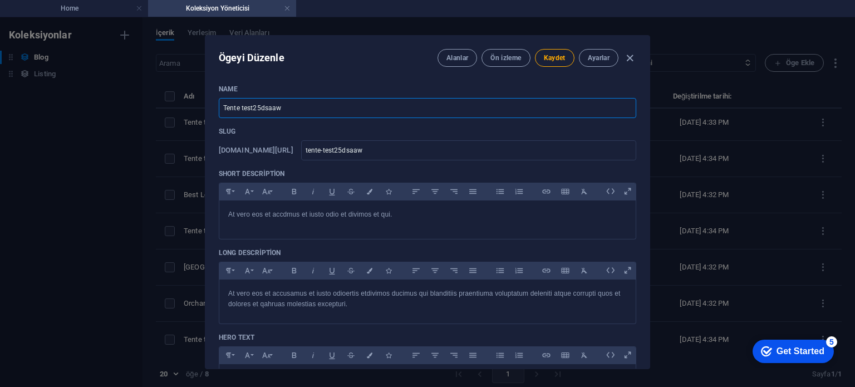
type input "tente-test25dsaawd"
type input "Tente test25dsaawd"
click at [559, 59] on span "Kaydet" at bounding box center [555, 57] width 22 height 9
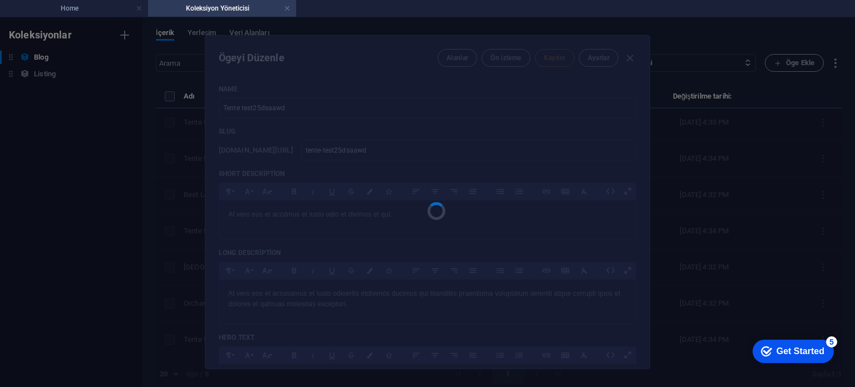
type input "tente-test25dsaawd"
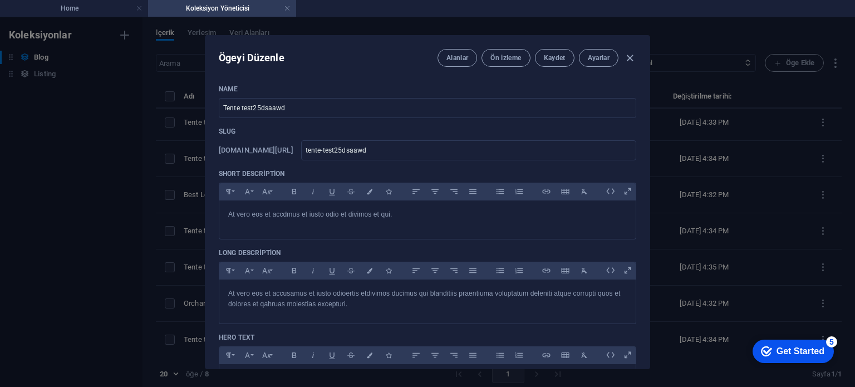
click at [124, 233] on div "Ögeyi Düzenle Alanlar Ön izleme Kaydet Ayarlar Name Tente test25dsaawd ​ Slug w…" at bounding box center [427, 201] width 855 height 369
type input "2025-09-01"
type input "tente-test25dsaawd"
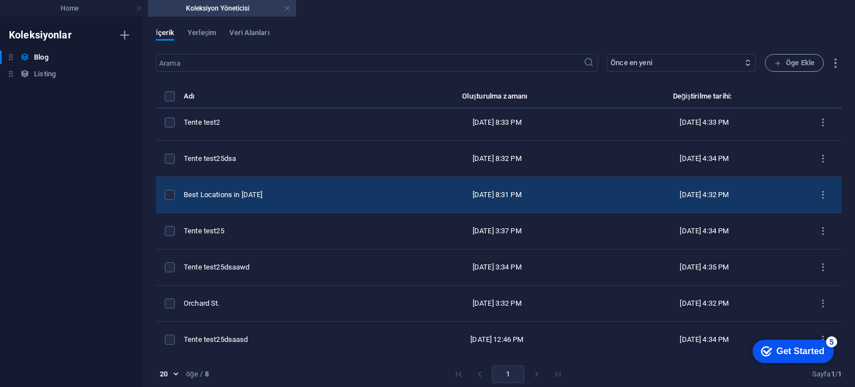
click at [262, 195] on div "Best Locations in [DATE]" at bounding box center [282, 195] width 196 height 10
select select "Trends"
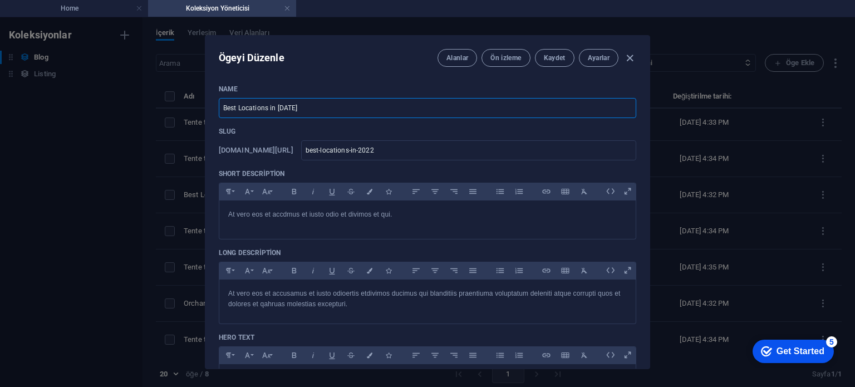
click at [369, 105] on input "Best Locations in [DATE]" at bounding box center [427, 108] width 417 height 20
paste input "Tente test25dsa"
type input "Tente test25dsa"
type input "tente-test25dsa"
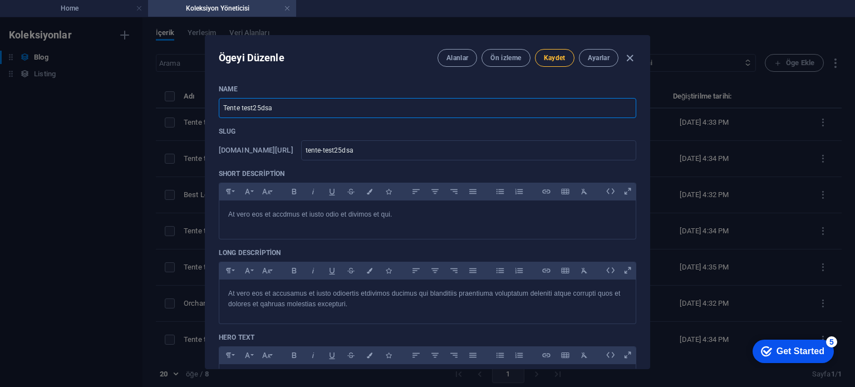
click at [559, 50] on button "Kaydet" at bounding box center [555, 58] width 40 height 18
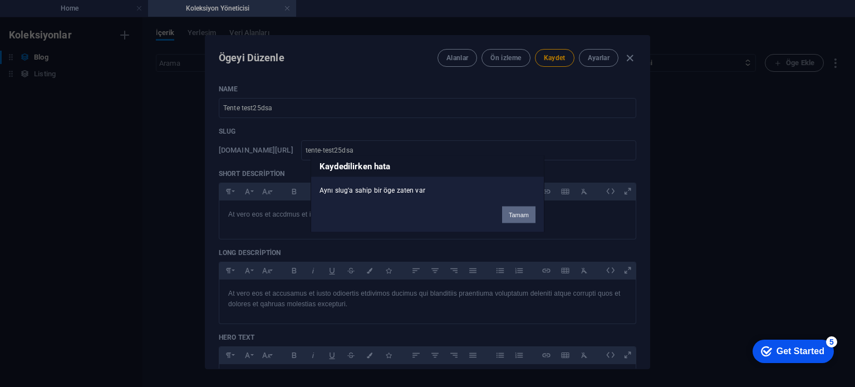
click at [524, 211] on button "Tamam" at bounding box center [518, 214] width 33 height 17
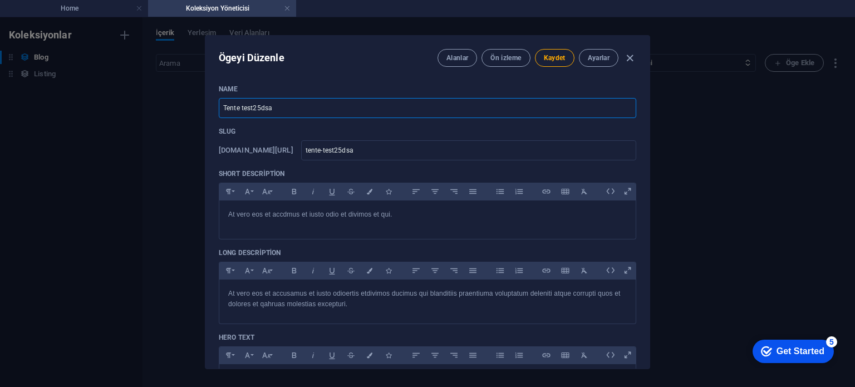
click at [330, 111] on input "Tente test25dsa" at bounding box center [427, 108] width 417 height 20
type input "Tente test25dsad"
type input "tente-test25dsad"
type input "Tente test25dsadas"
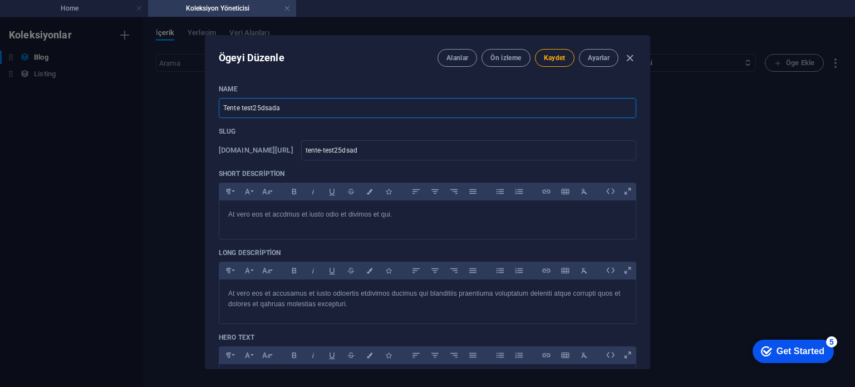
type input "tente-test25dsadas"
type input "Tente test25dsadasd"
type input "tente-test25dsadasd"
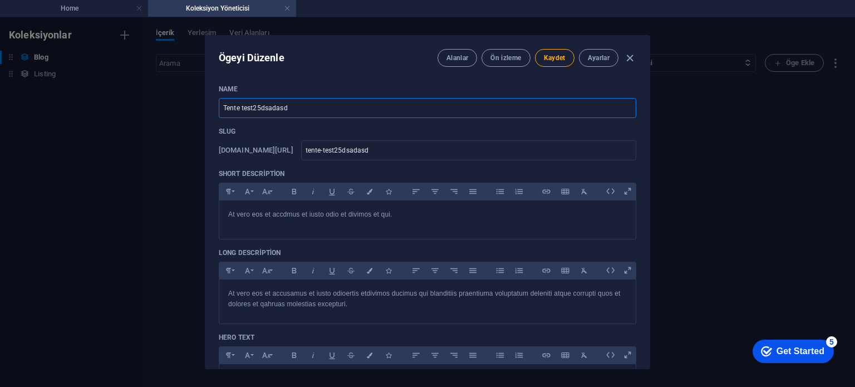
type input "Tente test25dsadasda"
type input "tente-test25dsadasda"
type input "Tente test25dsadasdas"
type input "tente-test25dsadasdas"
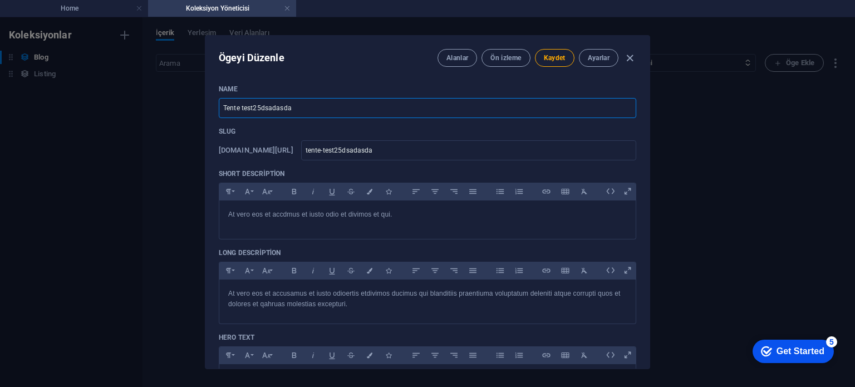
type input "tente-test25dsadasdas"
type input "Tente test25dsadasdas"
click at [563, 56] on span "Kaydet" at bounding box center [555, 57] width 22 height 9
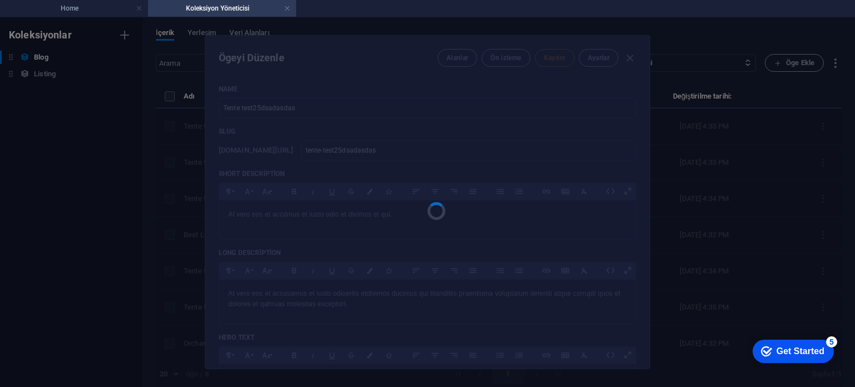
type input "tente-test25dsadasdas"
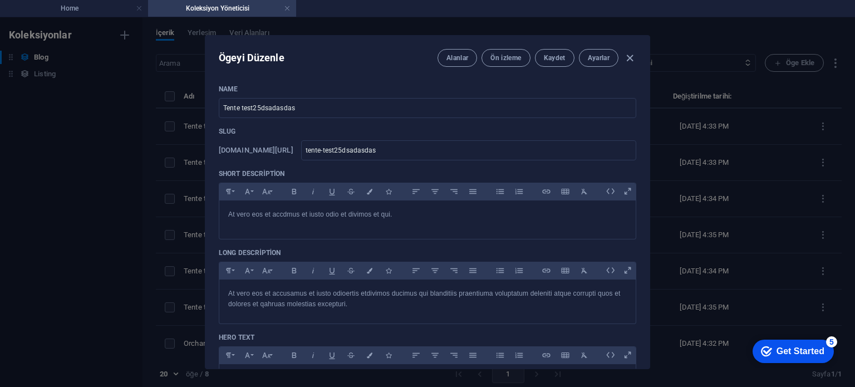
click at [92, 242] on div "Ögeyi Düzenle Alanlar Ön izleme Kaydet Ayarlar Name Tente test25dsadasdas ​ Slu…" at bounding box center [427, 201] width 855 height 369
type input "2025-09-01"
type input "tente-test25dsadasdas"
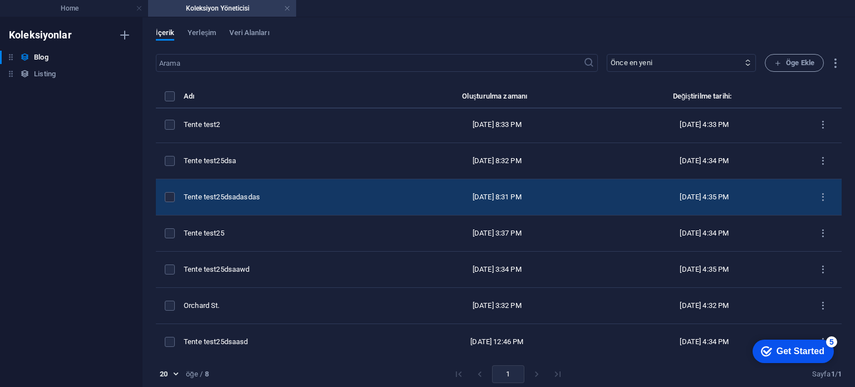
scroll to position [40, 0]
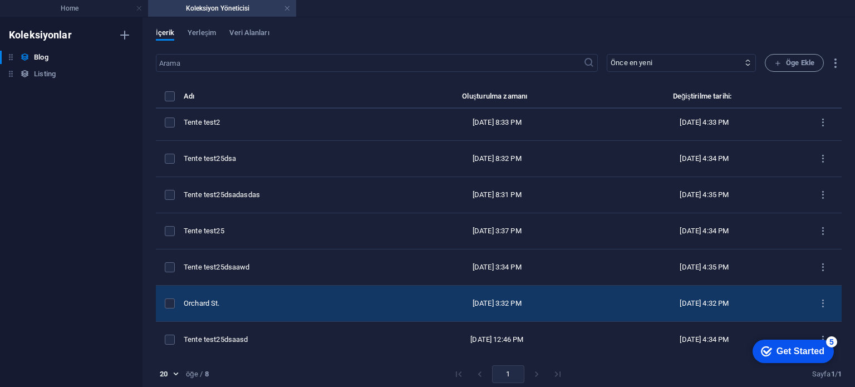
click at [273, 293] on td "Orchard St." at bounding box center [286, 303] width 205 height 36
select select "Estate"
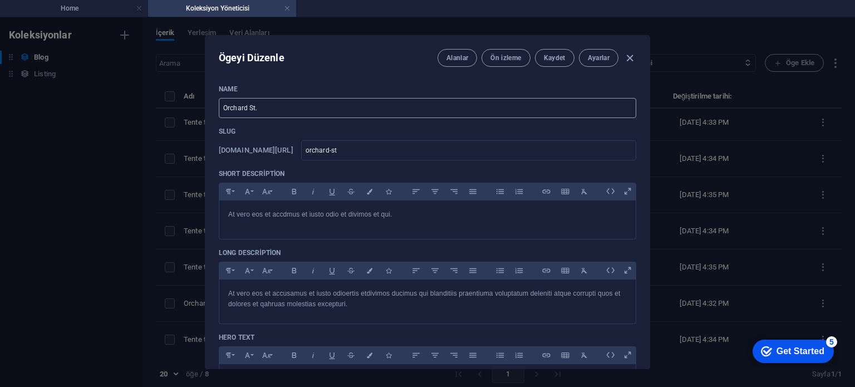
click at [397, 103] on input "Orchard St." at bounding box center [427, 108] width 417 height 20
paste input "Tente test25dsa"
type input "Tente test25dsa"
type input "tente-test25dsa"
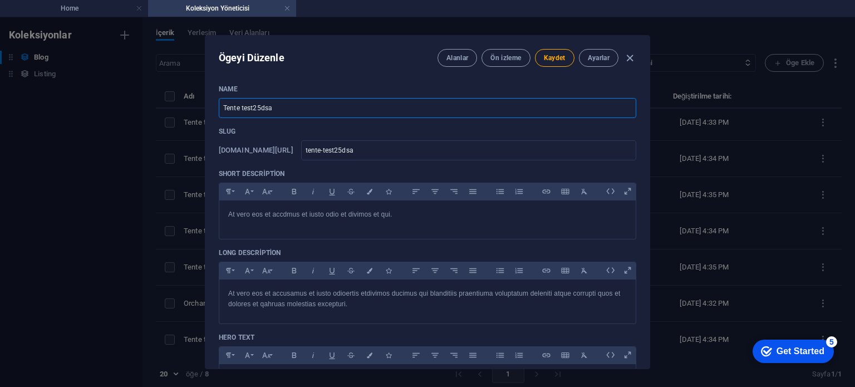
type input "Tente test25dsaw"
type input "tente-test25dsaw"
type input "Tente test25dsawa"
type input "tente-test25dsawa"
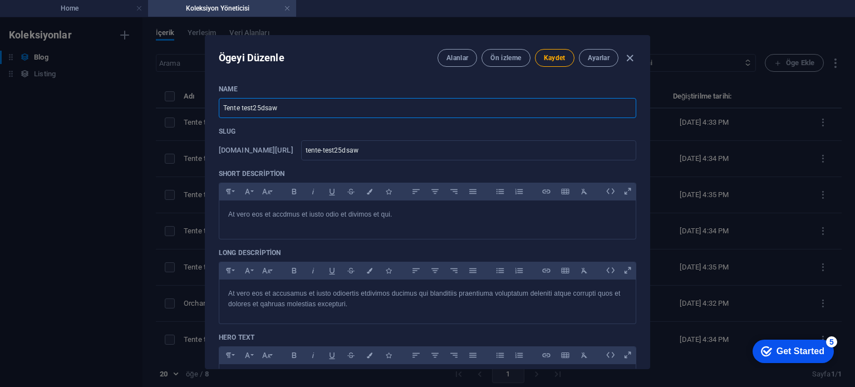
type input "tente-test25dsawa"
type input "Tente test25dsawa"
click at [564, 55] on button "Kaydet" at bounding box center [555, 58] width 40 height 18
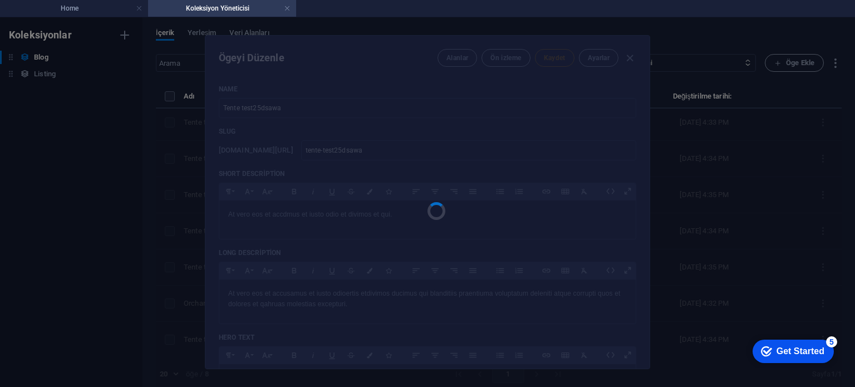
type input "tente-test25dsawa"
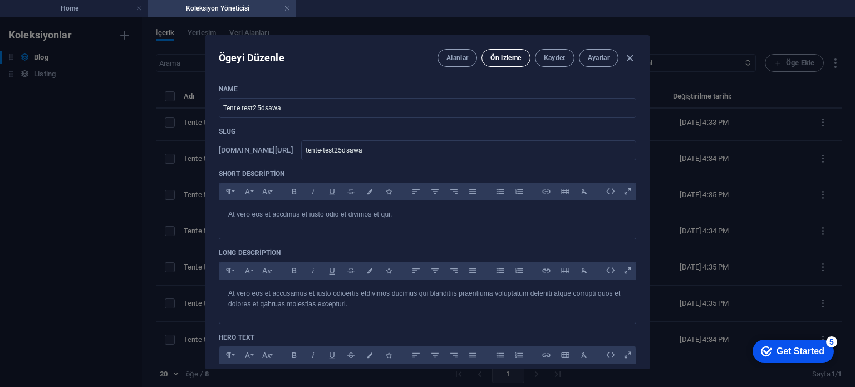
click at [495, 51] on button "Ön izleme" at bounding box center [505, 58] width 48 height 18
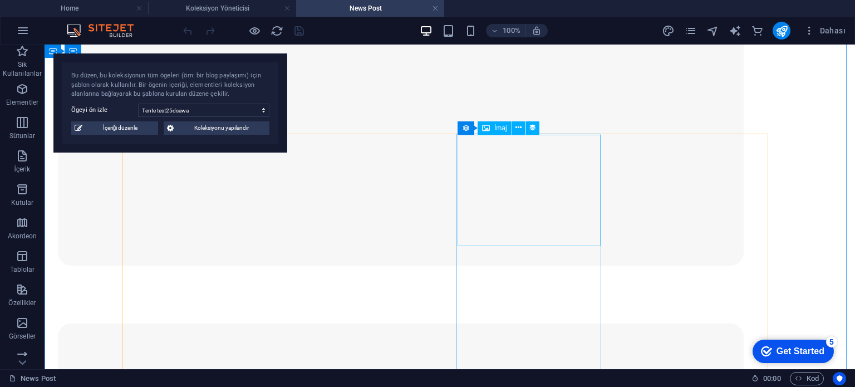
scroll to position [1057, 0]
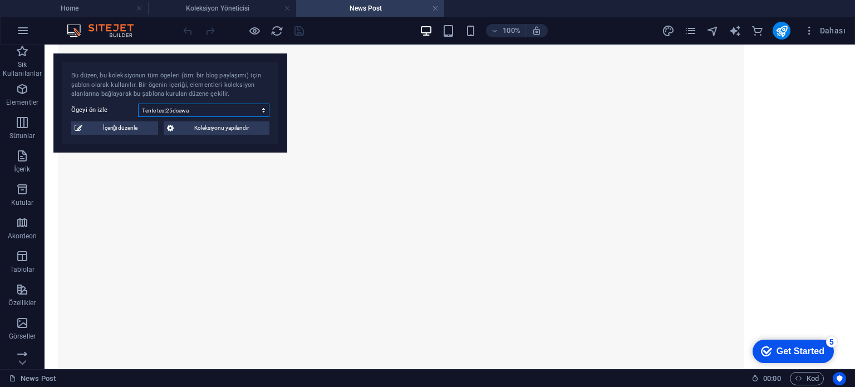
click at [188, 116] on select "Tente test Tente test2 Tente test25dsa Tente test25dsadasdas Tente test25 Tente…" at bounding box center [203, 109] width 131 height 13
select select "68b5a06bd72c4924e1049724"
click at [138, 103] on select "Tente test Tente test2 Tente test25dsa Tente test25dsadasdas Tente test25 Tente…" at bounding box center [203, 109] width 131 height 13
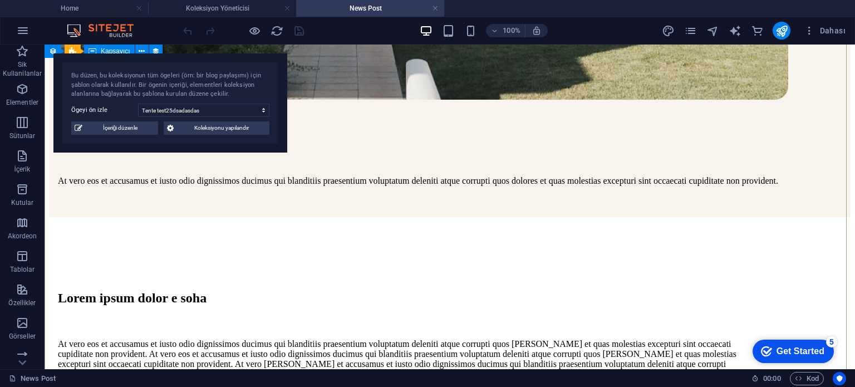
scroll to position [835, 0]
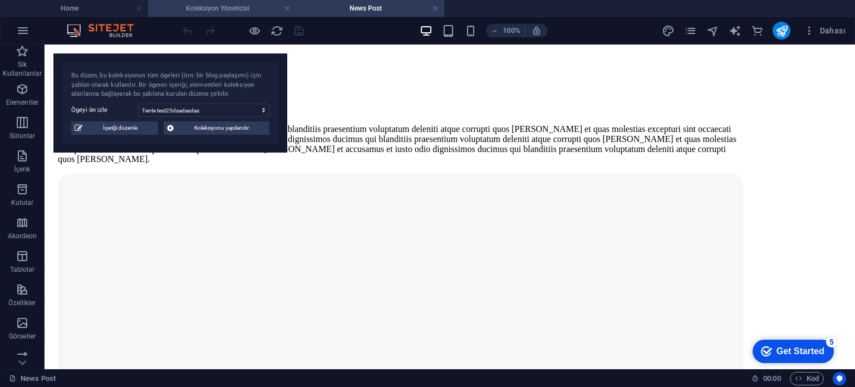
click at [225, 7] on h4 "Koleksiyon Yöneticisi" at bounding box center [222, 8] width 148 height 12
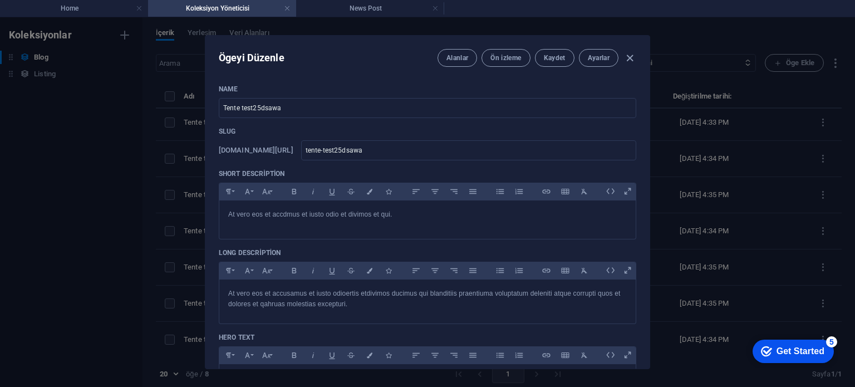
click at [33, 71] on div "Ögeyi Düzenle Alanlar Ön izleme Kaydet Ayarlar Name Tente test25dsawa ​ Slug ww…" at bounding box center [427, 201] width 855 height 369
type input "2025-09-01"
type input "tente-test25dsawa"
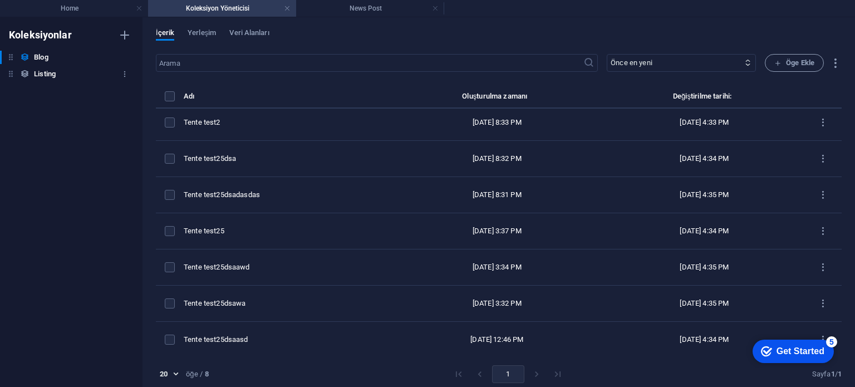
click at [42, 70] on h6 "Listing" at bounding box center [45, 73] width 22 height 13
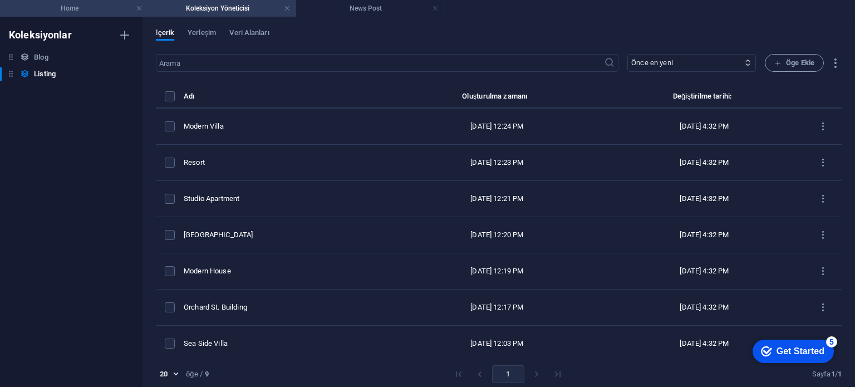
click at [98, 8] on h4 "Home" at bounding box center [74, 8] width 148 height 12
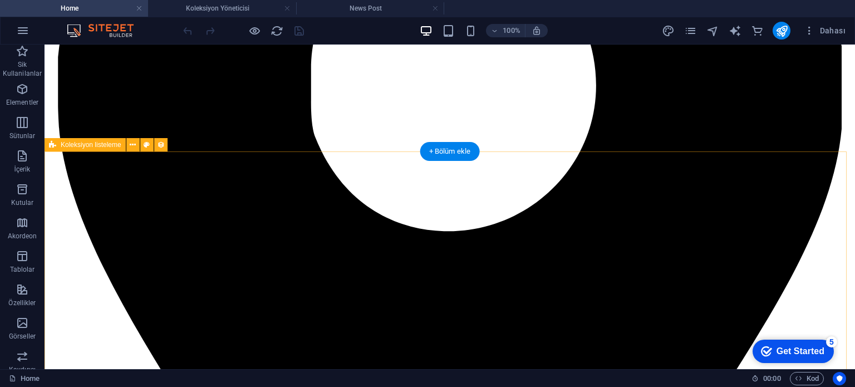
scroll to position [1103, 0]
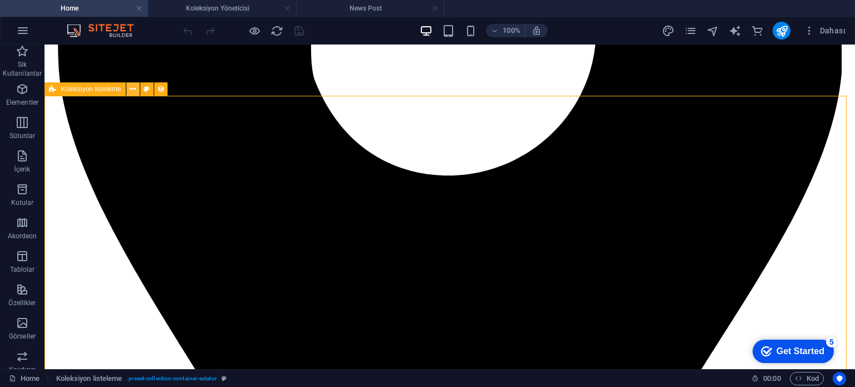
click at [133, 86] on icon at bounding box center [133, 89] width 6 height 12
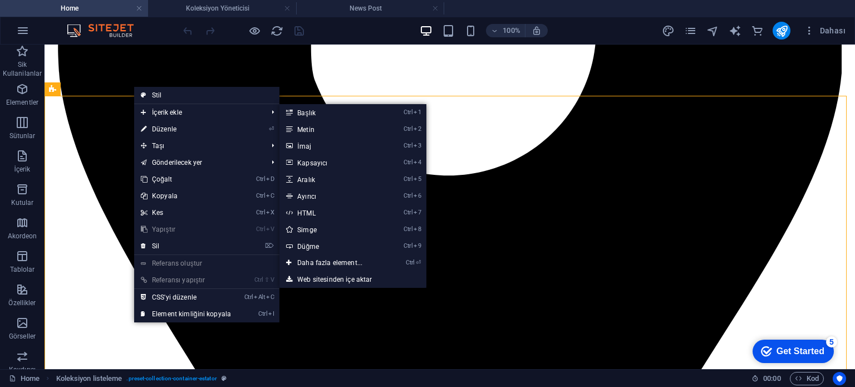
click at [166, 126] on link "⏎ Düzenle" at bounding box center [185, 129] width 103 height 17
select select "createdAt_DESC"
select select "columns.status"
select select "columns.category"
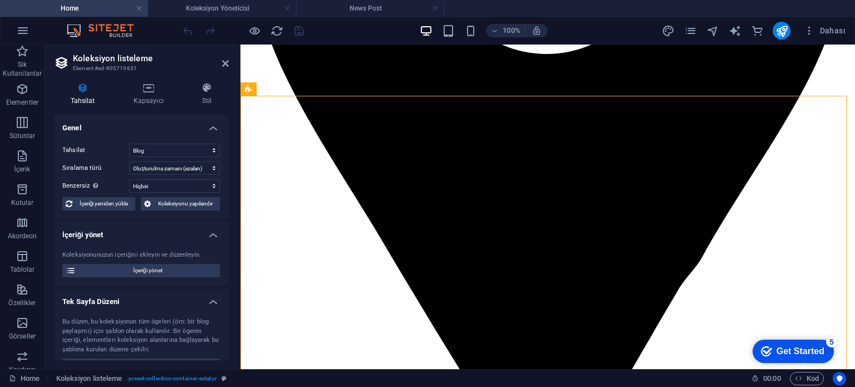
scroll to position [1157, 0]
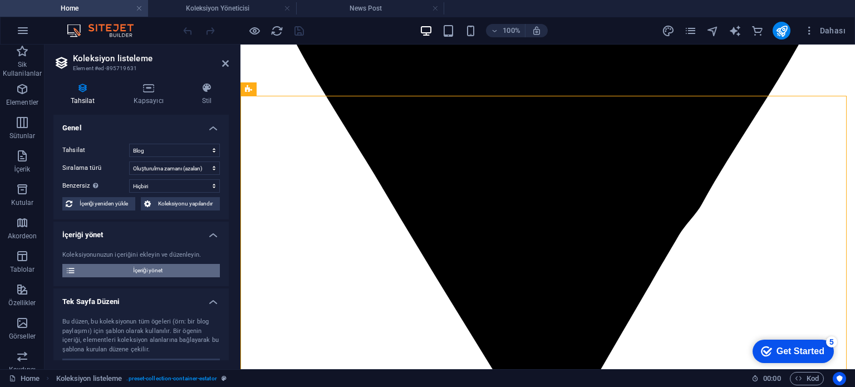
click at [138, 269] on span "İçeriği yönet" at bounding box center [147, 270] width 137 height 13
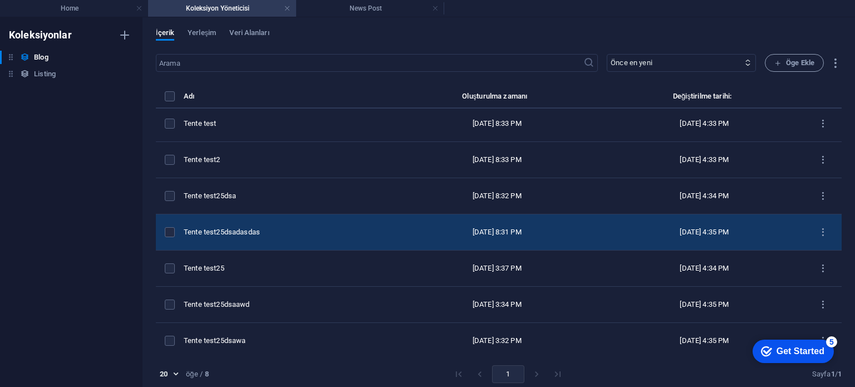
scroll to position [0, 0]
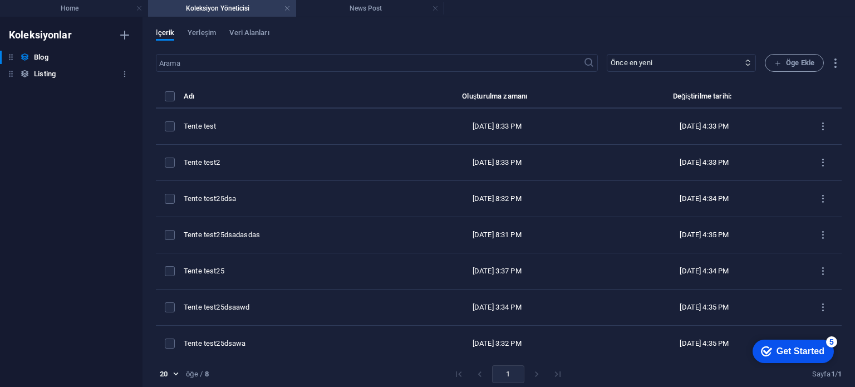
click at [70, 76] on div "Listing Listing" at bounding box center [65, 73] width 131 height 13
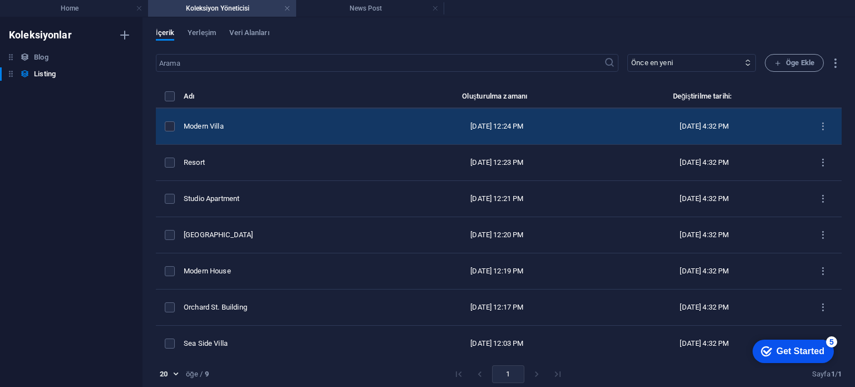
click at [241, 135] on td "Modern Villa" at bounding box center [286, 126] width 205 height 36
select select "Villa"
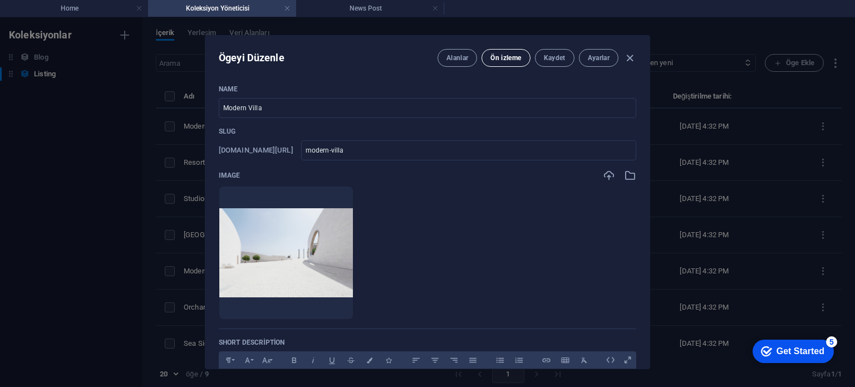
click at [497, 62] on button "Ön izleme" at bounding box center [505, 58] width 48 height 18
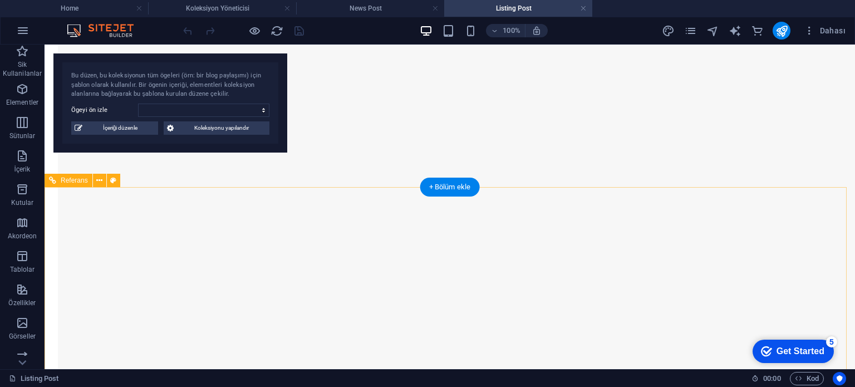
scroll to position [1614, 0]
click at [238, 113] on select "Tente test Tente test2 Tente test25dsa Tente test25dsadasdas Tente test25 Tente…" at bounding box center [203, 109] width 131 height 13
select select "68b5a06bd72c4924e1049728"
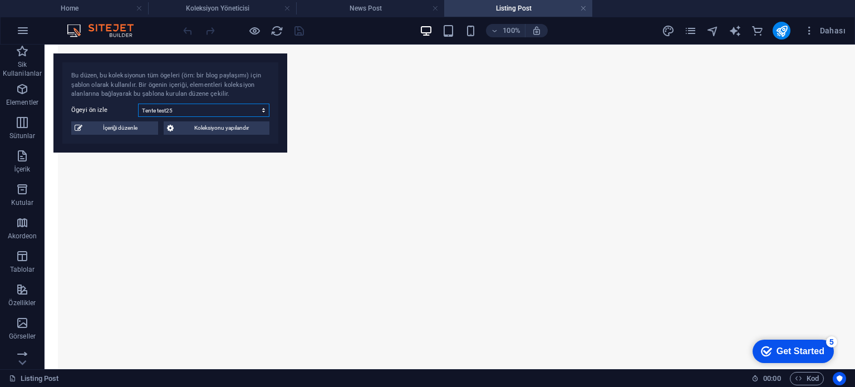
click at [138, 103] on select "Tente test Tente test2 Tente test25dsa Tente test25dsadasdas Tente test25 Tente…" at bounding box center [203, 109] width 131 height 13
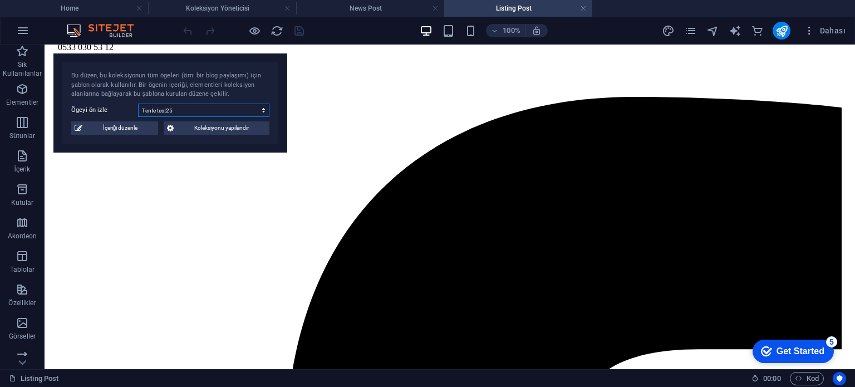
scroll to position [613, 0]
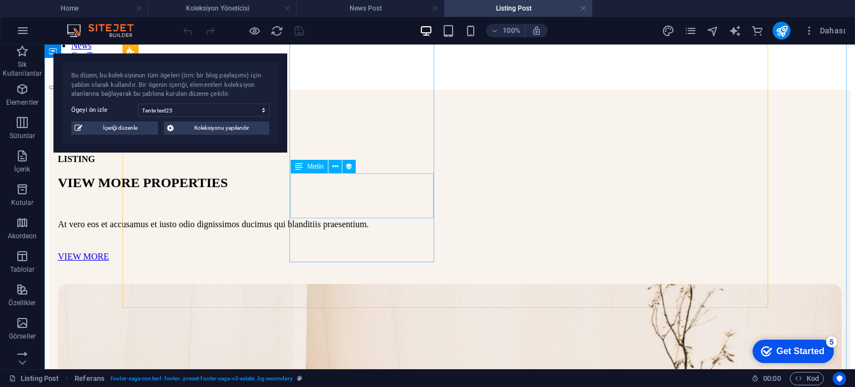
scroll to position [0, 0]
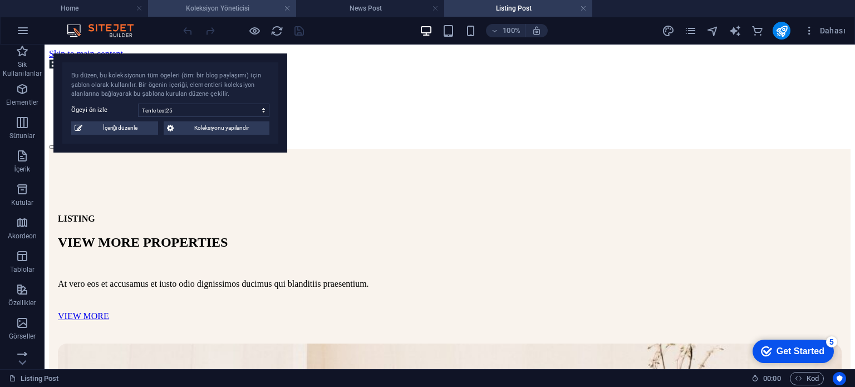
click at [188, 8] on h4 "Koleksiyon Yöneticisi" at bounding box center [222, 8] width 148 height 12
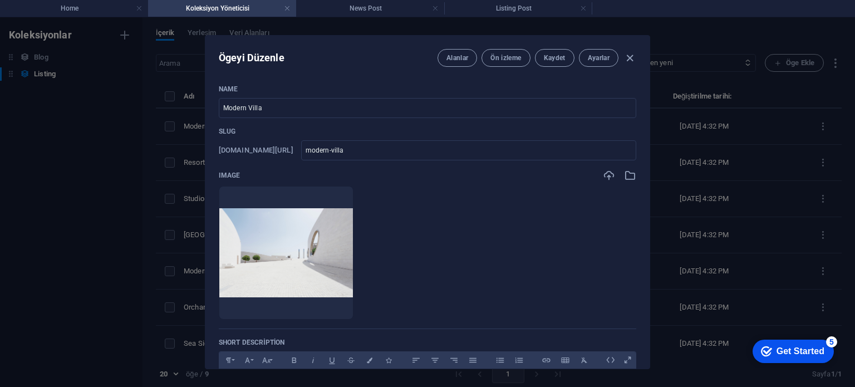
drag, startPoint x: 73, startPoint y: 71, endPoint x: 85, endPoint y: 76, distance: 12.7
click at [73, 71] on div "Ögeyi Düzenle Alanlar Ön izleme Kaydet Ayarlar Name Modern Villa ​ Slug www.exa…" at bounding box center [427, 201] width 855 height 369
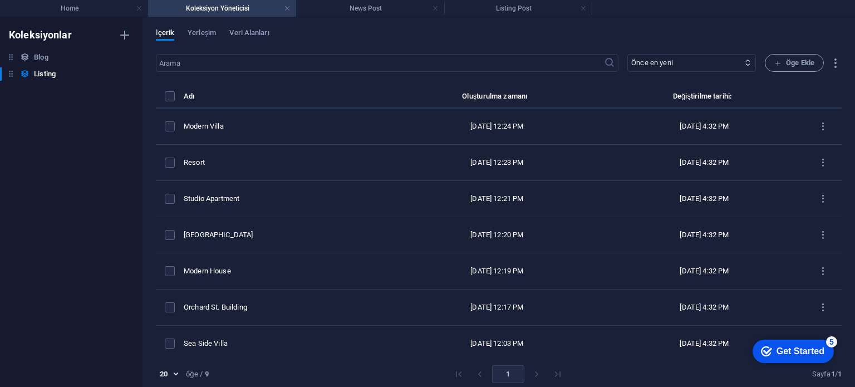
checkbox input "false"
type input "modern-villa"
click at [51, 55] on div "Blog Blog" at bounding box center [65, 57] width 131 height 13
click at [204, 32] on span "Yerleşim" at bounding box center [202, 34] width 28 height 16
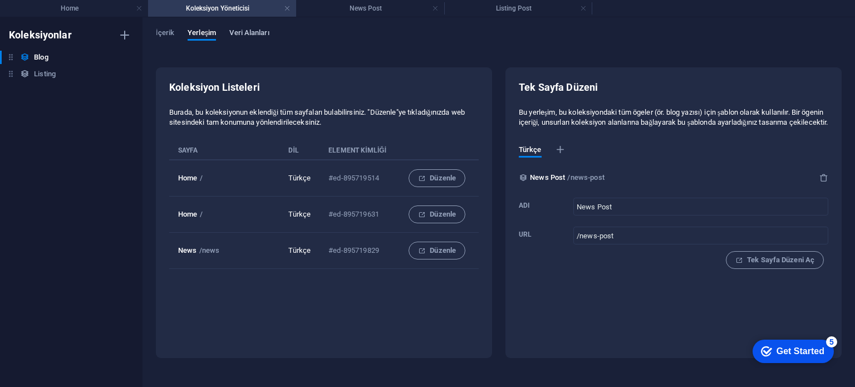
click at [240, 30] on span "Veri Alanları" at bounding box center [249, 34] width 40 height 16
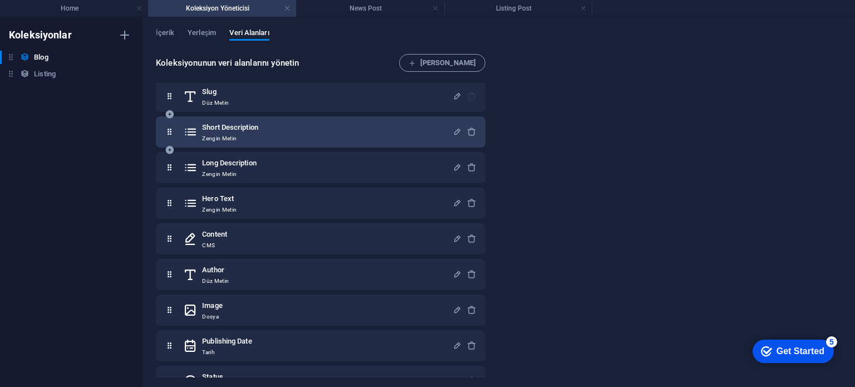
scroll to position [103, 0]
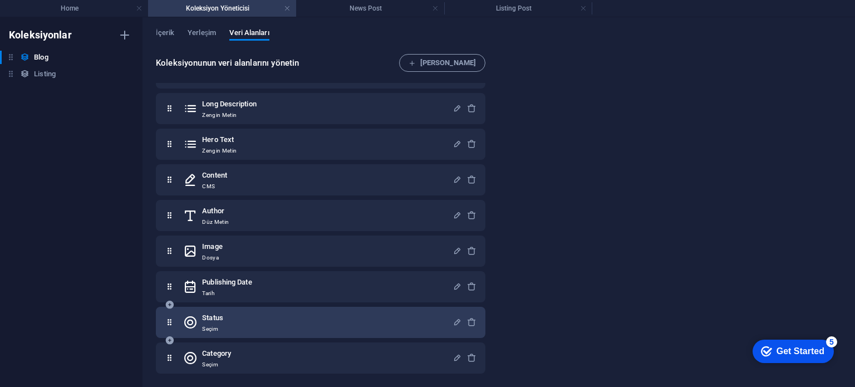
click at [236, 321] on div "Status Seçim" at bounding box center [317, 322] width 269 height 22
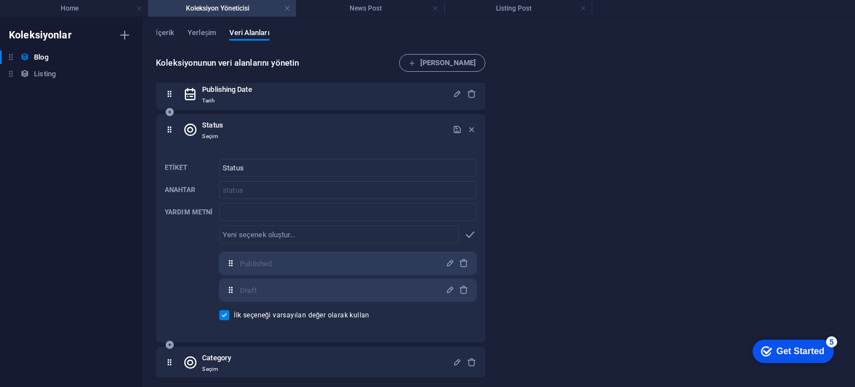
scroll to position [300, 0]
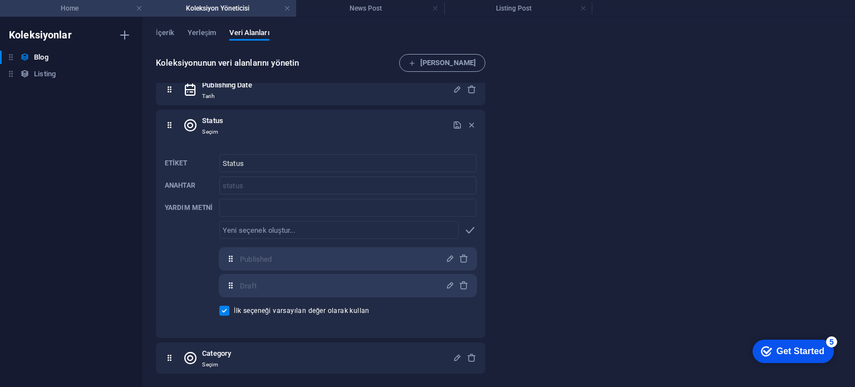
drag, startPoint x: 82, startPoint y: 4, endPoint x: 91, endPoint y: 6, distance: 8.6
click at [82, 4] on h4 "Home" at bounding box center [74, 8] width 148 height 12
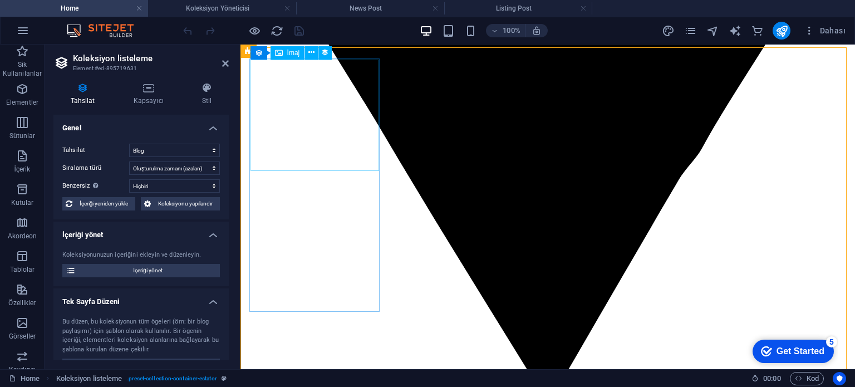
scroll to position [1157, 0]
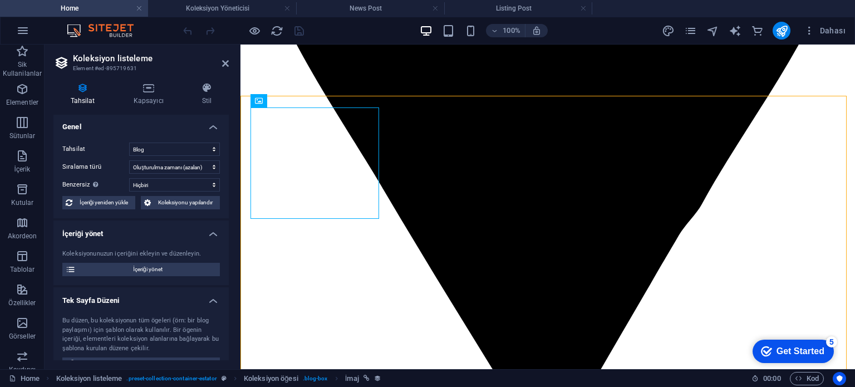
scroll to position [0, 0]
click at [226, 12] on h4 "Koleksiyon Yöneticisi" at bounding box center [222, 8] width 148 height 12
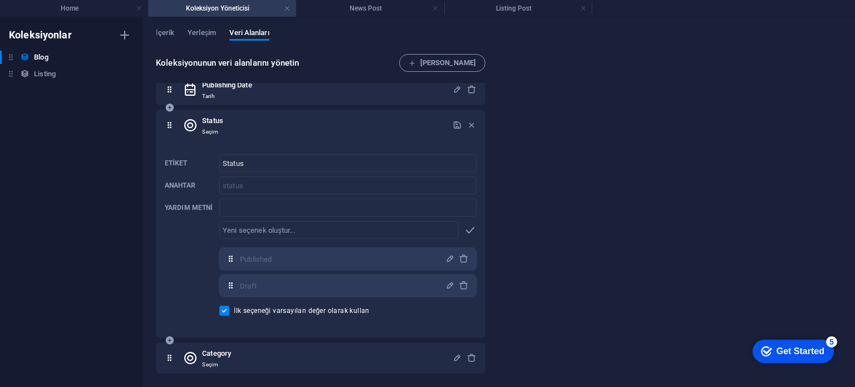
drag, startPoint x: 235, startPoint y: 259, endPoint x: 247, endPoint y: 262, distance: 12.0
click at [237, 260] on div "Published ​" at bounding box center [347, 259] width 257 height 22
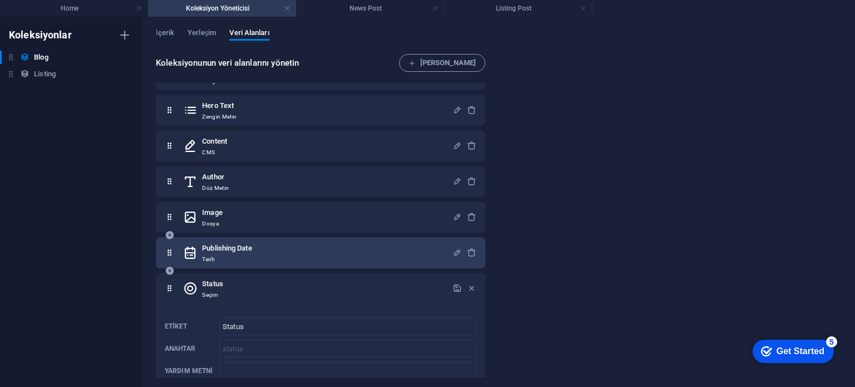
scroll to position [134, 0]
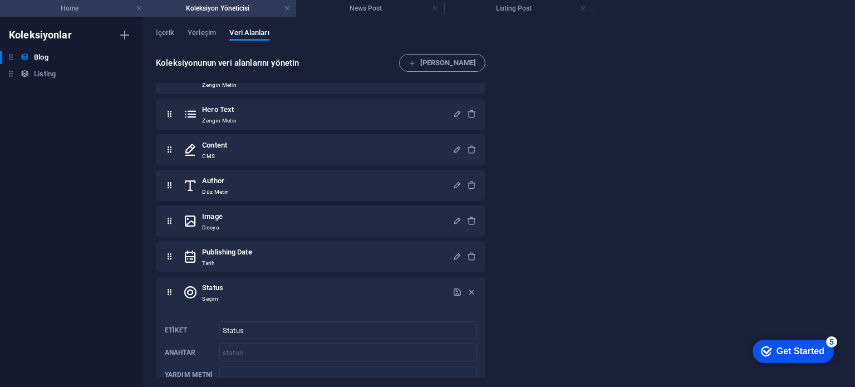
click at [104, 8] on h4 "Home" at bounding box center [74, 8] width 148 height 12
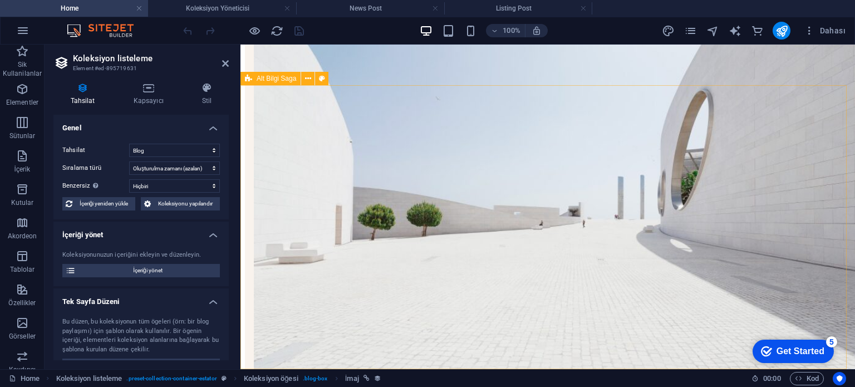
scroll to position [3026, 0]
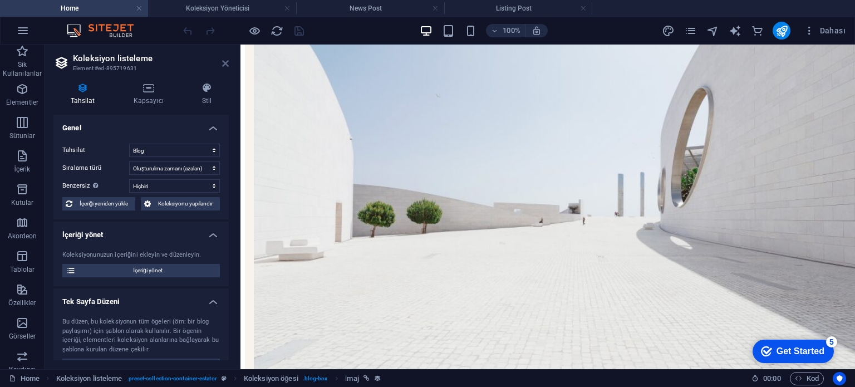
click at [225, 62] on icon at bounding box center [225, 63] width 7 height 9
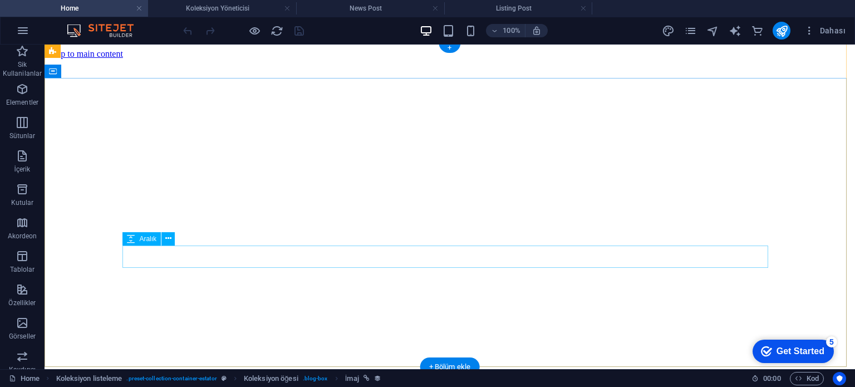
scroll to position [0, 0]
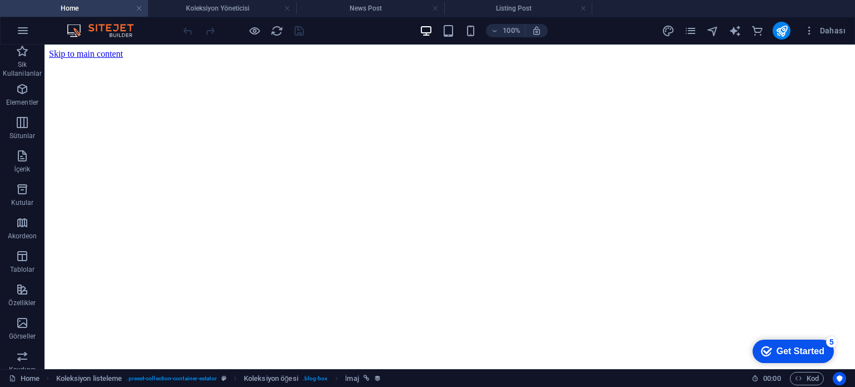
click at [78, 5] on h4 "Home" at bounding box center [74, 8] width 148 height 12
click at [516, 2] on h4 "Listing Post" at bounding box center [518, 8] width 148 height 12
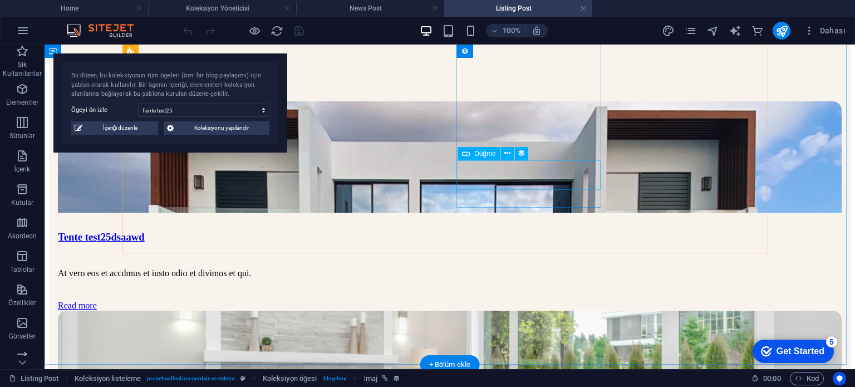
scroll to position [613, 0]
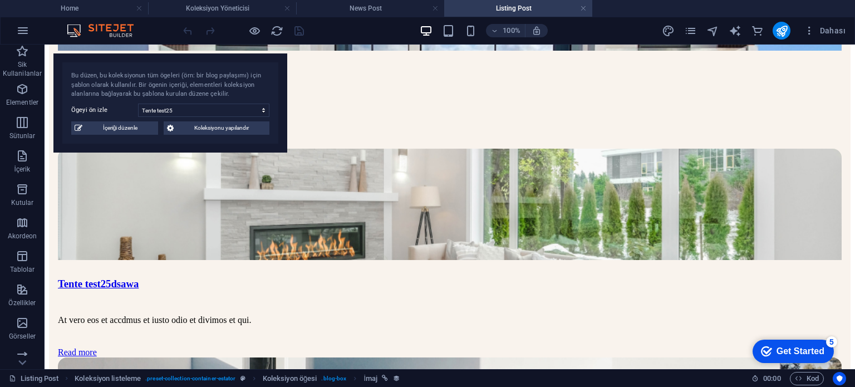
click at [223, 117] on div "Bu düzen, bu koleksiyonun tüm ögeleri (örn: bir blog paylaşımı) için şablon ola…" at bounding box center [170, 102] width 234 height 99
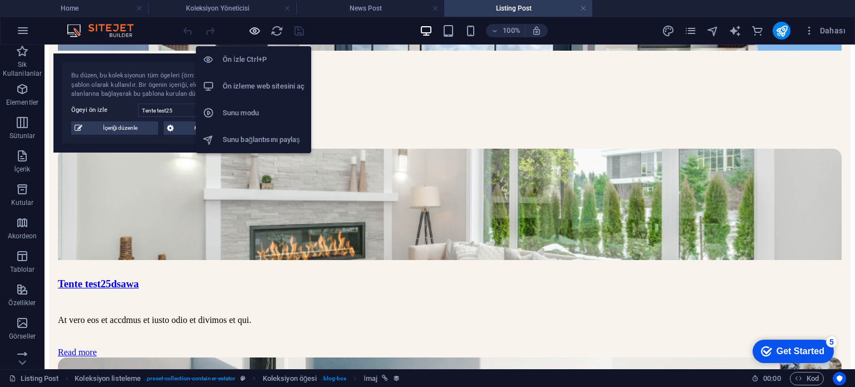
click at [259, 30] on icon "button" at bounding box center [254, 30] width 13 height 13
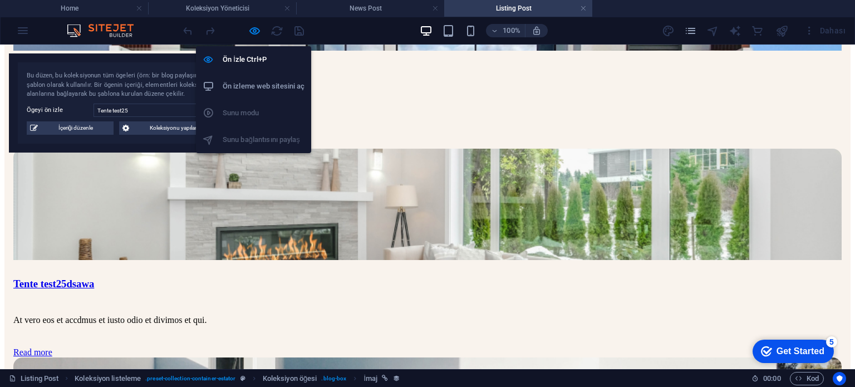
scroll to position [568, 0]
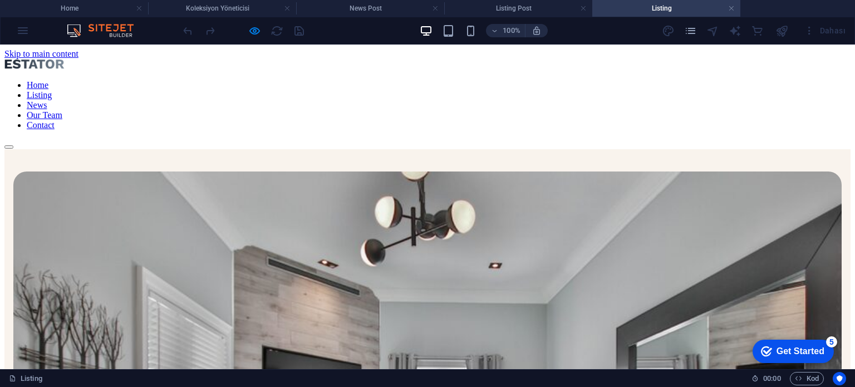
scroll to position [278, 0]
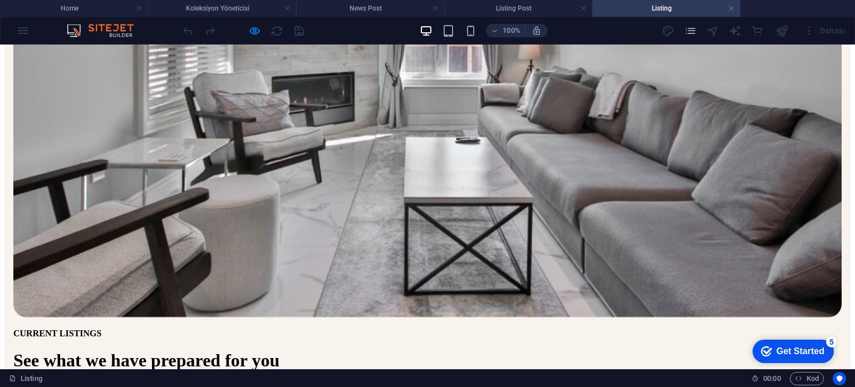
scroll to position [389, 0]
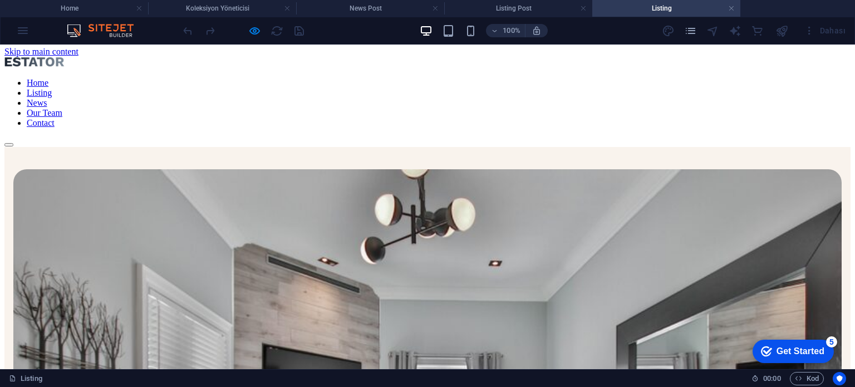
scroll to position [0, 0]
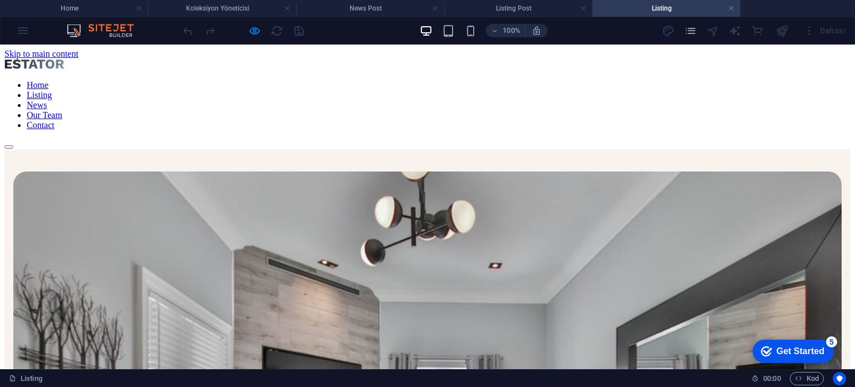
click at [524, 80] on nav "Home Listing News Our Team Contact" at bounding box center [427, 105] width 846 height 50
click at [523, 80] on nav "Home Listing News Our Team Contact" at bounding box center [427, 105] width 846 height 50
click at [532, 80] on nav "Home Listing News Our Team Contact" at bounding box center [427, 105] width 846 height 50
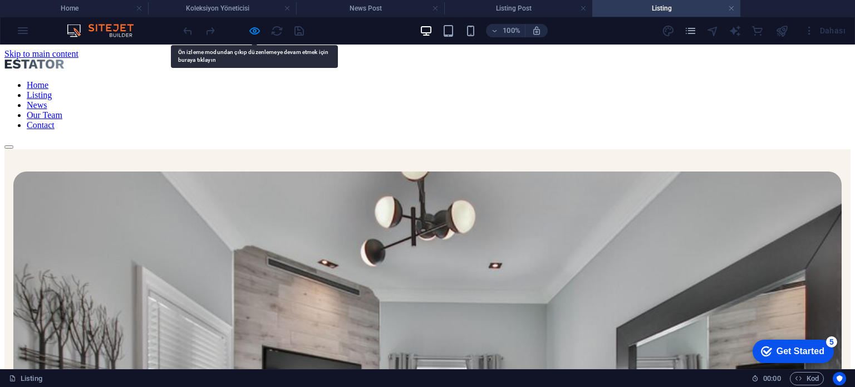
click at [372, 80] on nav "Home Listing News Our Team Contact" at bounding box center [427, 105] width 846 height 50
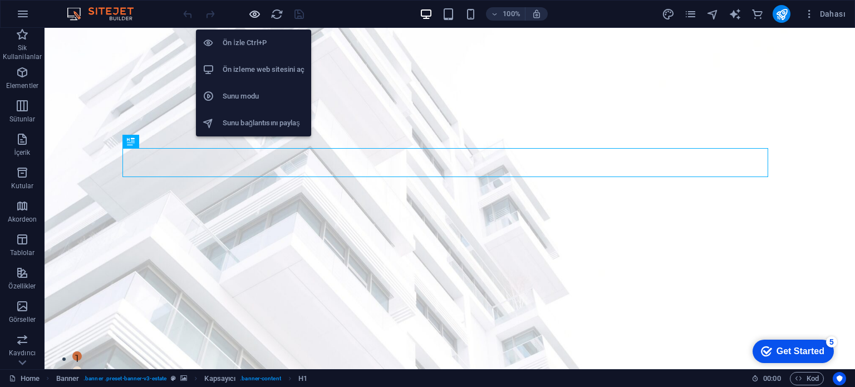
click at [252, 14] on icon "button" at bounding box center [254, 14] width 13 height 13
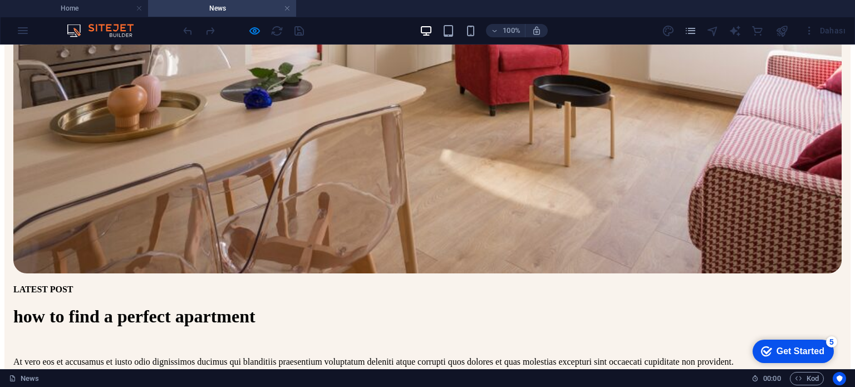
scroll to position [389, 0]
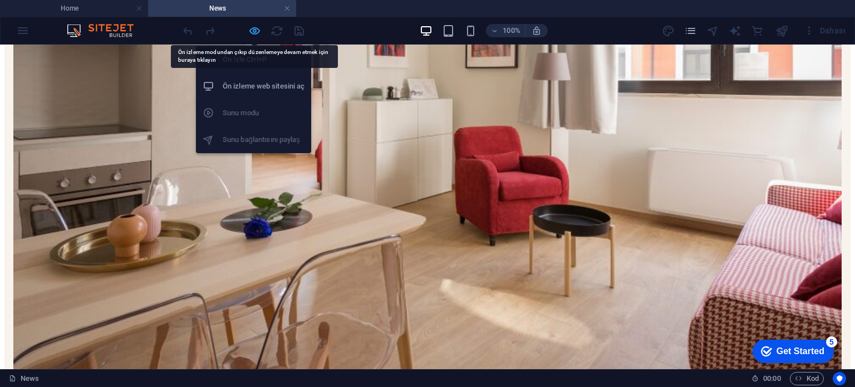
click at [256, 27] on icon "button" at bounding box center [254, 30] width 13 height 13
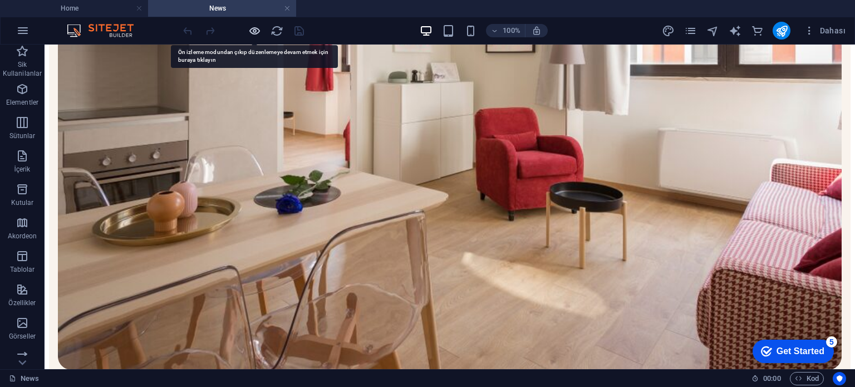
click at [250, 31] on icon "button" at bounding box center [254, 30] width 13 height 13
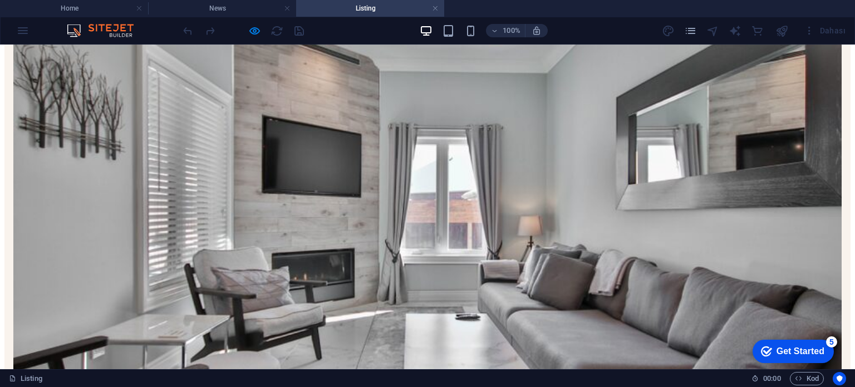
scroll to position [223, 0]
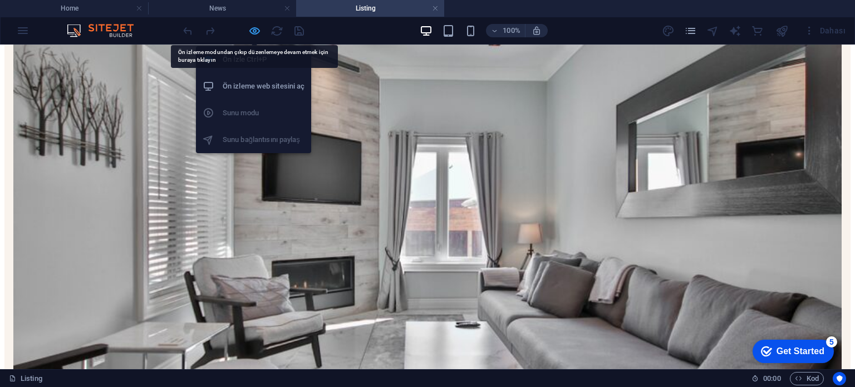
click at [251, 28] on icon "button" at bounding box center [254, 30] width 13 height 13
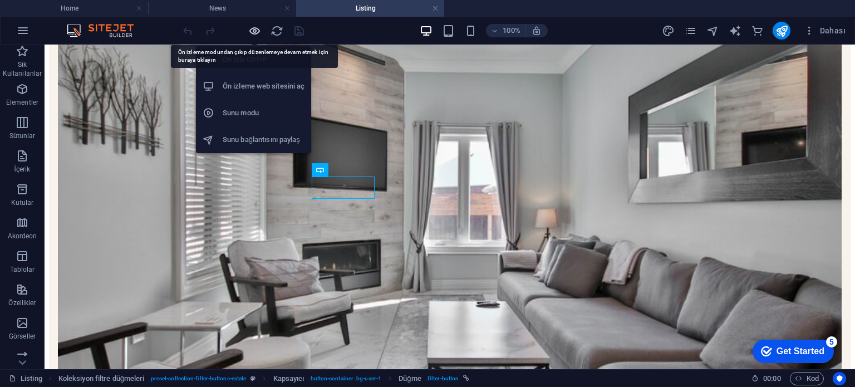
click at [251, 26] on icon "button" at bounding box center [254, 30] width 13 height 13
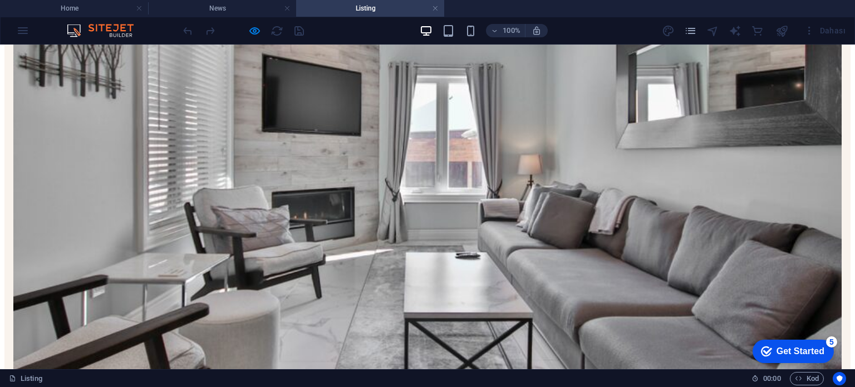
scroll to position [167, 0]
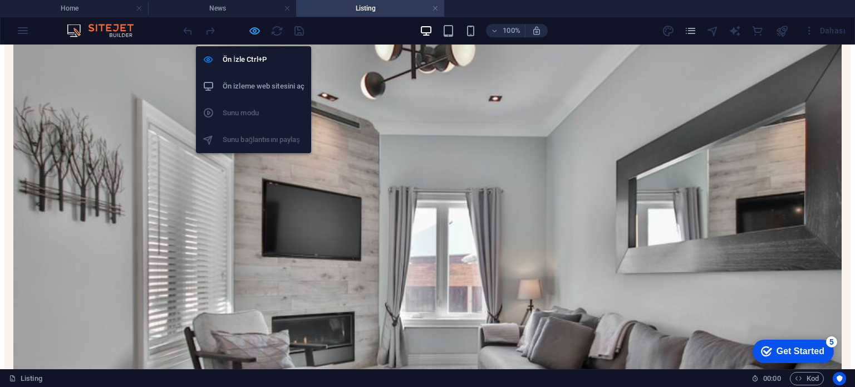
click at [254, 26] on icon "button" at bounding box center [254, 30] width 13 height 13
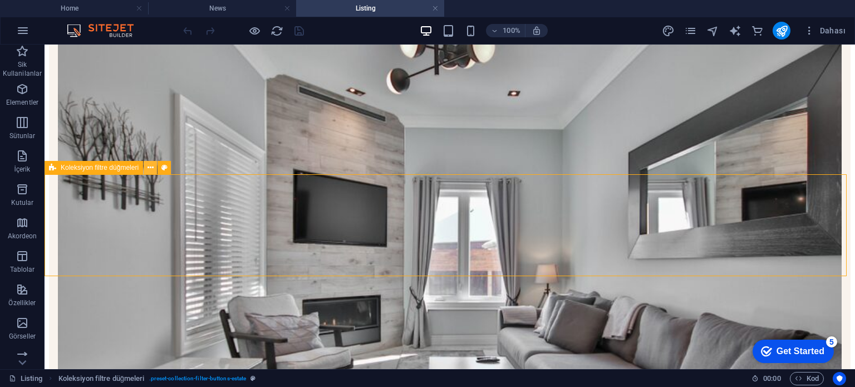
click at [150, 169] on icon at bounding box center [150, 168] width 6 height 12
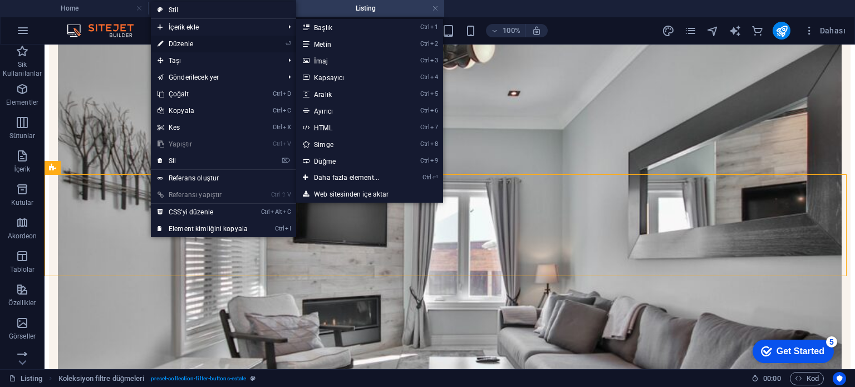
click at [235, 44] on link "⏎ Düzenle" at bounding box center [202, 44] width 103 height 17
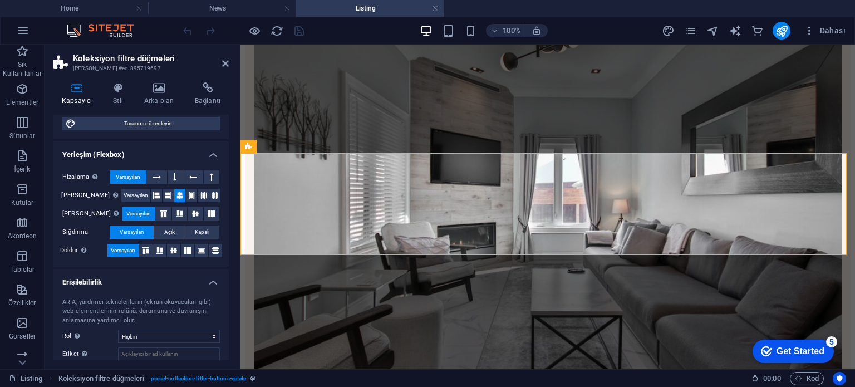
scroll to position [0, 0]
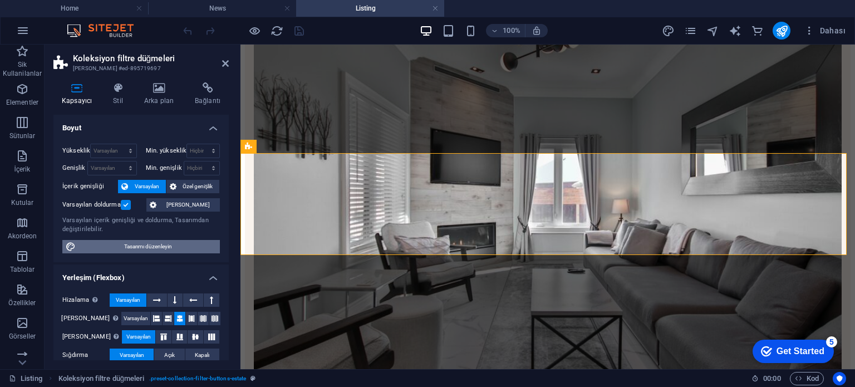
click at [130, 250] on span "Tasarımı düzenleyin" at bounding box center [147, 246] width 137 height 13
select select "px"
select select "rem"
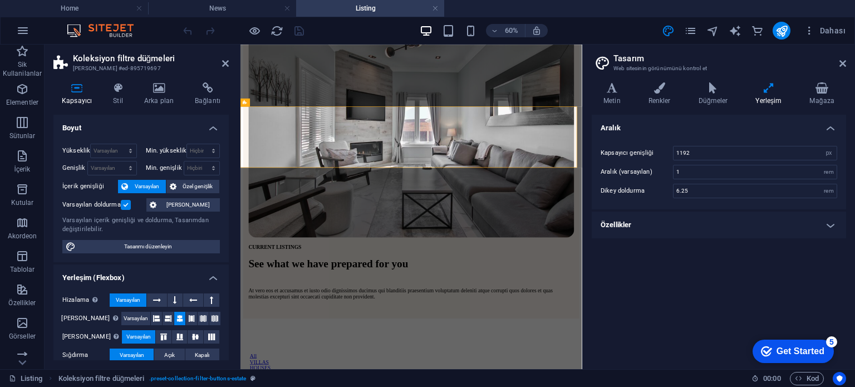
scroll to position [178, 0]
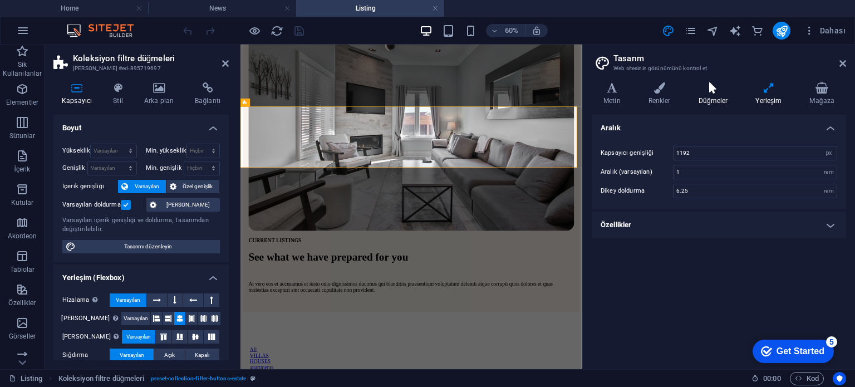
click at [712, 88] on icon at bounding box center [713, 87] width 53 height 11
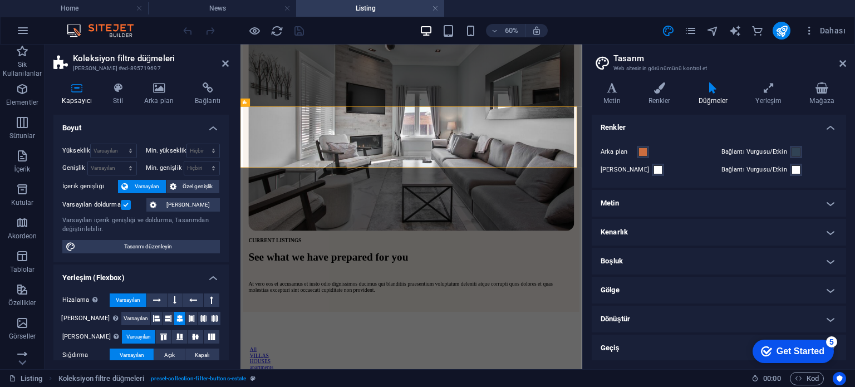
scroll to position [17, 0]
click at [809, 96] on h4 "Mağaza" at bounding box center [821, 93] width 48 height 23
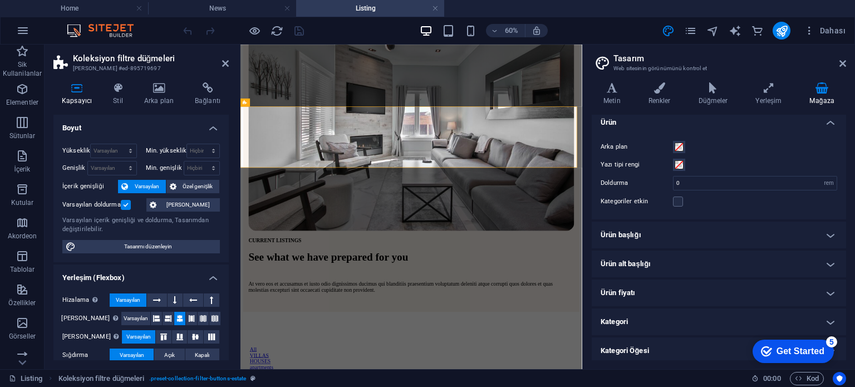
scroll to position [0, 0]
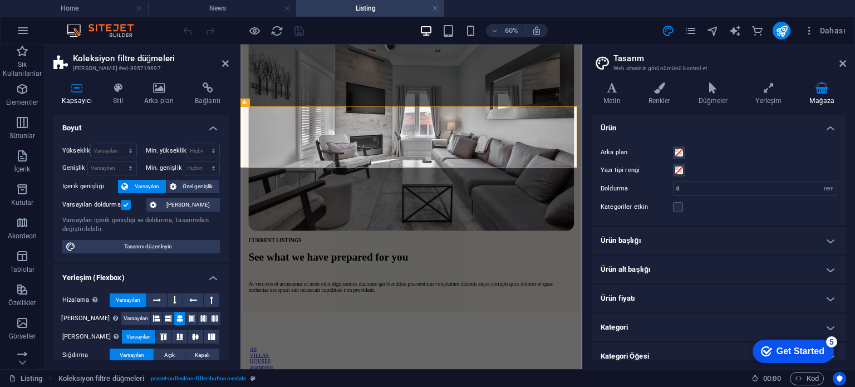
click at [640, 235] on h4 "Ürün başlığı" at bounding box center [718, 240] width 254 height 27
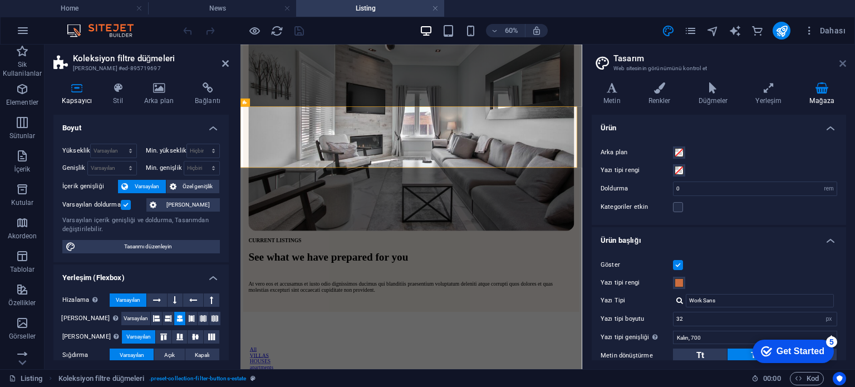
drag, startPoint x: 599, startPoint y: 19, endPoint x: 839, endPoint y: 63, distance: 244.3
click at [839, 63] on icon at bounding box center [842, 63] width 7 height 9
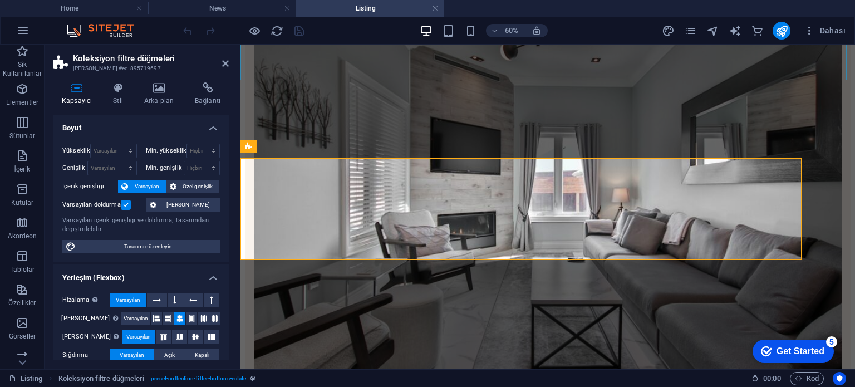
scroll to position [167, 0]
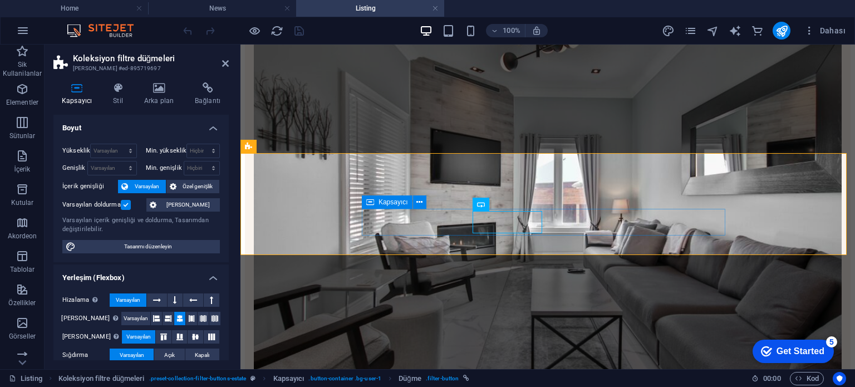
click at [418, 202] on icon at bounding box center [419, 202] width 6 height 12
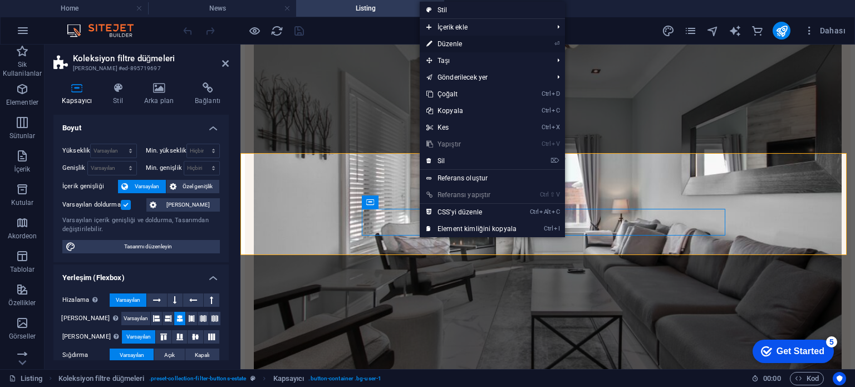
click at [536, 37] on li "⏎ Düzenle" at bounding box center [492, 44] width 145 height 17
drag, startPoint x: 519, startPoint y: 42, endPoint x: 208, endPoint y: 19, distance: 311.3
click at [519, 42] on link "⏎ Düzenle" at bounding box center [471, 44] width 103 height 17
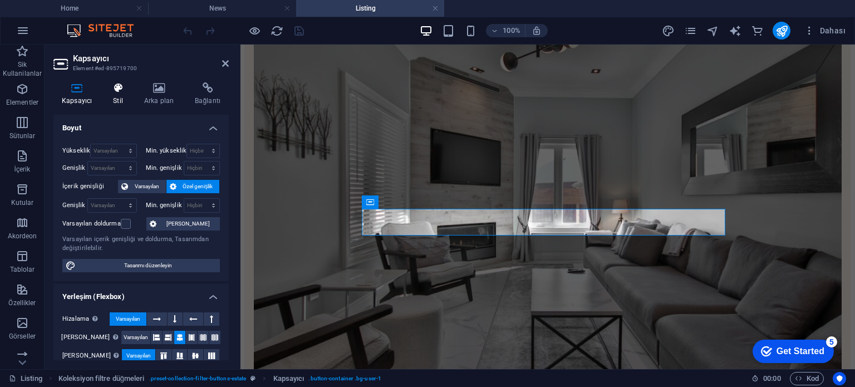
click at [107, 99] on h4 "Stil" at bounding box center [120, 93] width 31 height 23
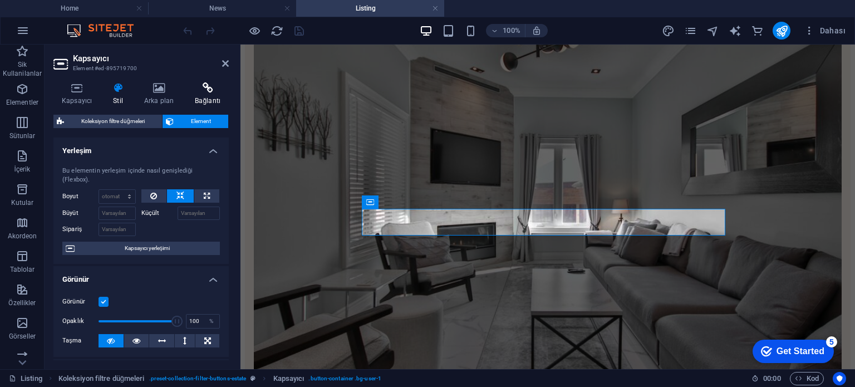
click at [203, 86] on icon at bounding box center [207, 87] width 42 height 11
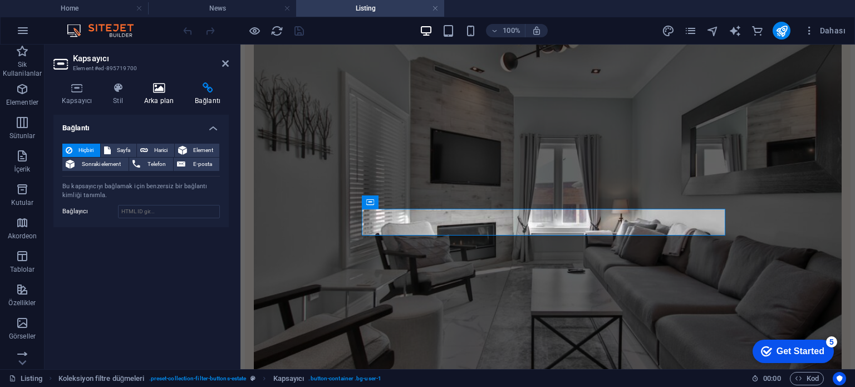
click at [175, 88] on icon at bounding box center [159, 87] width 46 height 11
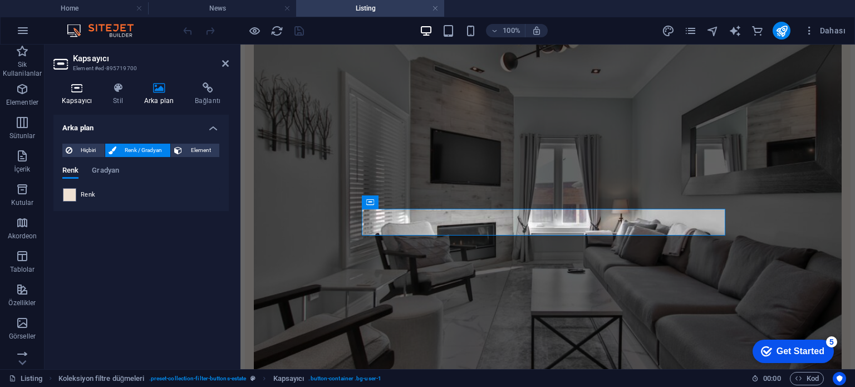
click at [87, 97] on h4 "Kapsayıcı" at bounding box center [78, 93] width 51 height 23
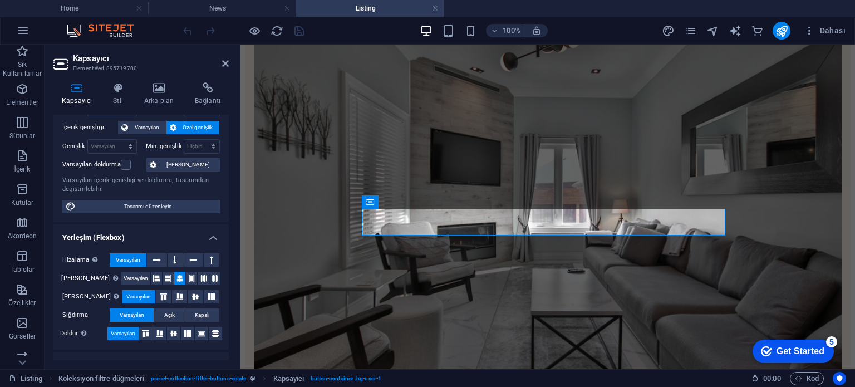
scroll to position [56, 0]
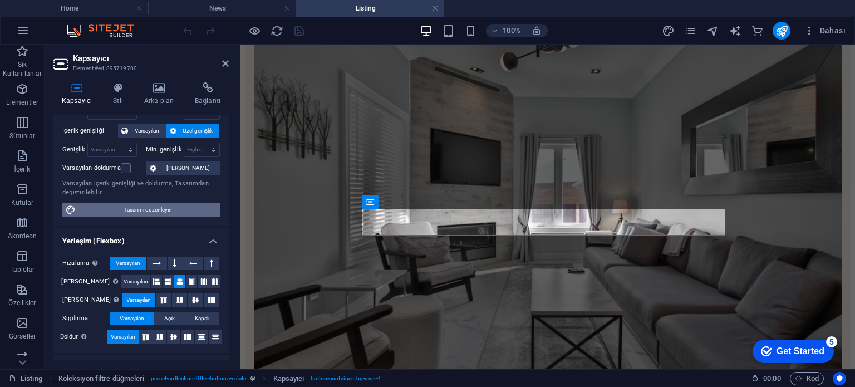
click at [142, 209] on span "Tasarımı düzenleyin" at bounding box center [147, 209] width 137 height 13
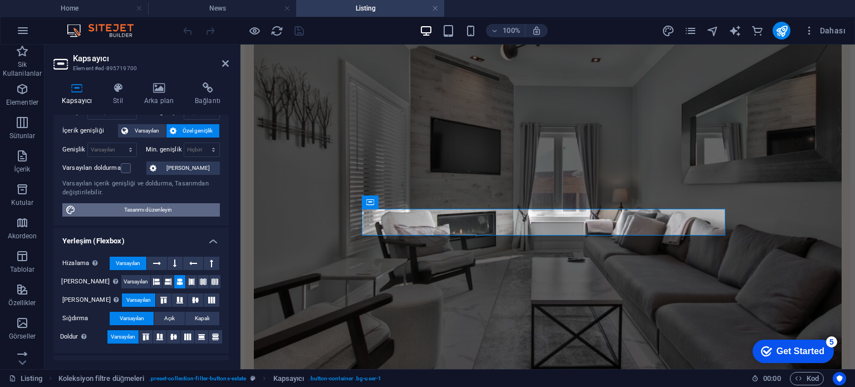
select select "px"
select select "ease-in-out"
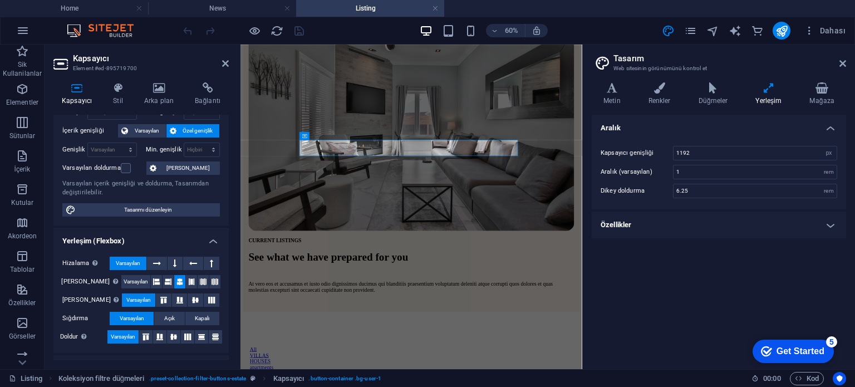
click at [650, 234] on h4 "Özellikler" at bounding box center [718, 224] width 254 height 27
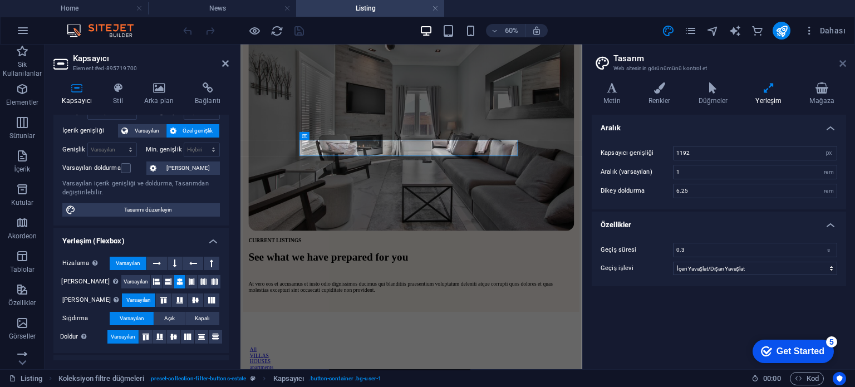
click at [843, 61] on icon at bounding box center [842, 63] width 7 height 9
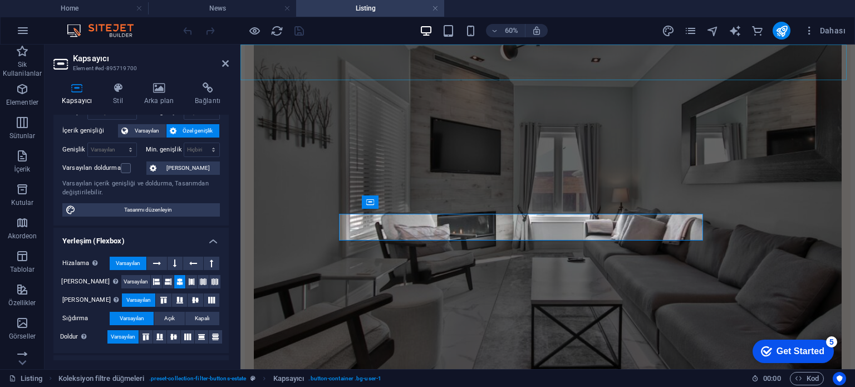
scroll to position [167, 0]
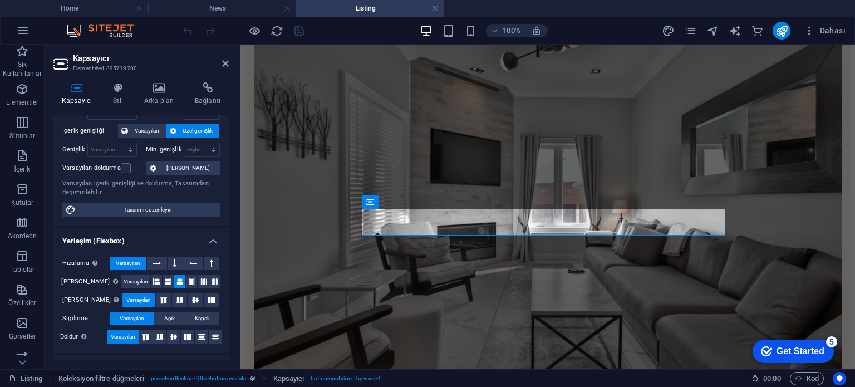
click at [340, 11] on h4 "Listing" at bounding box center [370, 8] width 148 height 12
click at [188, 13] on h4 "News" at bounding box center [222, 8] width 148 height 12
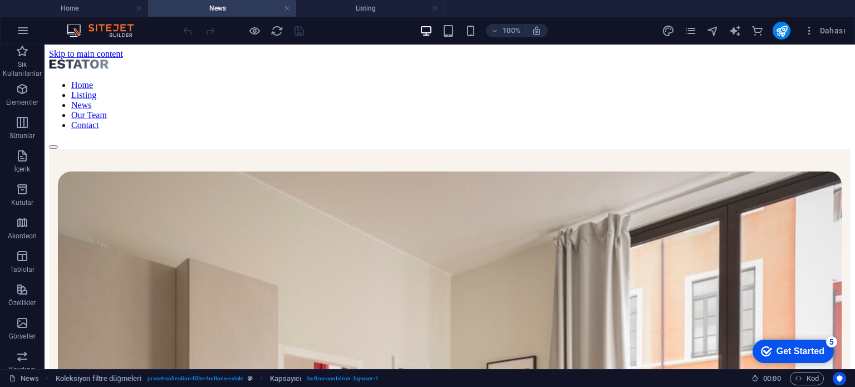
scroll to position [0, 0]
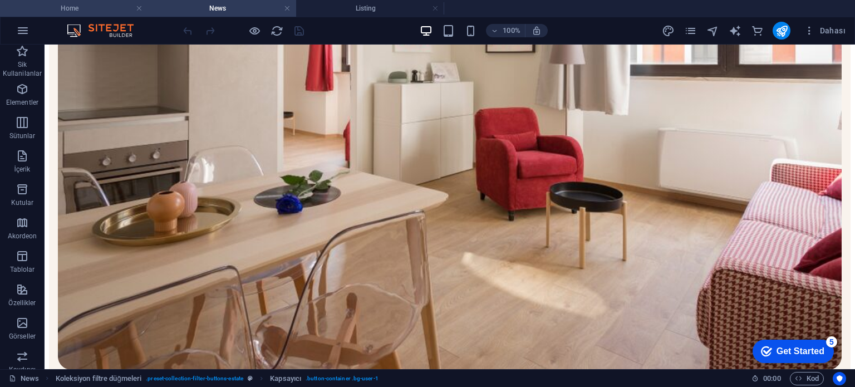
click at [87, 15] on li "Home" at bounding box center [74, 8] width 148 height 17
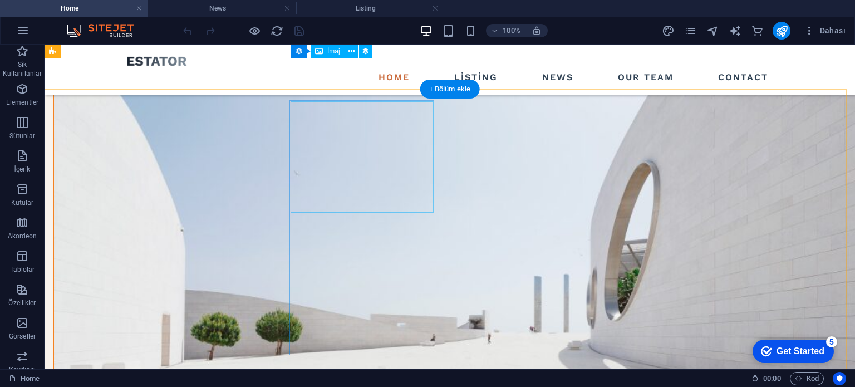
scroll to position [1057, 0]
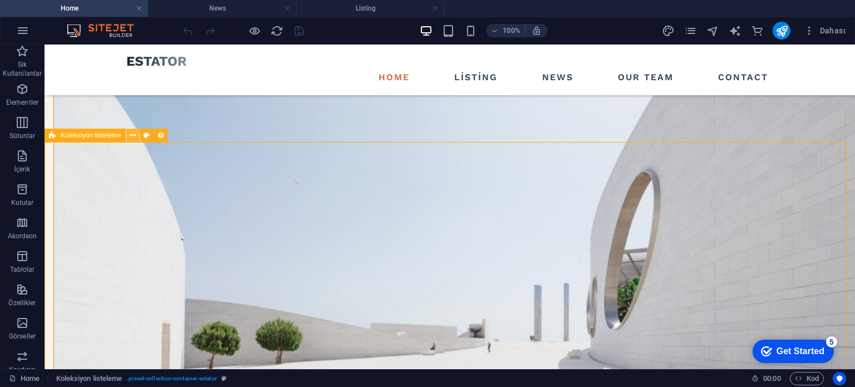
click at [130, 133] on icon at bounding box center [133, 136] width 6 height 12
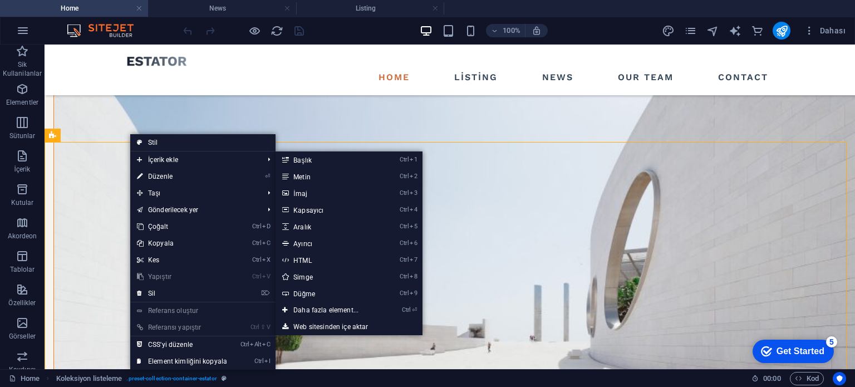
click at [163, 175] on link "⏎ Düzenle" at bounding box center [181, 176] width 103 height 17
select select "createdAt_DESC"
select select "columns.status"
select select "columns.category"
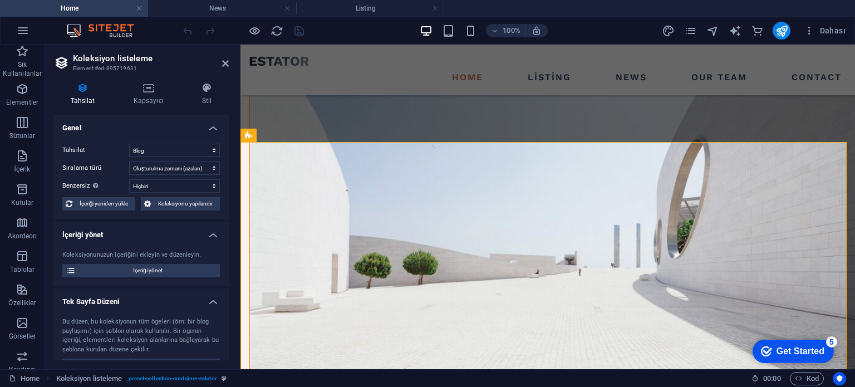
scroll to position [1111, 0]
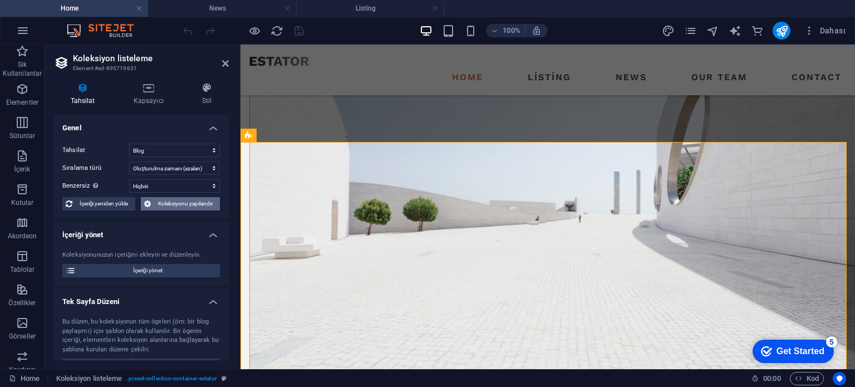
click at [172, 205] on span "Koleksiyonu yapılandır" at bounding box center [185, 203] width 62 height 13
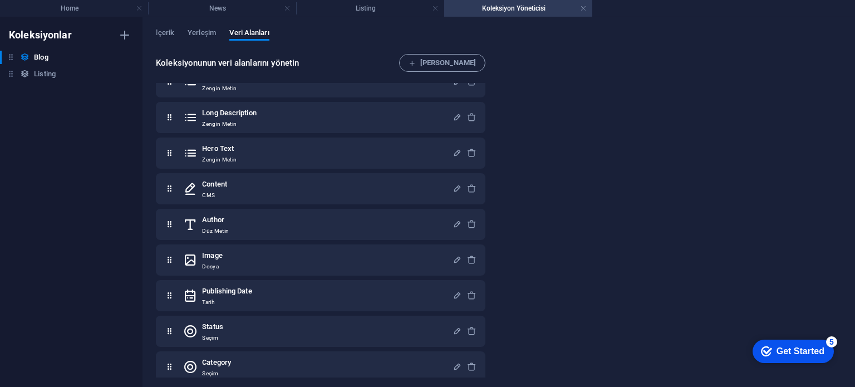
scroll to position [103, 0]
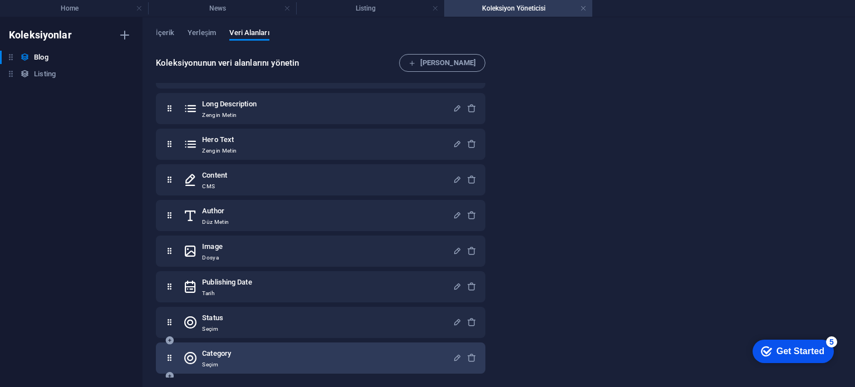
click at [210, 356] on h6 "Category" at bounding box center [216, 353] width 29 height 13
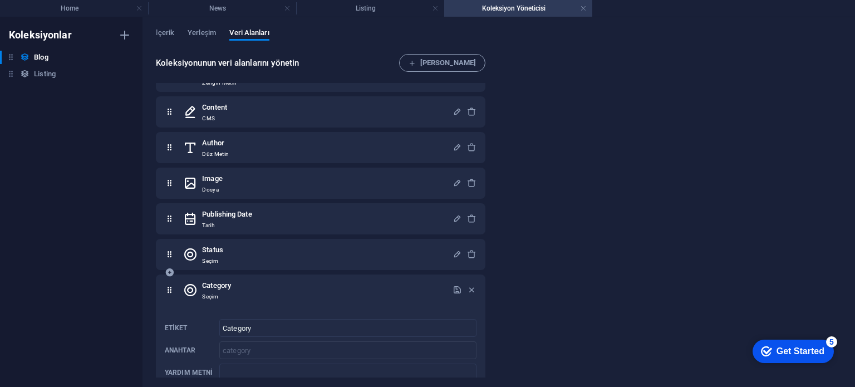
scroll to position [333, 0]
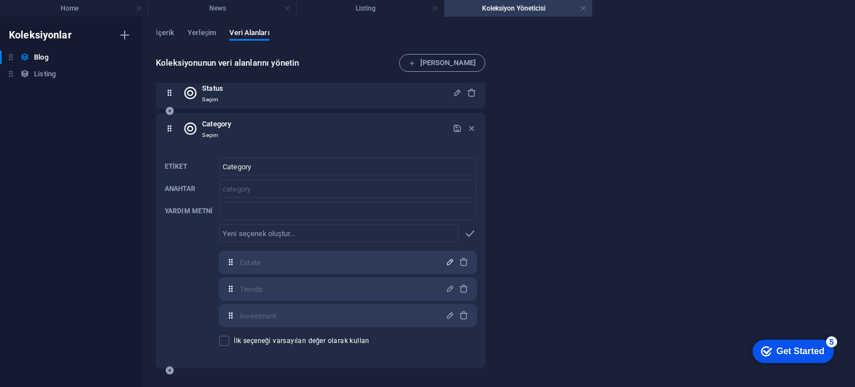
click at [445, 260] on icon "button" at bounding box center [449, 261] width 9 height 9
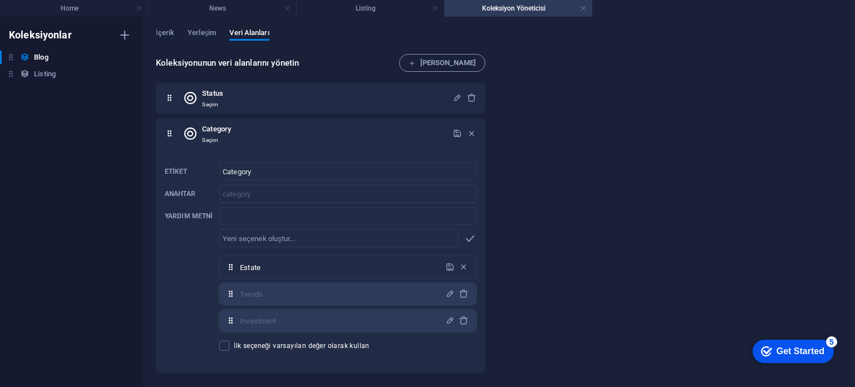
scroll to position [327, 0]
click at [50, 71] on h6 "Listing" at bounding box center [45, 73] width 22 height 13
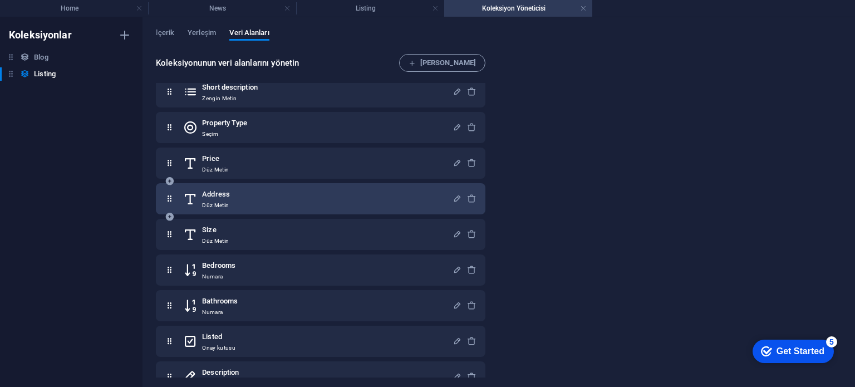
scroll to position [139, 0]
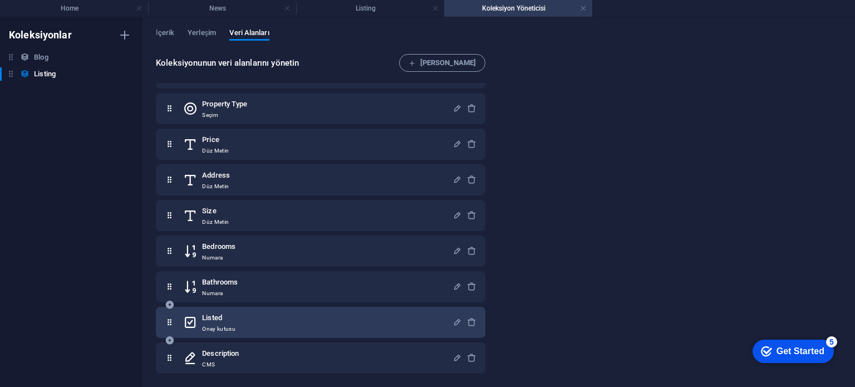
click at [445, 322] on div "Listed Onay kutusu" at bounding box center [317, 322] width 269 height 22
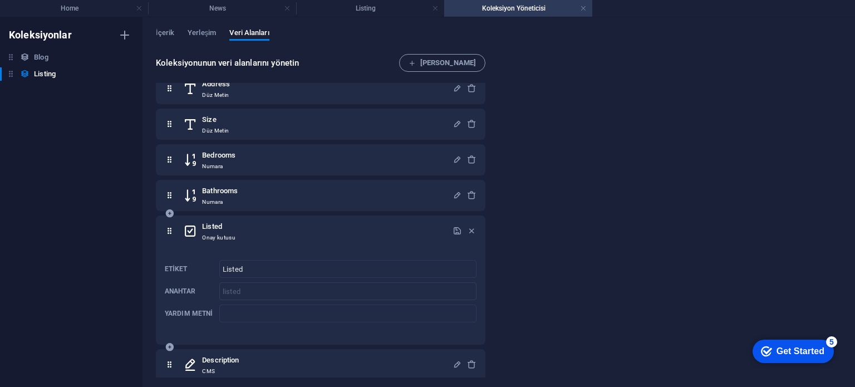
scroll to position [237, 0]
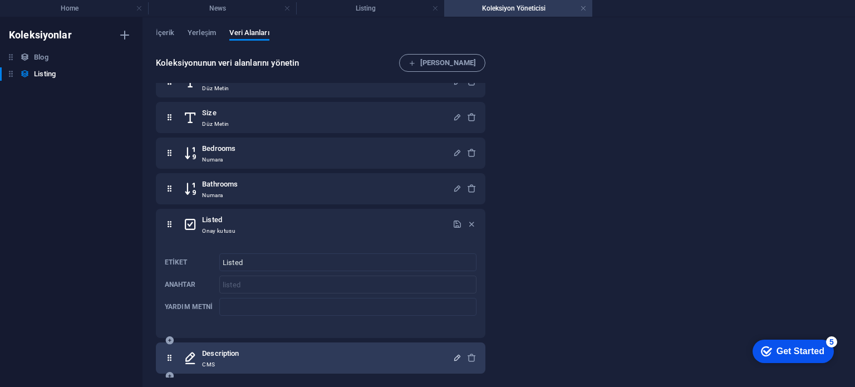
click at [452, 356] on icon "button" at bounding box center [456, 357] width 9 height 9
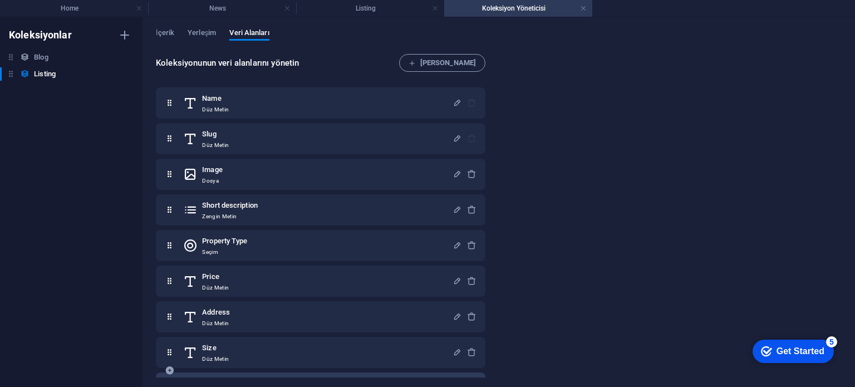
scroll to position [1, 0]
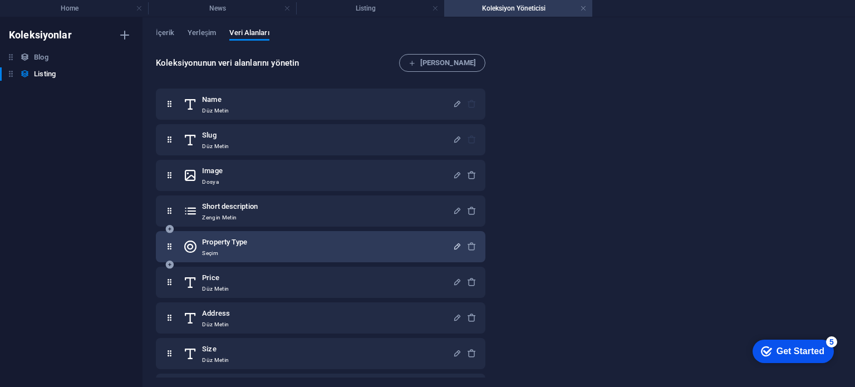
click at [456, 245] on icon "button" at bounding box center [456, 245] width 9 height 9
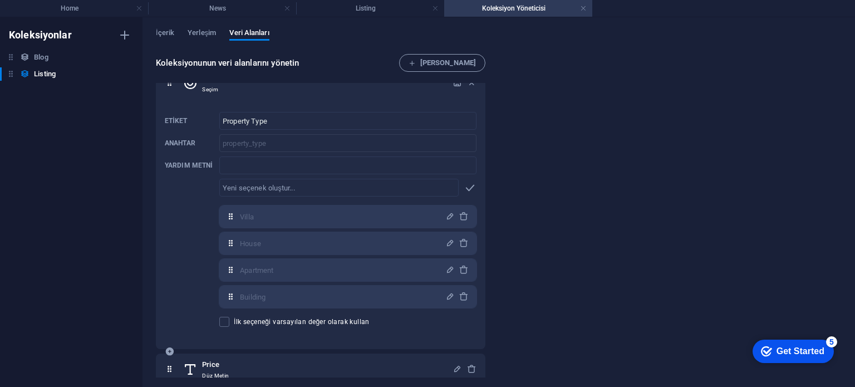
scroll to position [168, 0]
click at [447, 210] on icon "button" at bounding box center [449, 212] width 9 height 9
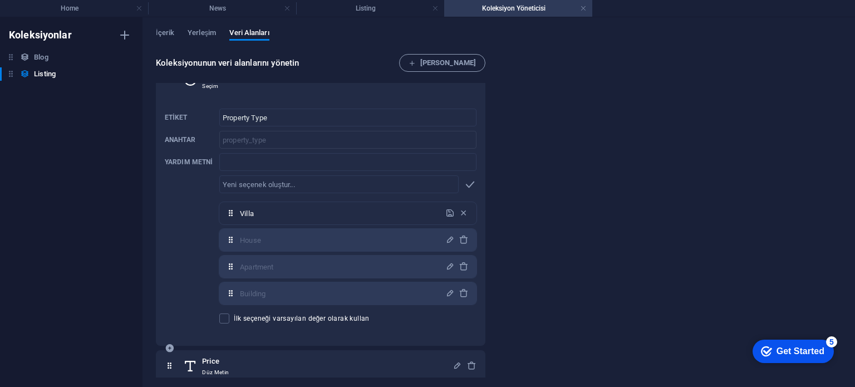
click at [352, 218] on input "Villa" at bounding box center [339, 213] width 199 height 18
type input "tente"
click at [447, 214] on icon "button" at bounding box center [449, 212] width 9 height 9
click at [445, 239] on icon "button" at bounding box center [449, 239] width 9 height 9
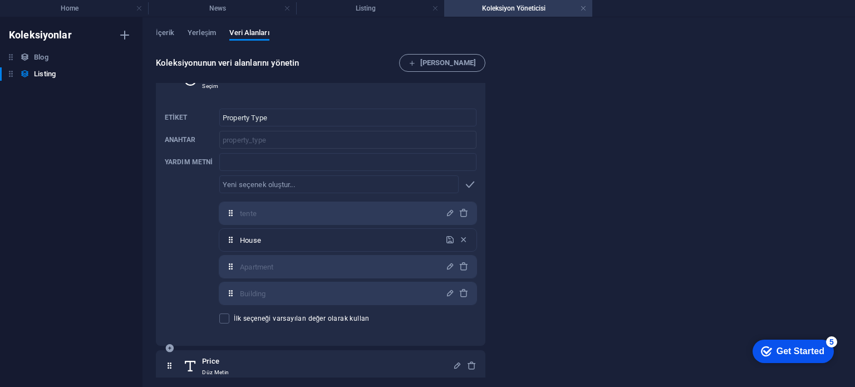
click at [334, 244] on input "House" at bounding box center [339, 240] width 199 height 18
type input "f"
click at [456, 236] on span "button" at bounding box center [462, 239] width 13 height 9
type input "House"
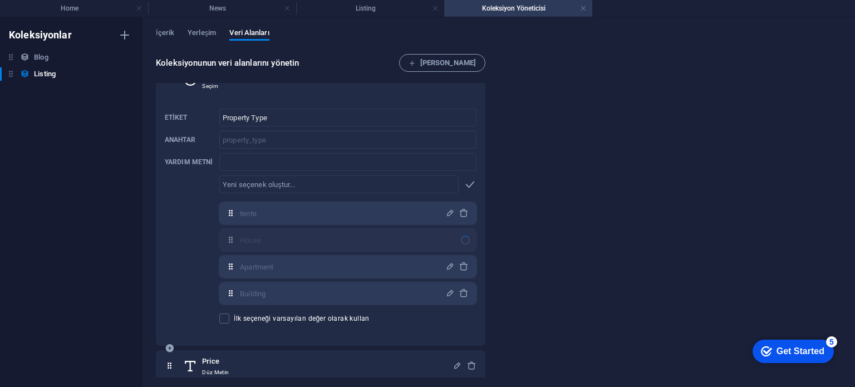
click at [462, 239] on div at bounding box center [465, 239] width 9 height 9
click at [461, 242] on div at bounding box center [465, 240] width 10 height 10
